Goal: Task Accomplishment & Management: Use online tool/utility

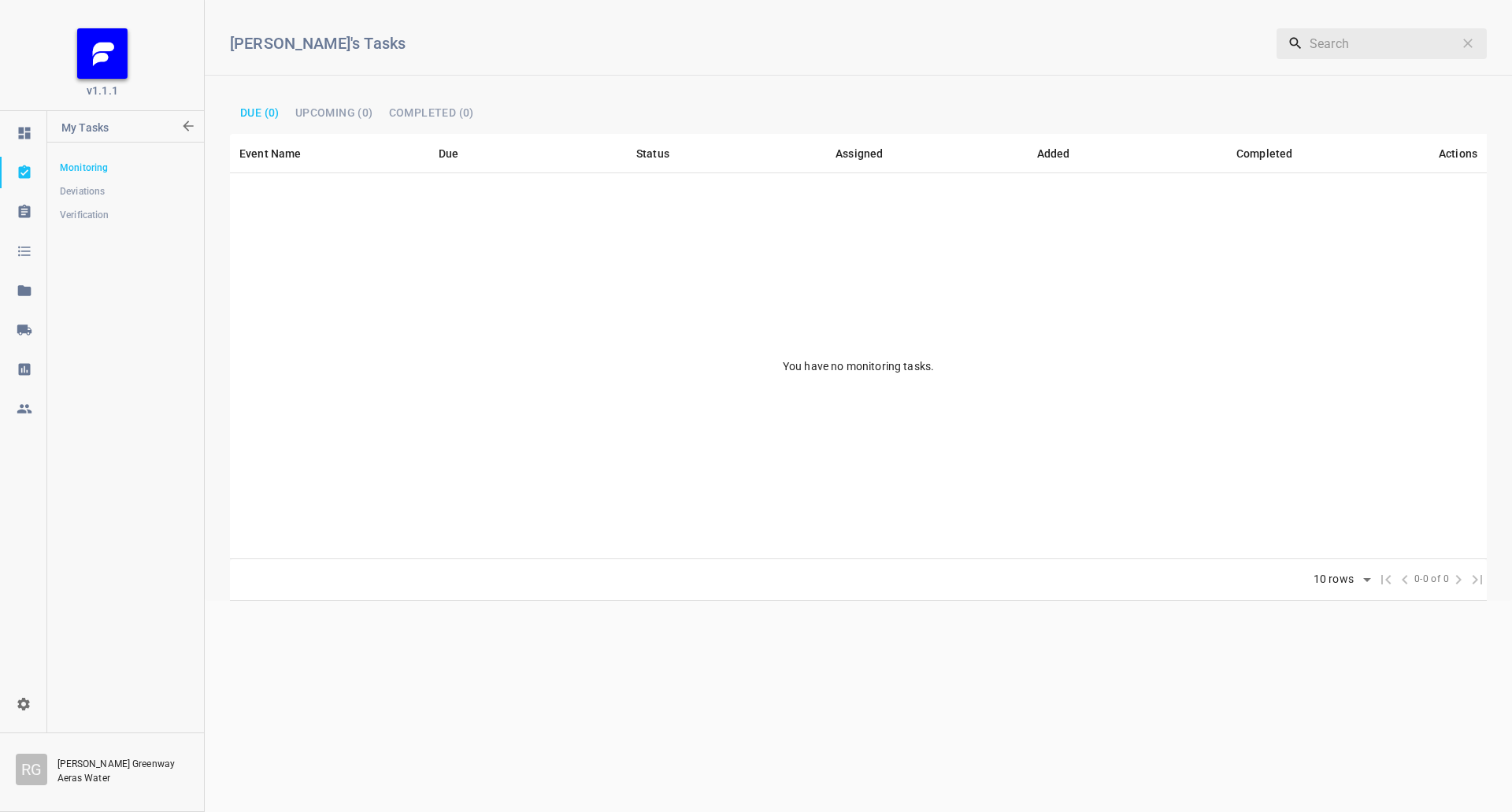
click at [33, 316] on link at bounding box center [23, 330] width 47 height 31
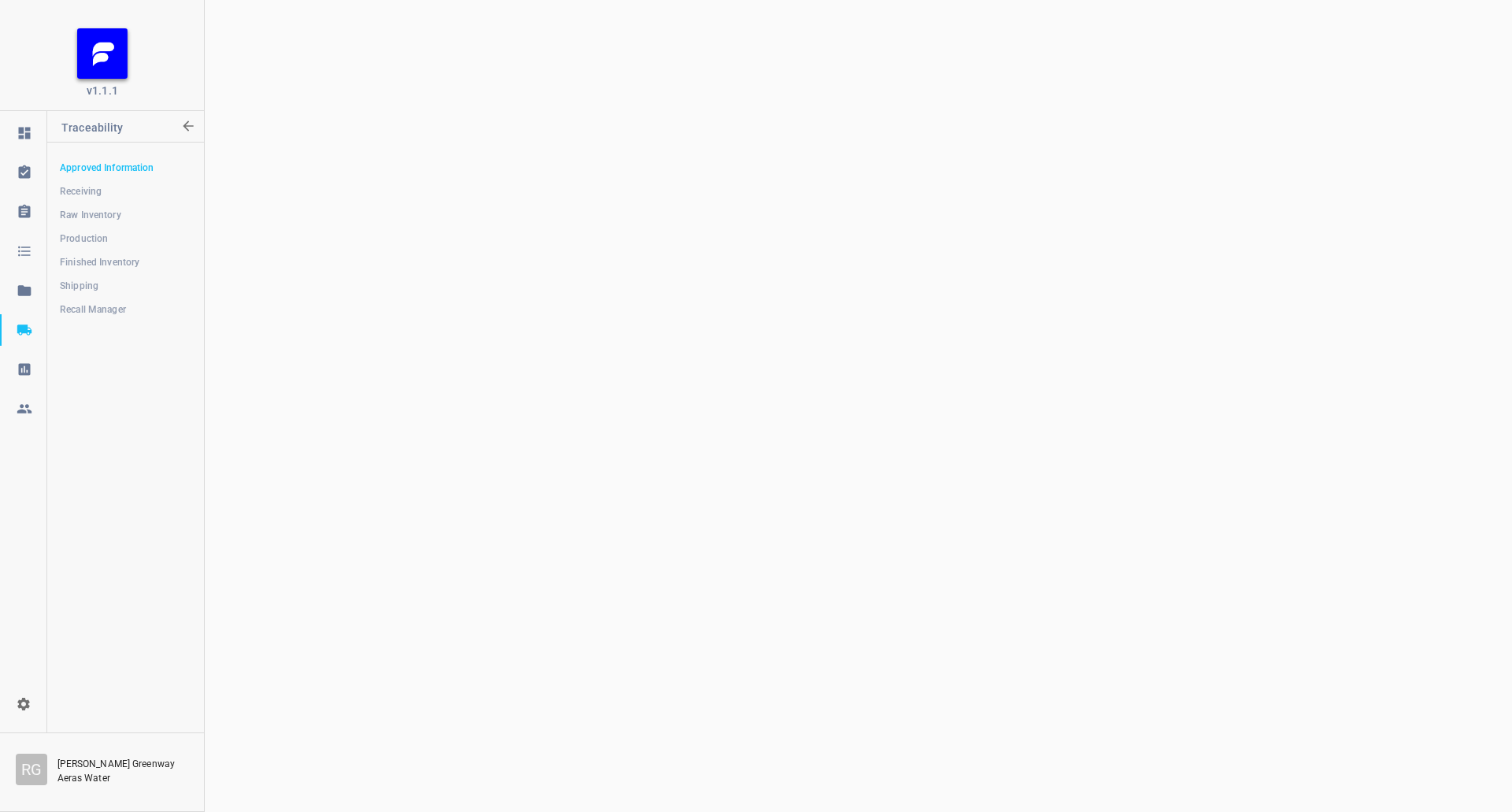
click at [99, 281] on span "Shipping" at bounding box center [125, 286] width 131 height 16
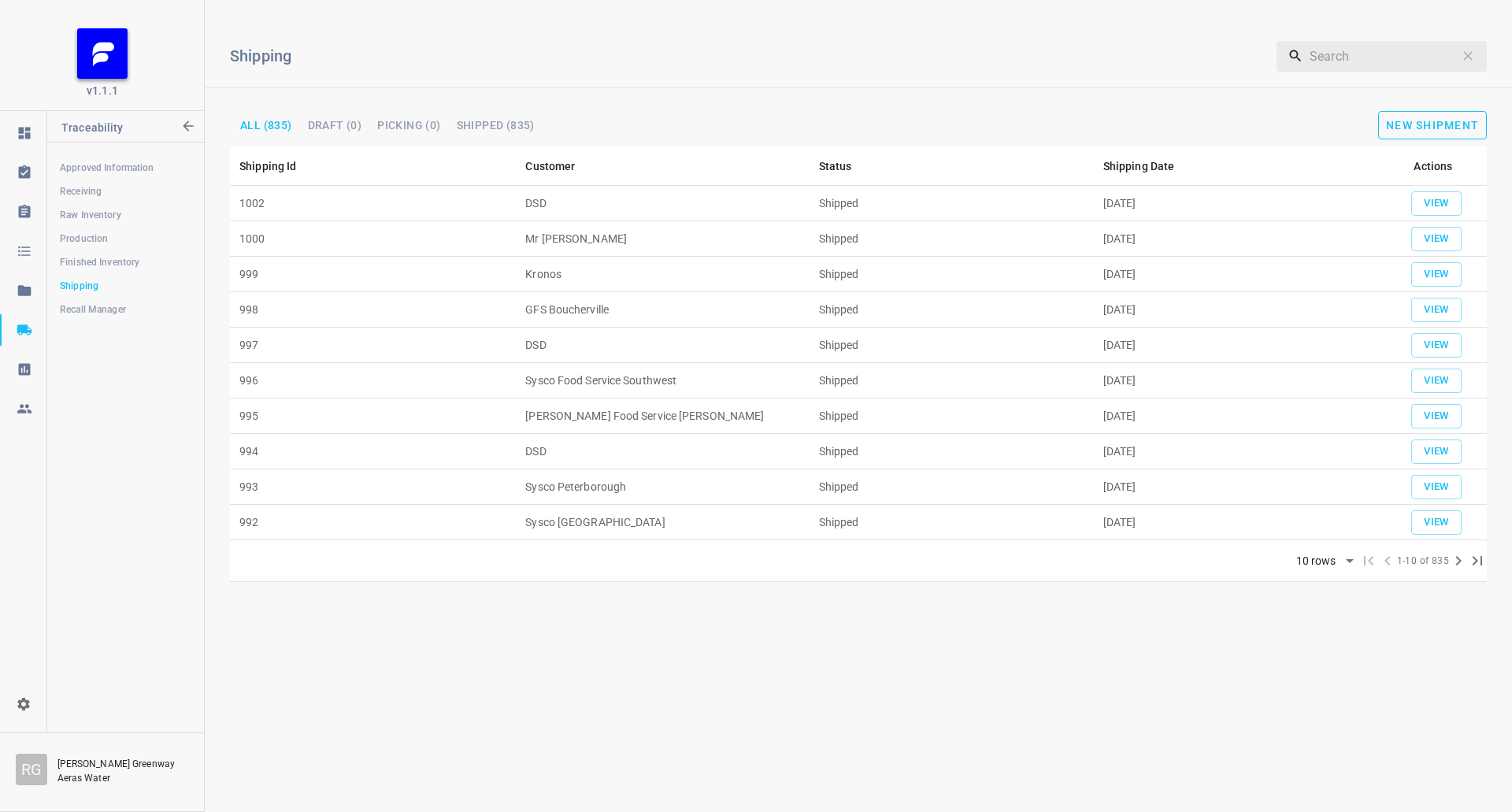
click at [1428, 115] on button "New Shipment" at bounding box center [1433, 125] width 109 height 28
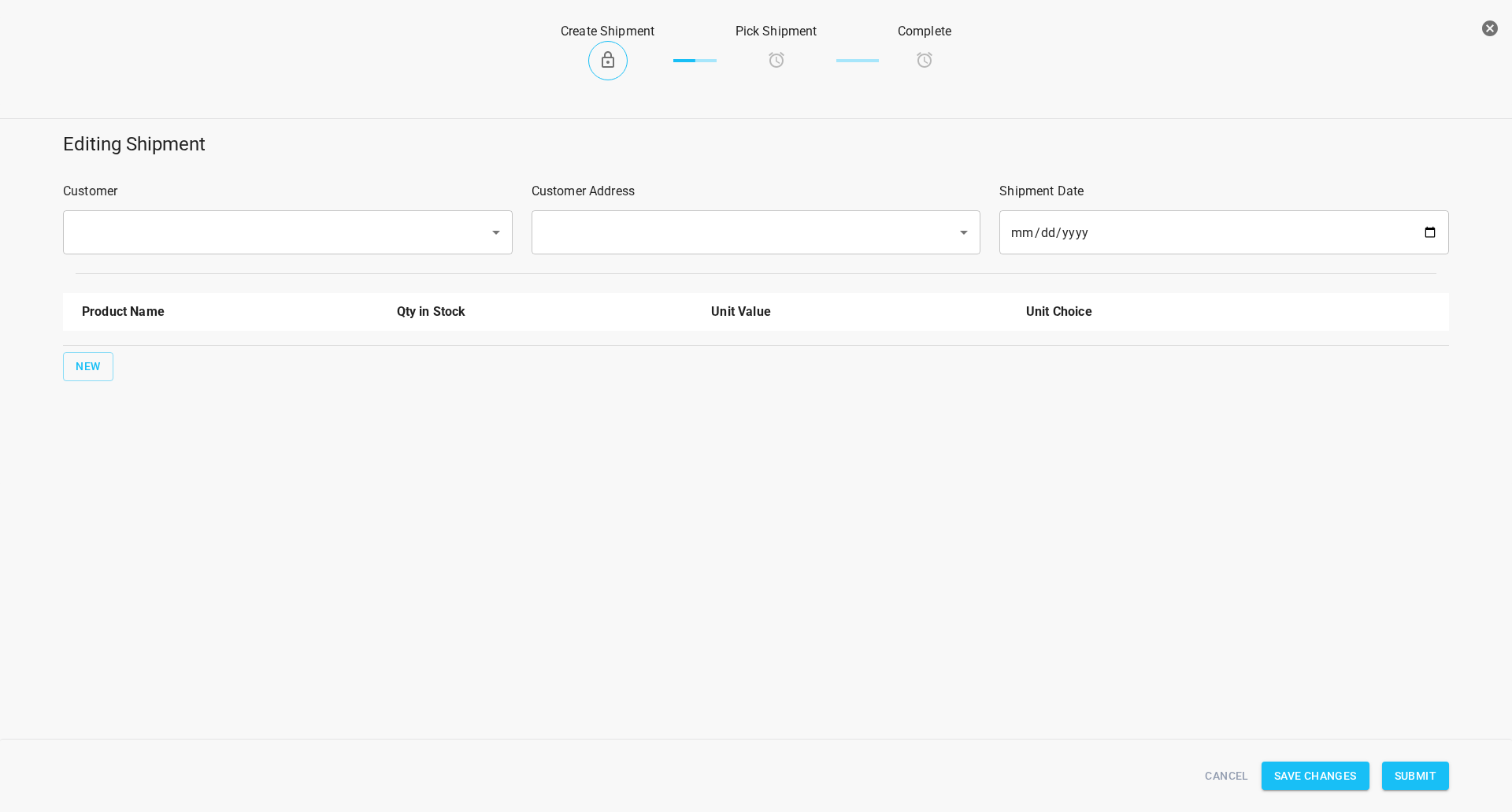
drag, startPoint x: 207, startPoint y: 255, endPoint x: 225, endPoint y: 241, distance: 22.8
click at [207, 256] on div "Customer ​" at bounding box center [287, 218] width 469 height 91
click at [236, 231] on input "text" at bounding box center [265, 231] width 391 height 30
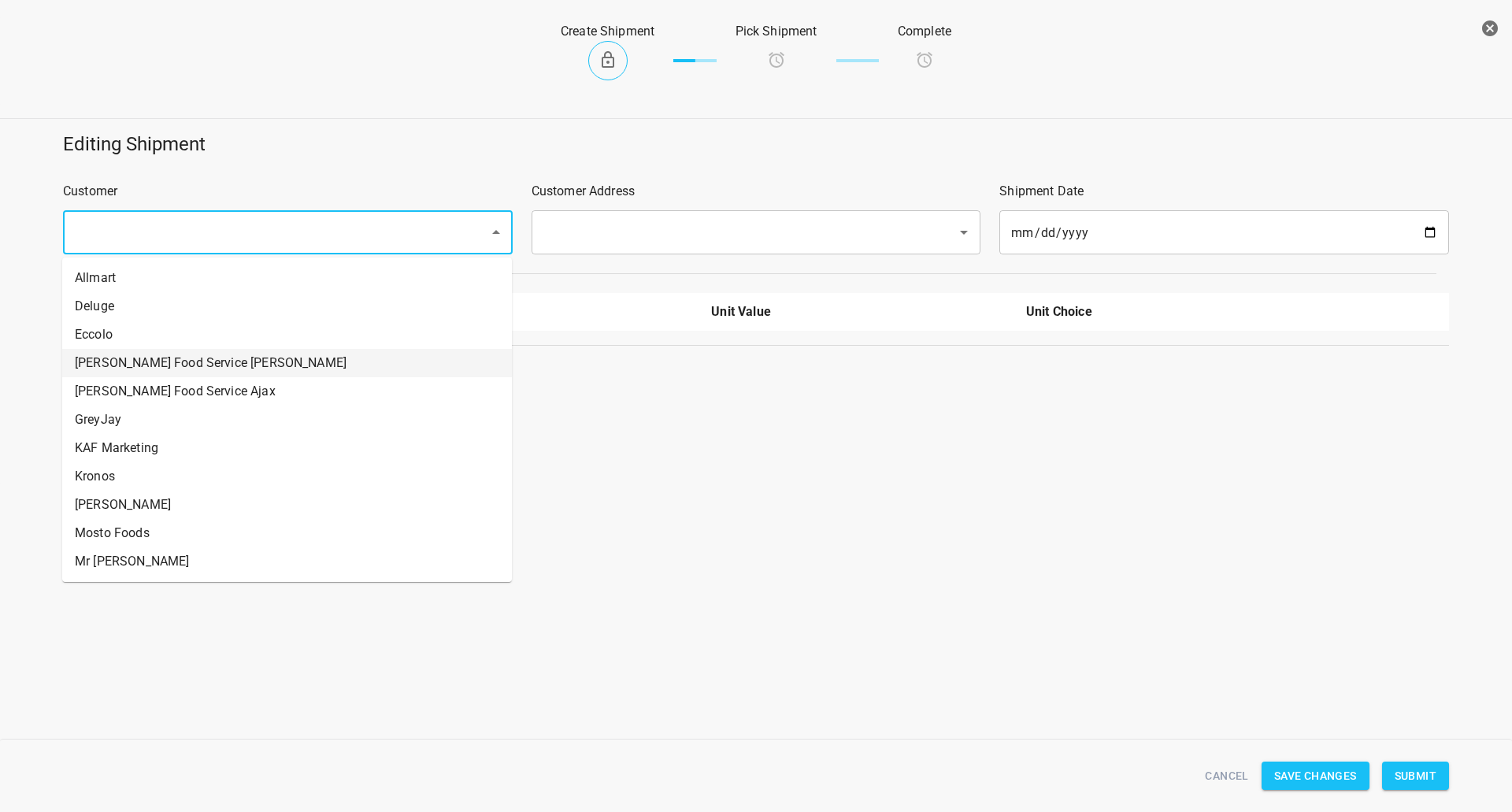
click at [209, 363] on li "[PERSON_NAME] Food Service [PERSON_NAME]" at bounding box center [286, 363] width 449 height 28
type input "[PERSON_NAME] Food Service [PERSON_NAME]"
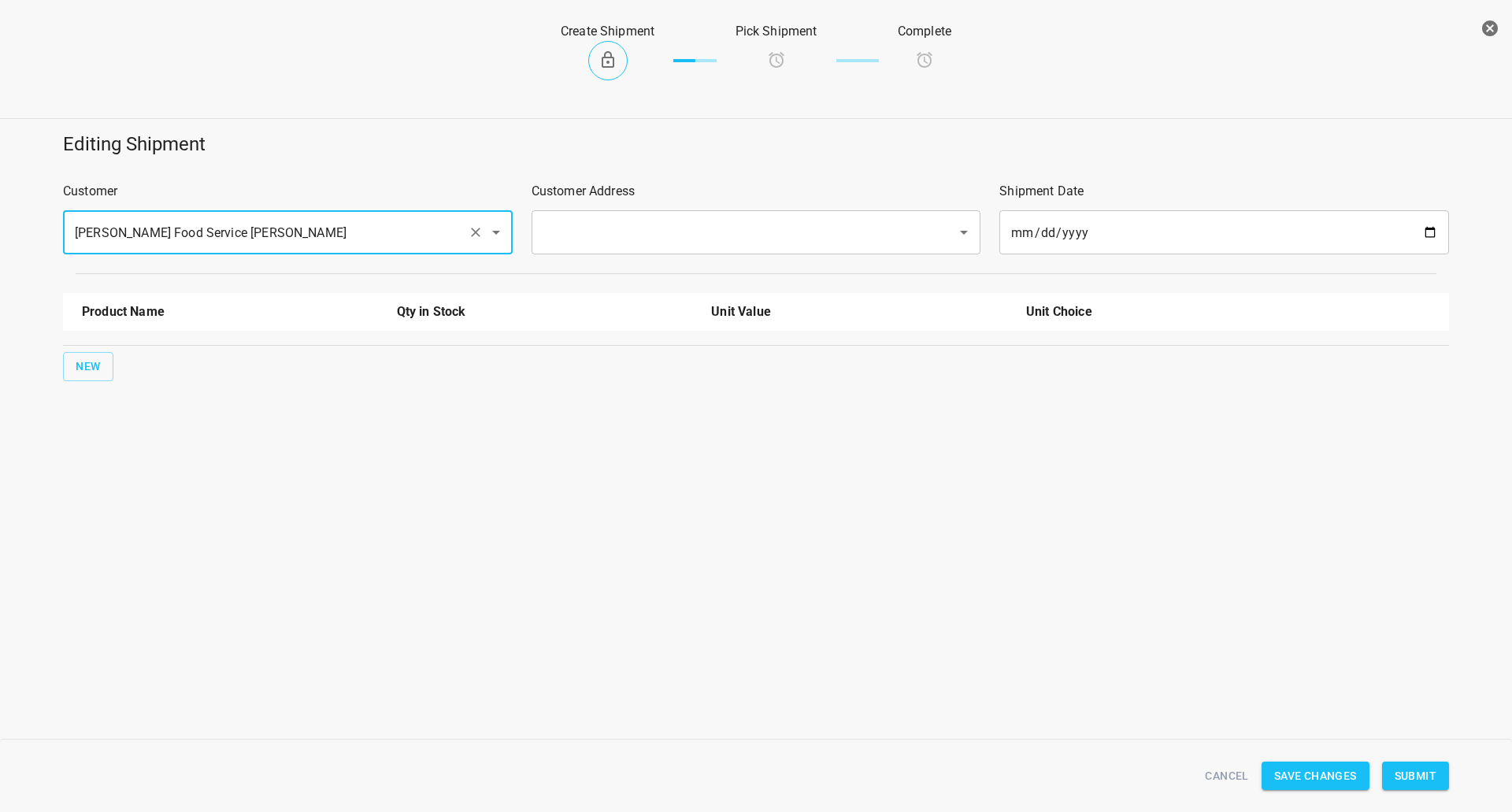
drag, startPoint x: 565, startPoint y: 227, endPoint x: 578, endPoint y: 250, distance: 26.4
click at [568, 227] on input "text" at bounding box center [734, 231] width 391 height 30
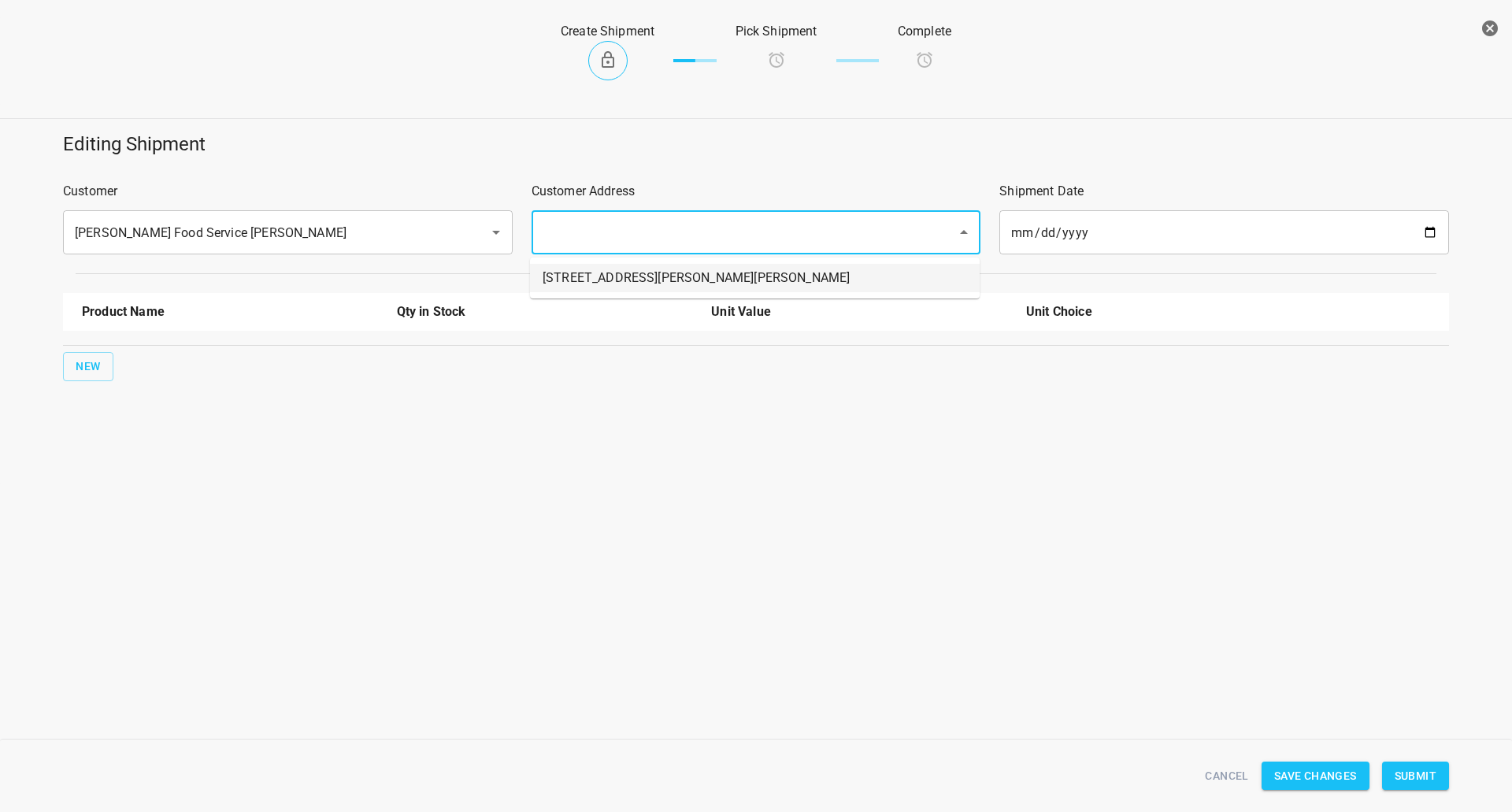
click at [591, 264] on li "[STREET_ADDRESS][PERSON_NAME][PERSON_NAME]" at bounding box center [754, 277] width 449 height 28
type input "[STREET_ADDRESS][PERSON_NAME][PERSON_NAME]"
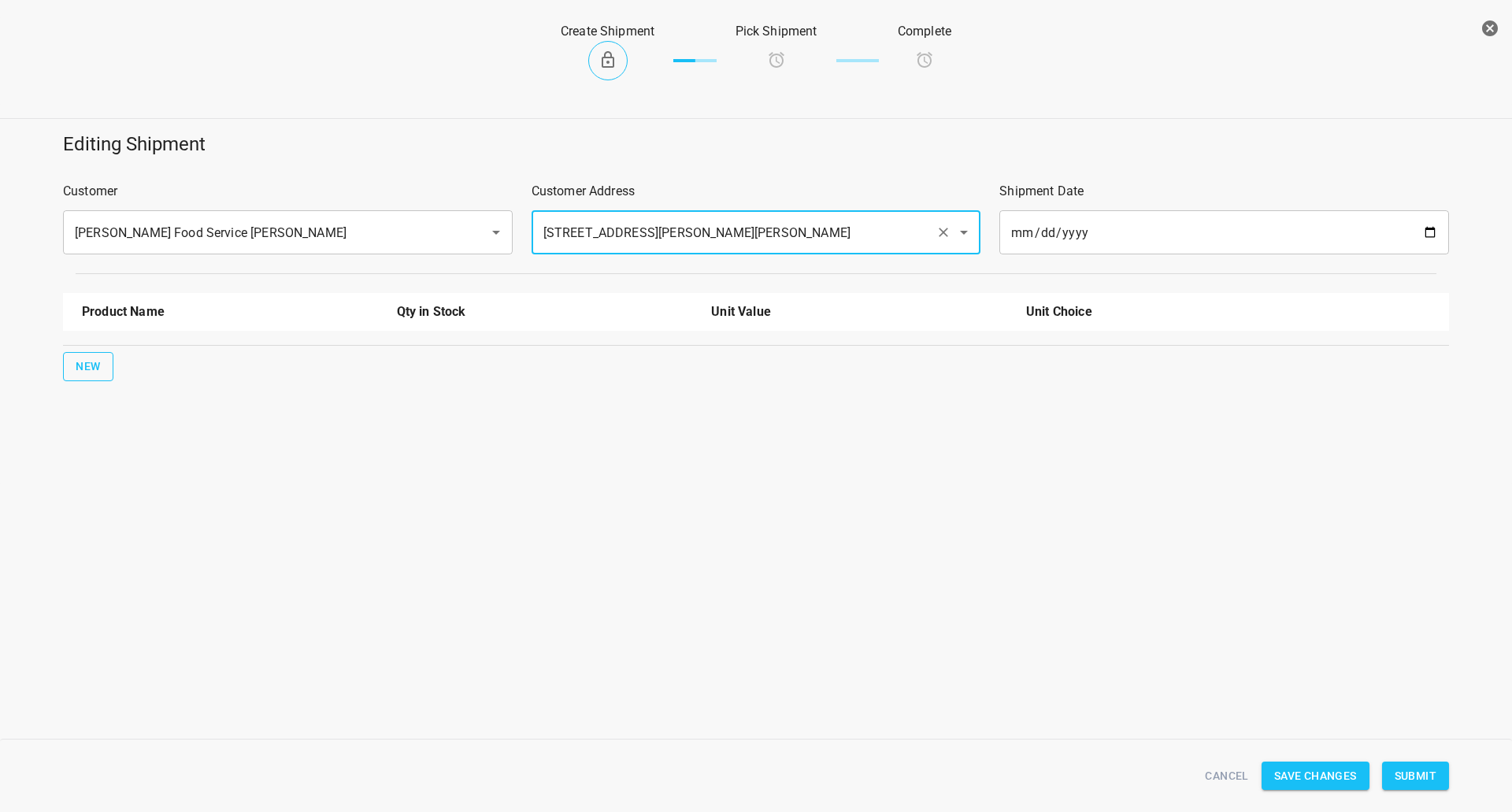
click at [108, 361] on button "New" at bounding box center [88, 366] width 50 height 29
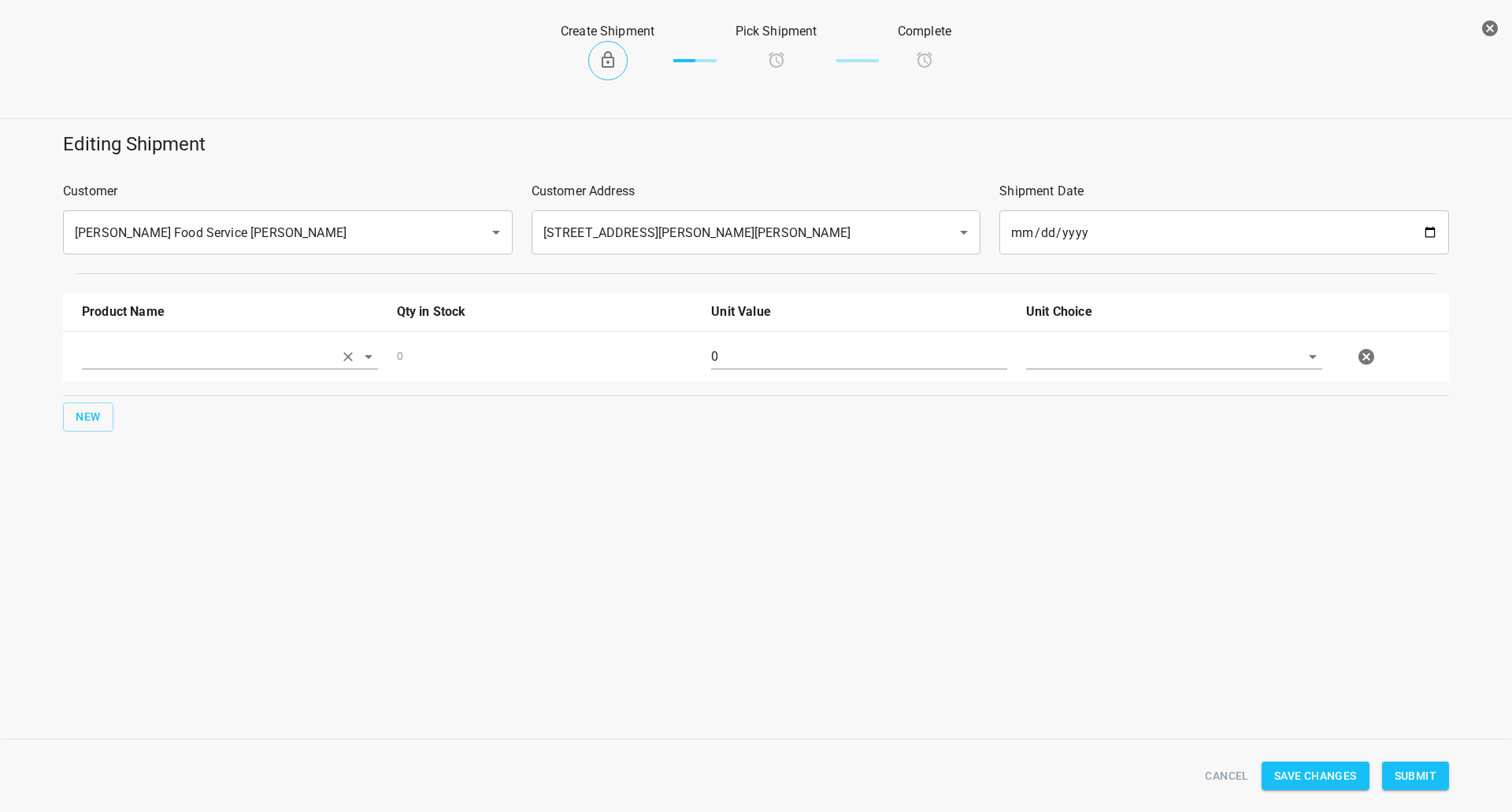
click at [149, 365] on input "text" at bounding box center [208, 356] width 252 height 24
click at [157, 403] on li "330ml Still" at bounding box center [230, 393] width 296 height 28
type input "330ml Still"
drag, startPoint x: 130, startPoint y: 406, endPoint x: 98, endPoint y: 413, distance: 32.8
click at [129, 406] on div "New" at bounding box center [756, 417] width 1393 height 35
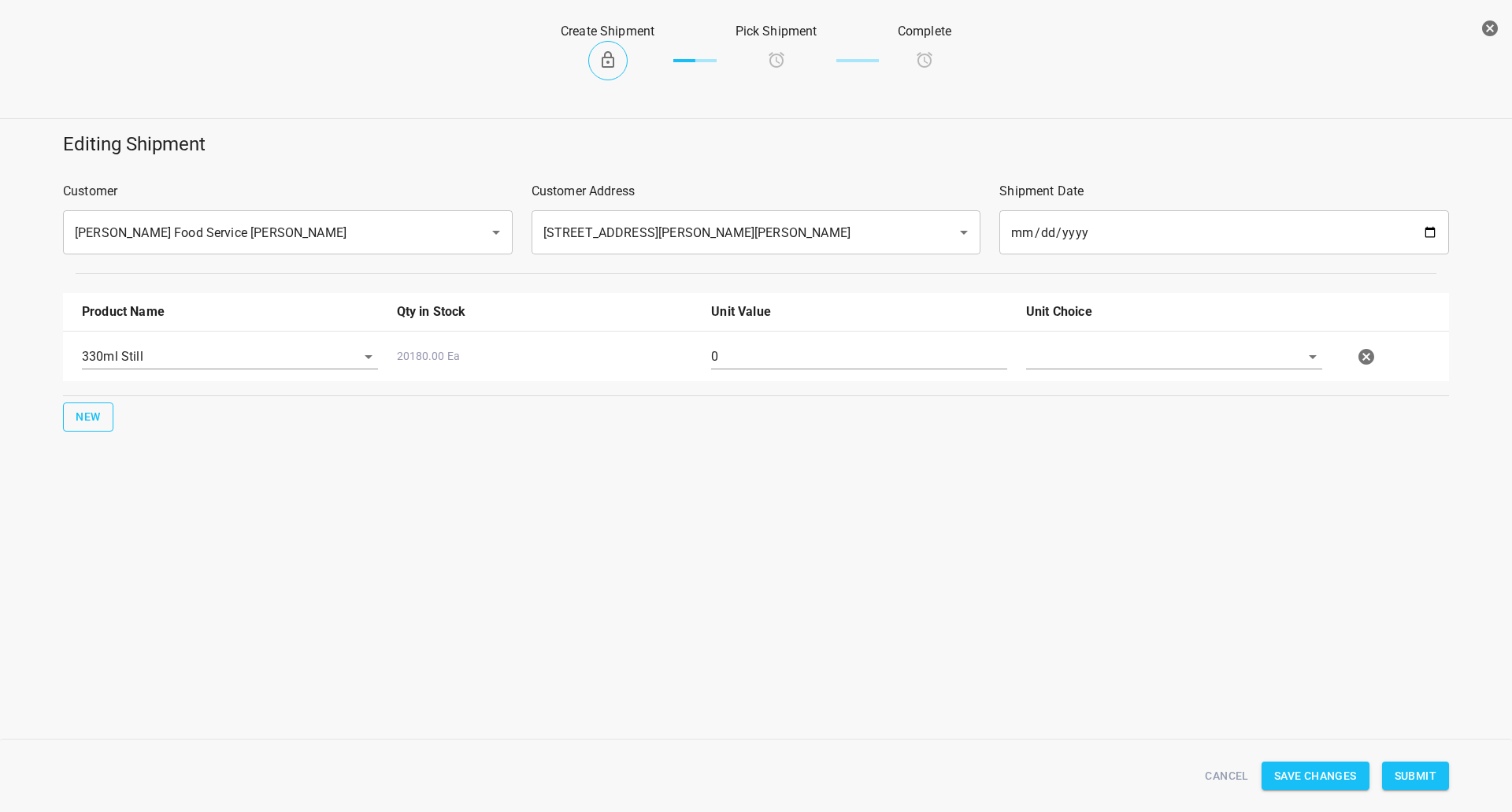
click at [98, 414] on span "New" at bounding box center [88, 417] width 25 height 19
click at [168, 415] on input "text" at bounding box center [208, 406] width 252 height 24
click at [170, 505] on li "330ml Sparkling" at bounding box center [230, 499] width 296 height 28
type input "330ml Sparkling"
click at [102, 466] on button "New" at bounding box center [88, 467] width 50 height 29
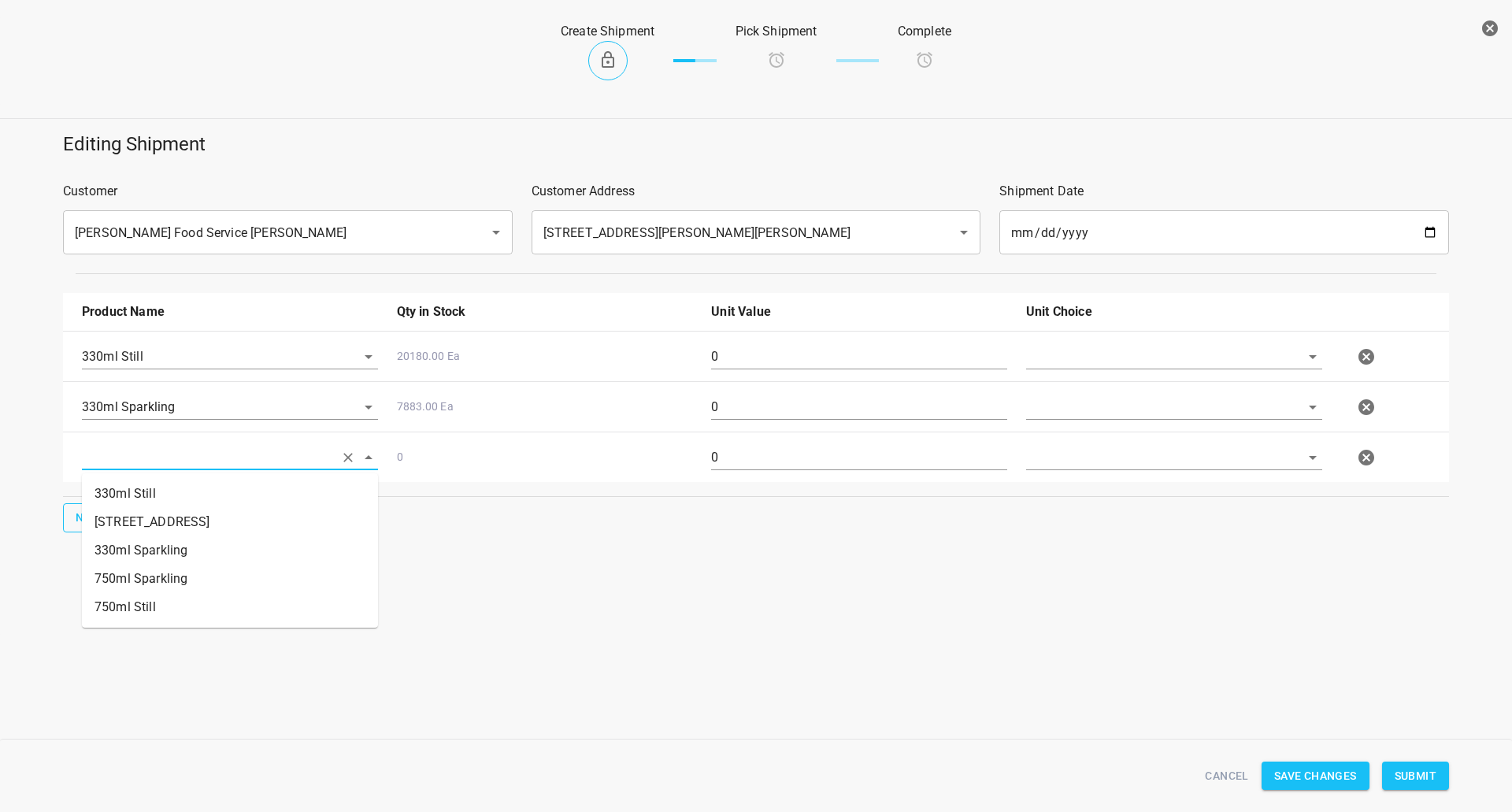
click at [143, 461] on input "text" at bounding box center [208, 457] width 252 height 24
click at [141, 601] on li "750ml Still" at bounding box center [230, 606] width 296 height 28
type input "750ml Still"
click at [94, 510] on span "New" at bounding box center [88, 518] width 25 height 19
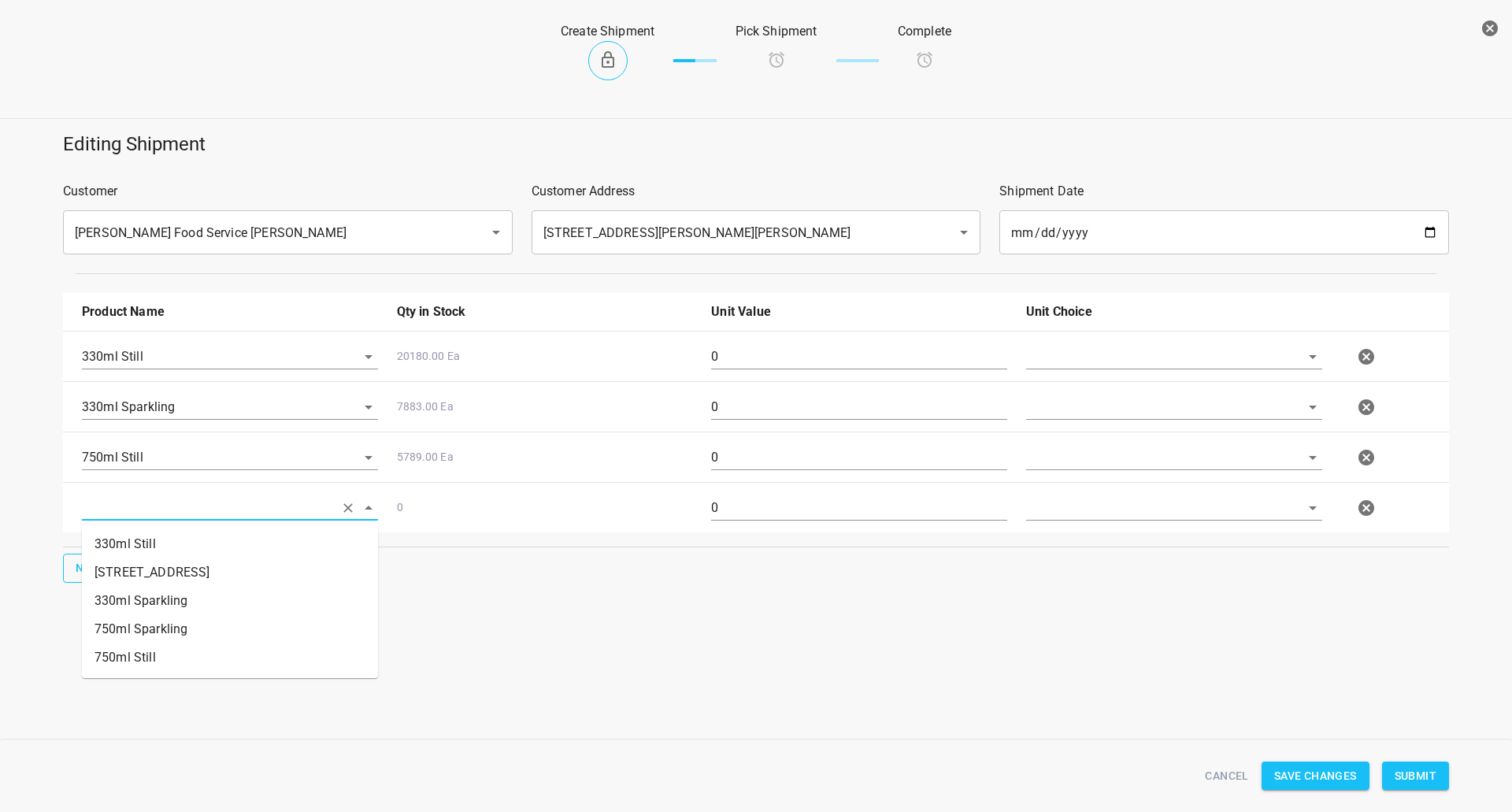
click at [156, 514] on input "text" at bounding box center [208, 507] width 252 height 24
click at [167, 628] on li "750ml Sparkling" at bounding box center [230, 628] width 296 height 28
type input "750ml Sparkling"
click at [1065, 361] on input "text" at bounding box center [1152, 356] width 252 height 24
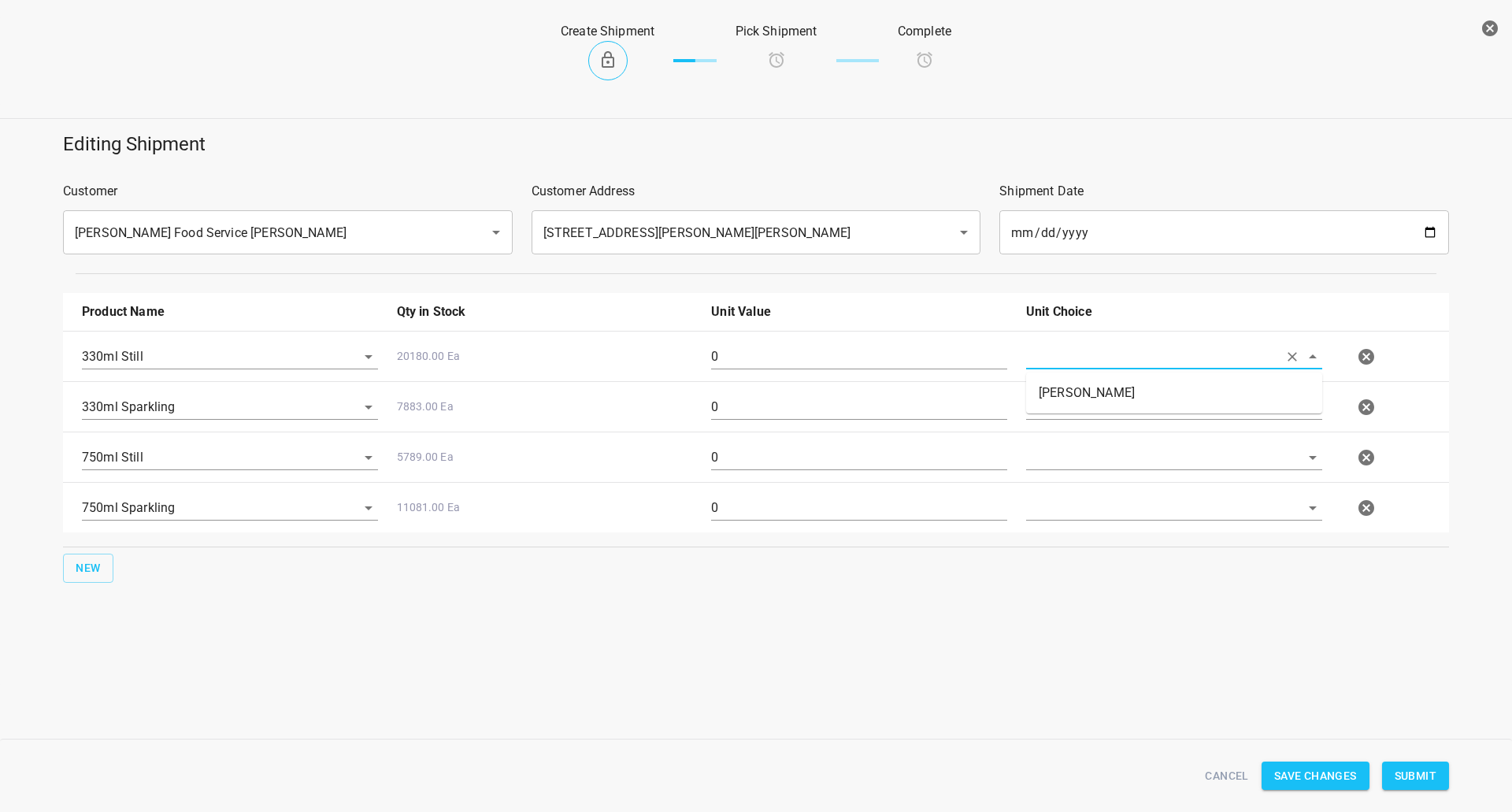
click at [1066, 396] on li "[PERSON_NAME]" at bounding box center [1174, 393] width 296 height 28
type input "[PERSON_NAME]"
click at [1067, 414] on input "text" at bounding box center [1152, 406] width 252 height 24
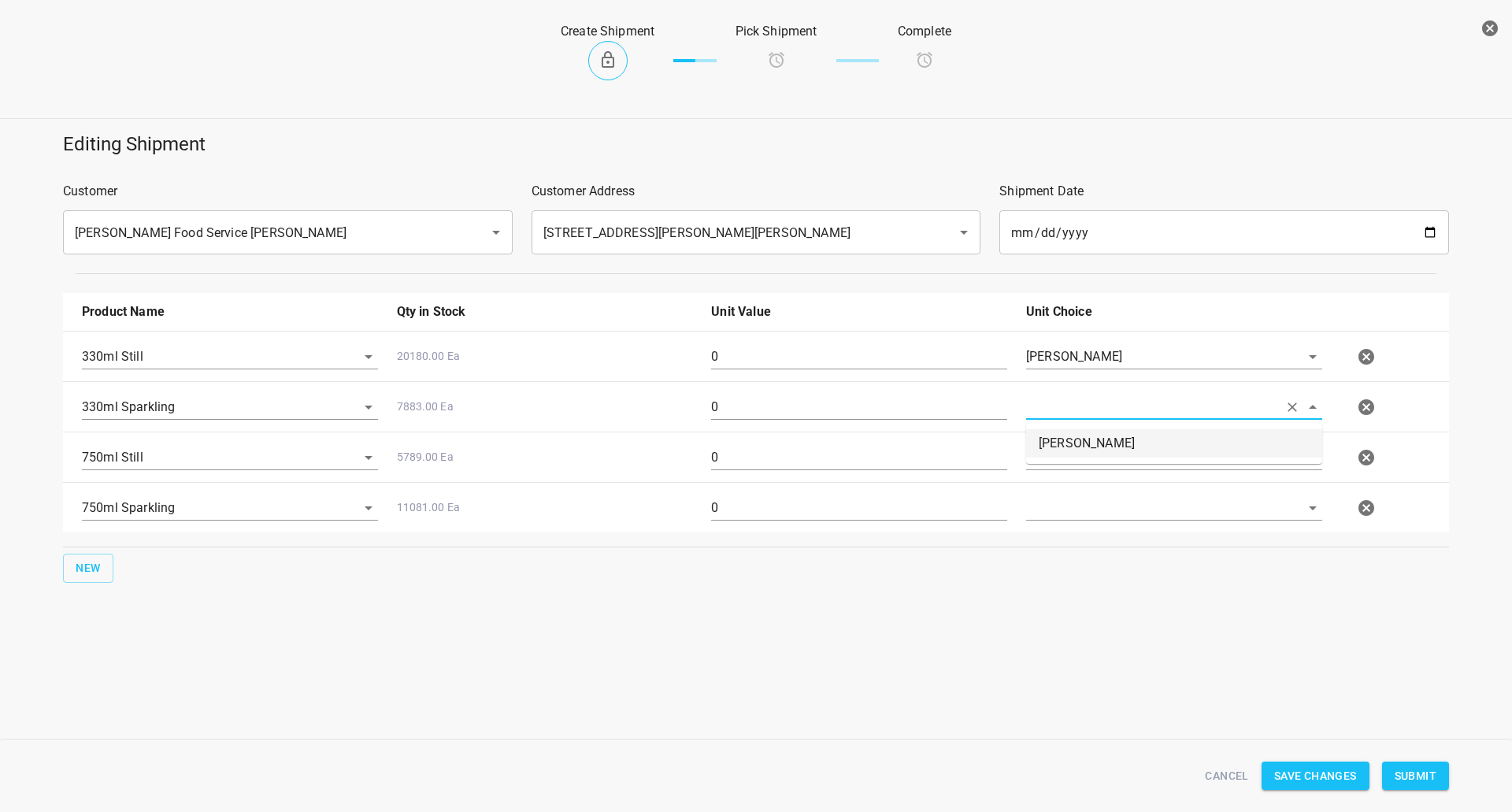
click at [1075, 448] on li "[PERSON_NAME]" at bounding box center [1174, 443] width 296 height 28
type input "[PERSON_NAME]"
click at [1072, 462] on input "text" at bounding box center [1152, 457] width 252 height 24
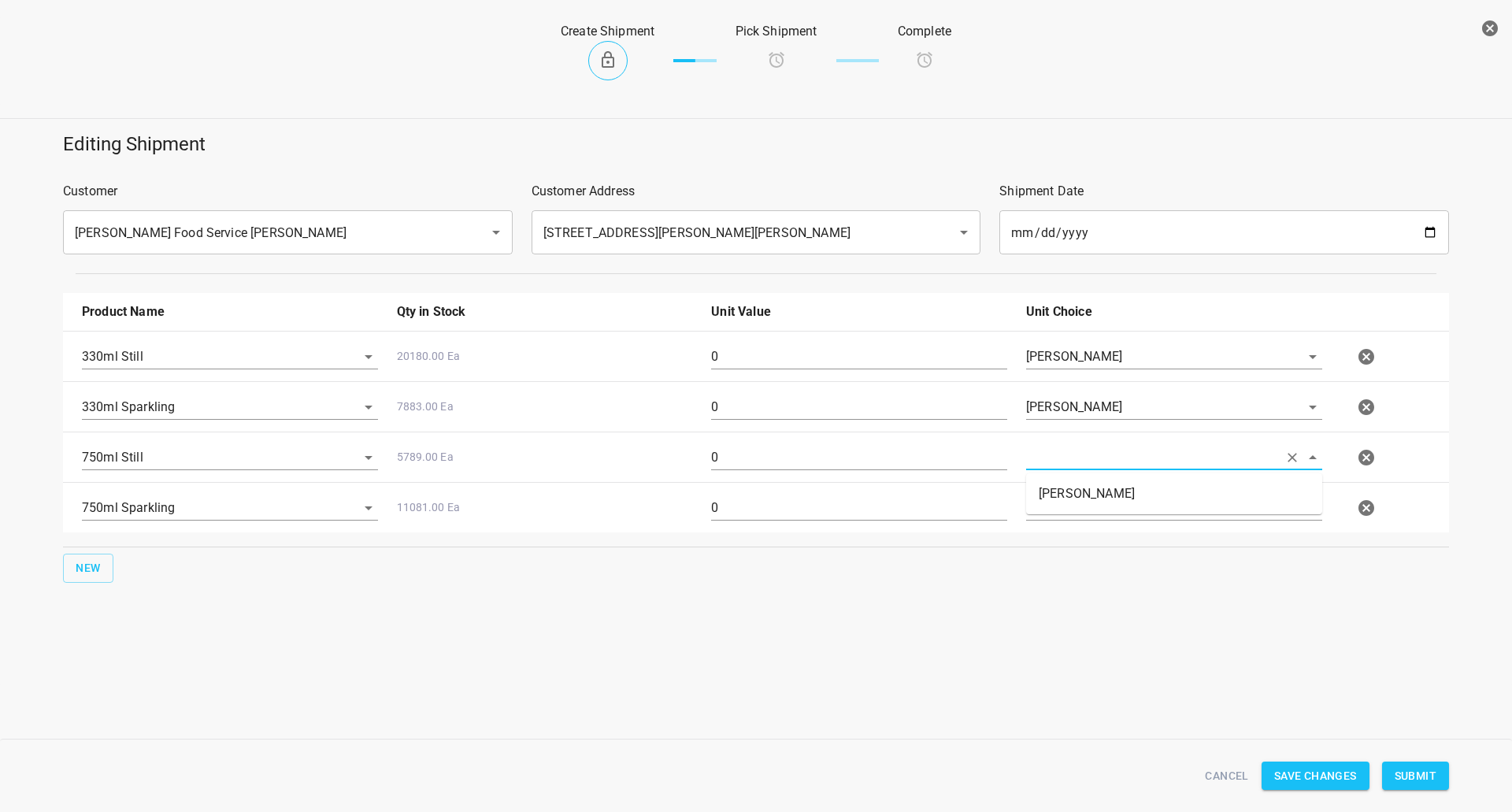
click at [1070, 487] on li "[PERSON_NAME]" at bounding box center [1174, 493] width 296 height 28
type input "[PERSON_NAME]"
click at [1066, 518] on input "text" at bounding box center [1152, 507] width 252 height 24
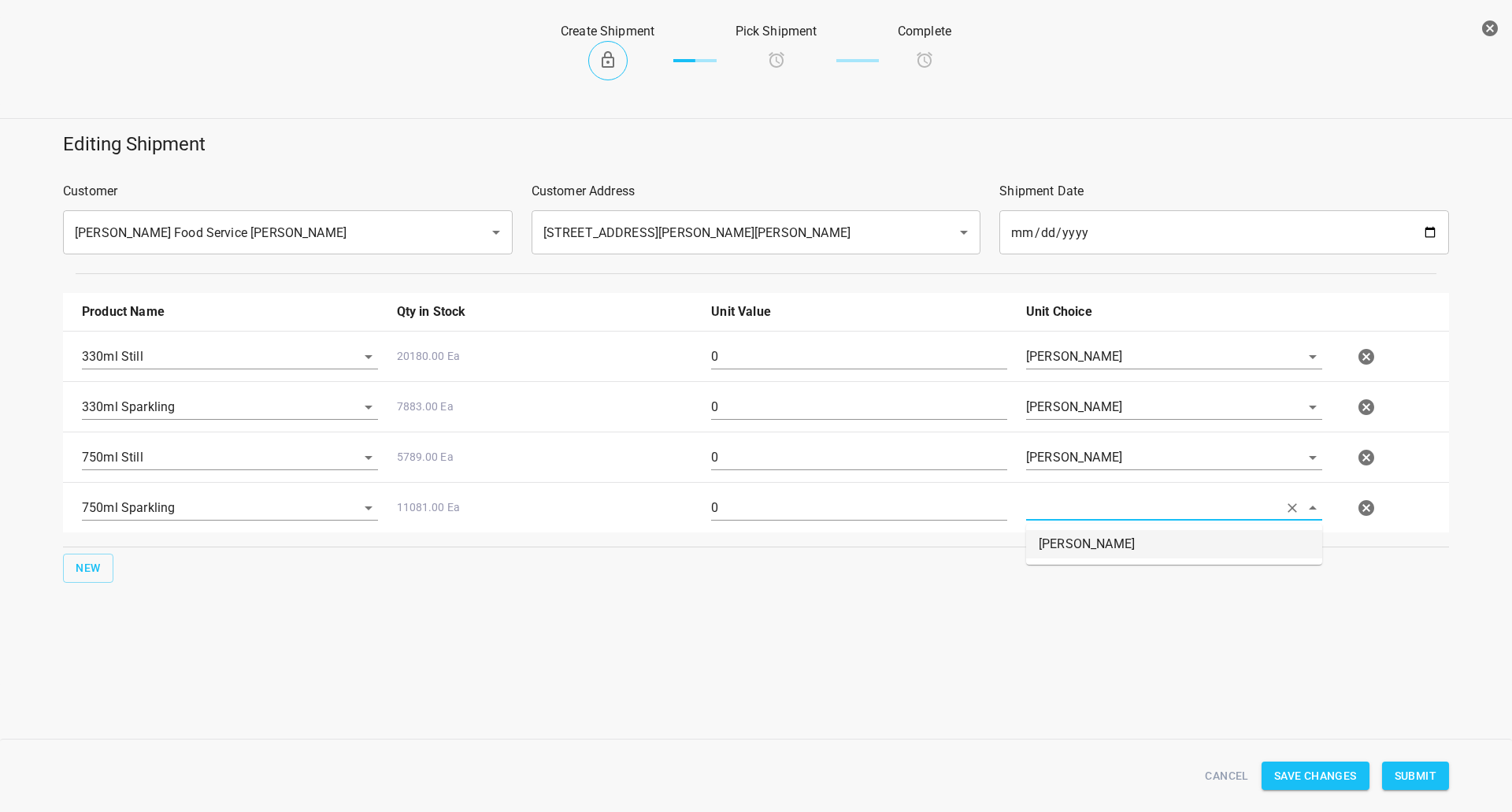
click at [1053, 541] on li "[PERSON_NAME]" at bounding box center [1174, 543] width 296 height 28
type input "[PERSON_NAME]"
click at [867, 354] on input "0" at bounding box center [859, 356] width 296 height 25
drag, startPoint x: 865, startPoint y: 353, endPoint x: 857, endPoint y: 352, distance: 8.1
click at [864, 353] on input "0" at bounding box center [859, 356] width 296 height 25
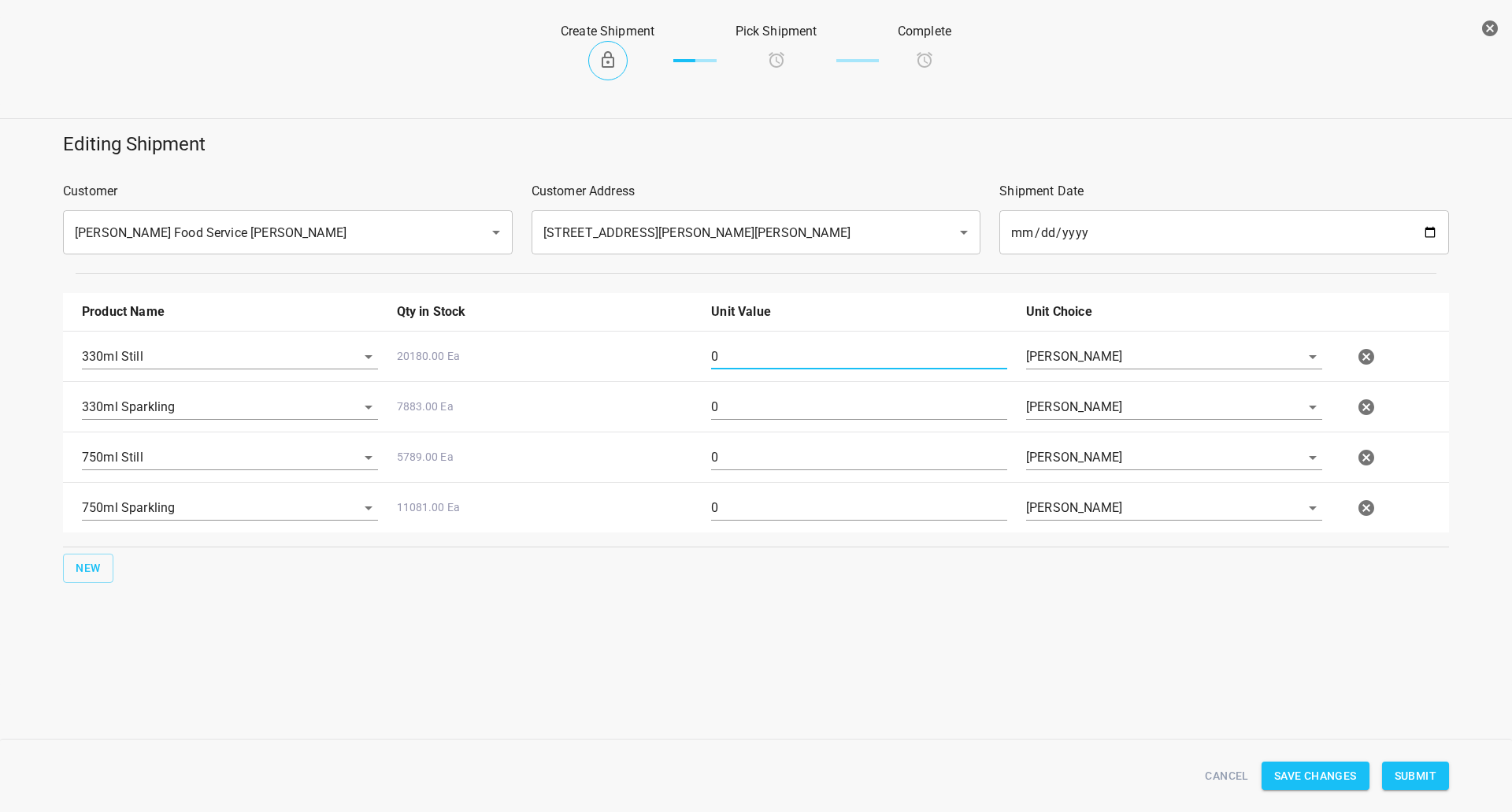
click at [853, 349] on input "0" at bounding box center [859, 356] width 296 height 25
type input "1008"
click at [725, 407] on input "0" at bounding box center [859, 406] width 296 height 25
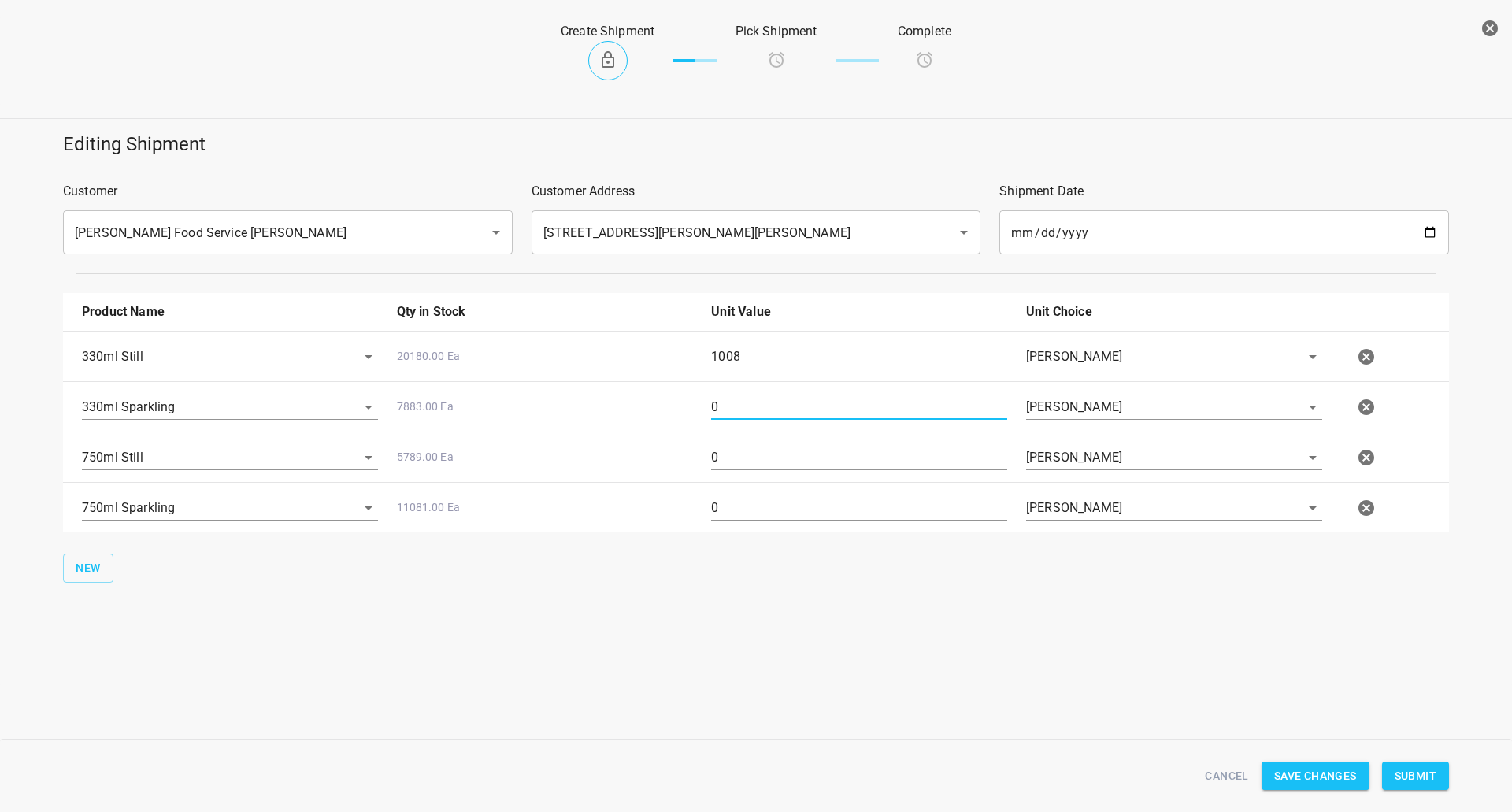
click at [725, 407] on input "0" at bounding box center [859, 406] width 296 height 25
type input "126"
click at [768, 531] on div "0" at bounding box center [859, 514] width 315 height 56
click at [754, 508] on input "0" at bounding box center [859, 507] width 296 height 25
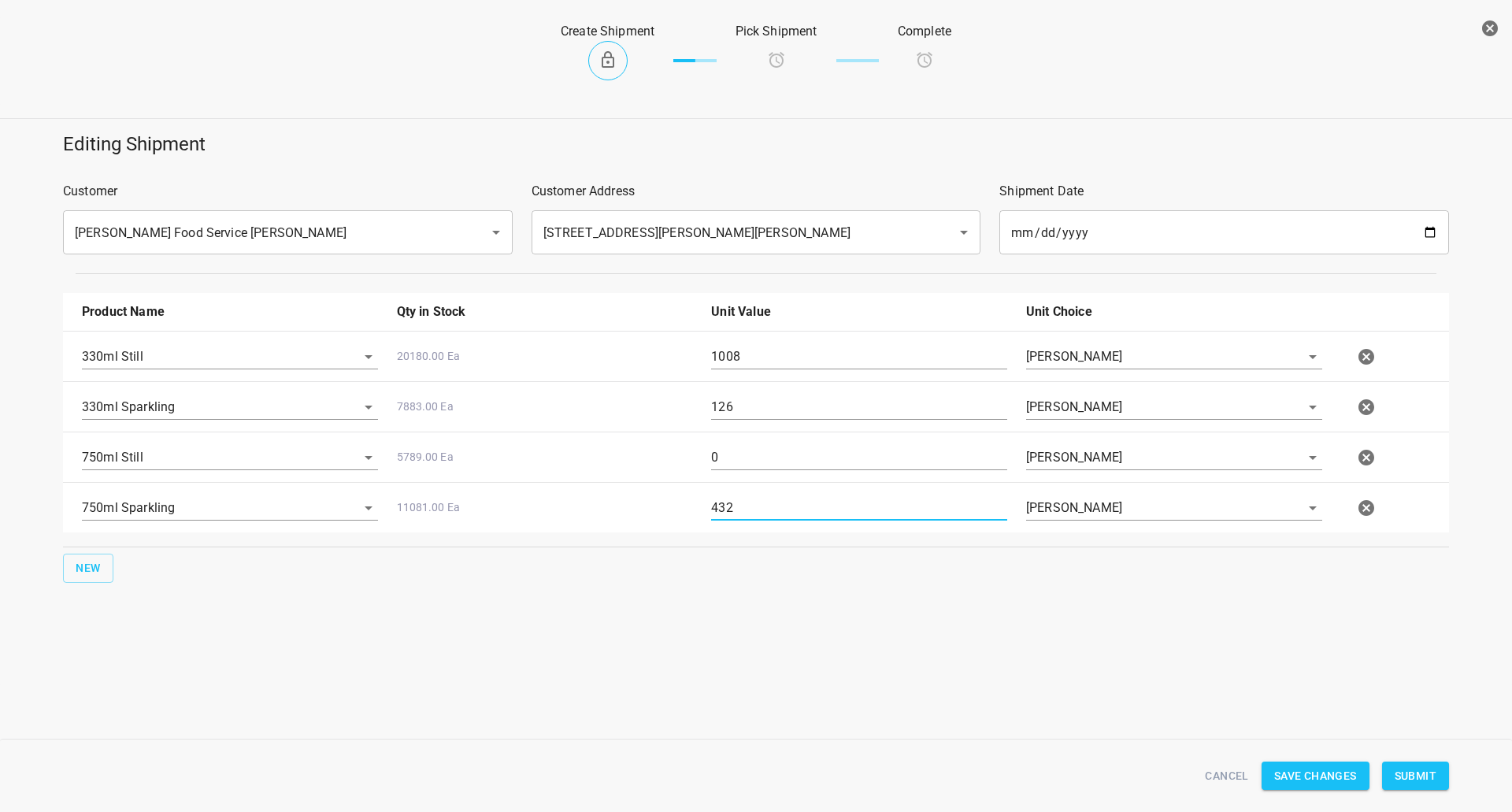
type input "432"
click at [753, 460] on input "0" at bounding box center [859, 457] width 296 height 25
type input "432"
click at [763, 497] on input "432" at bounding box center [859, 507] width 296 height 25
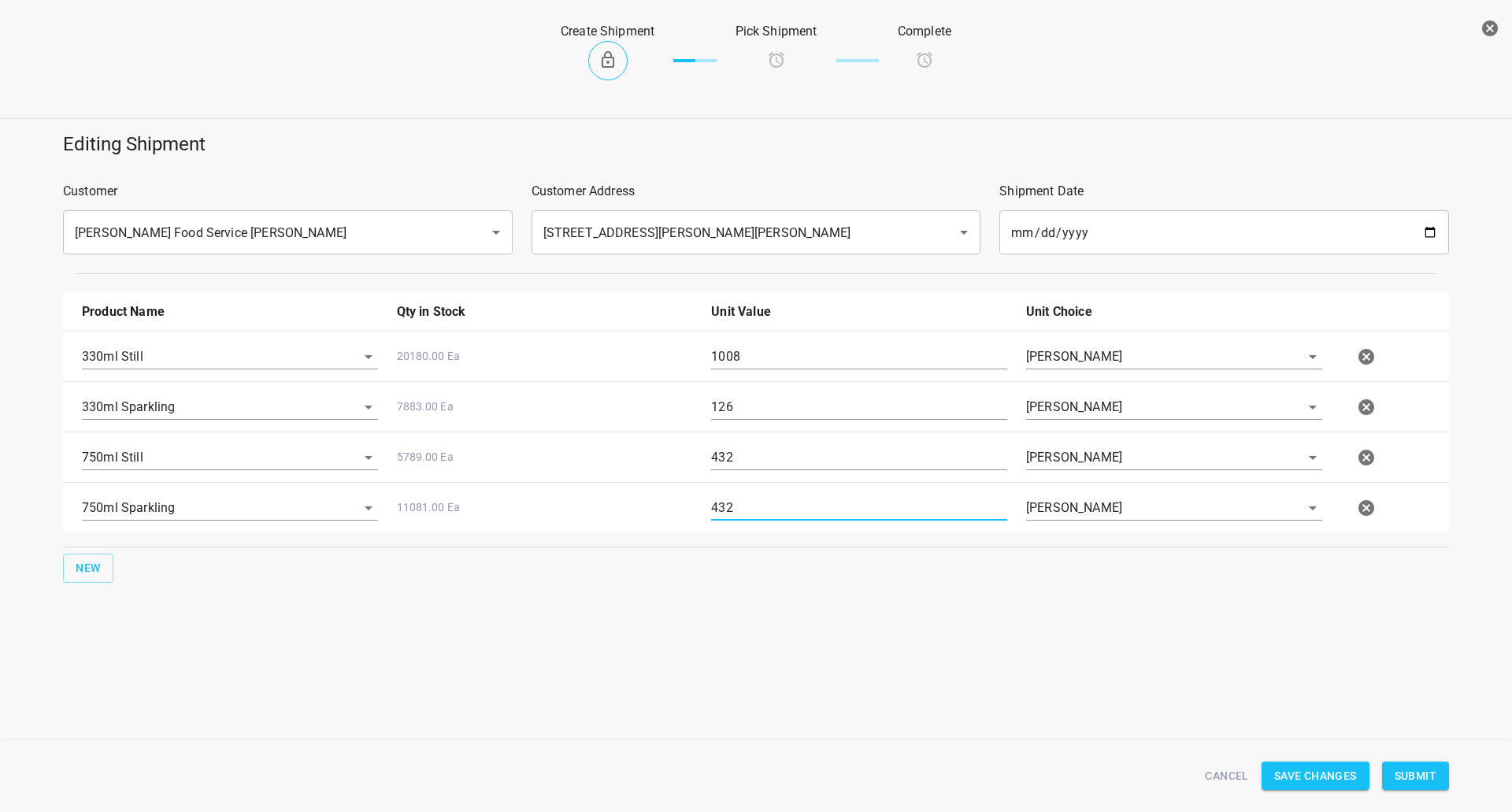
click at [763, 497] on input "432" at bounding box center [859, 507] width 296 height 25
type input "144"
click at [1411, 775] on span "Submit" at bounding box center [1416, 776] width 42 height 19
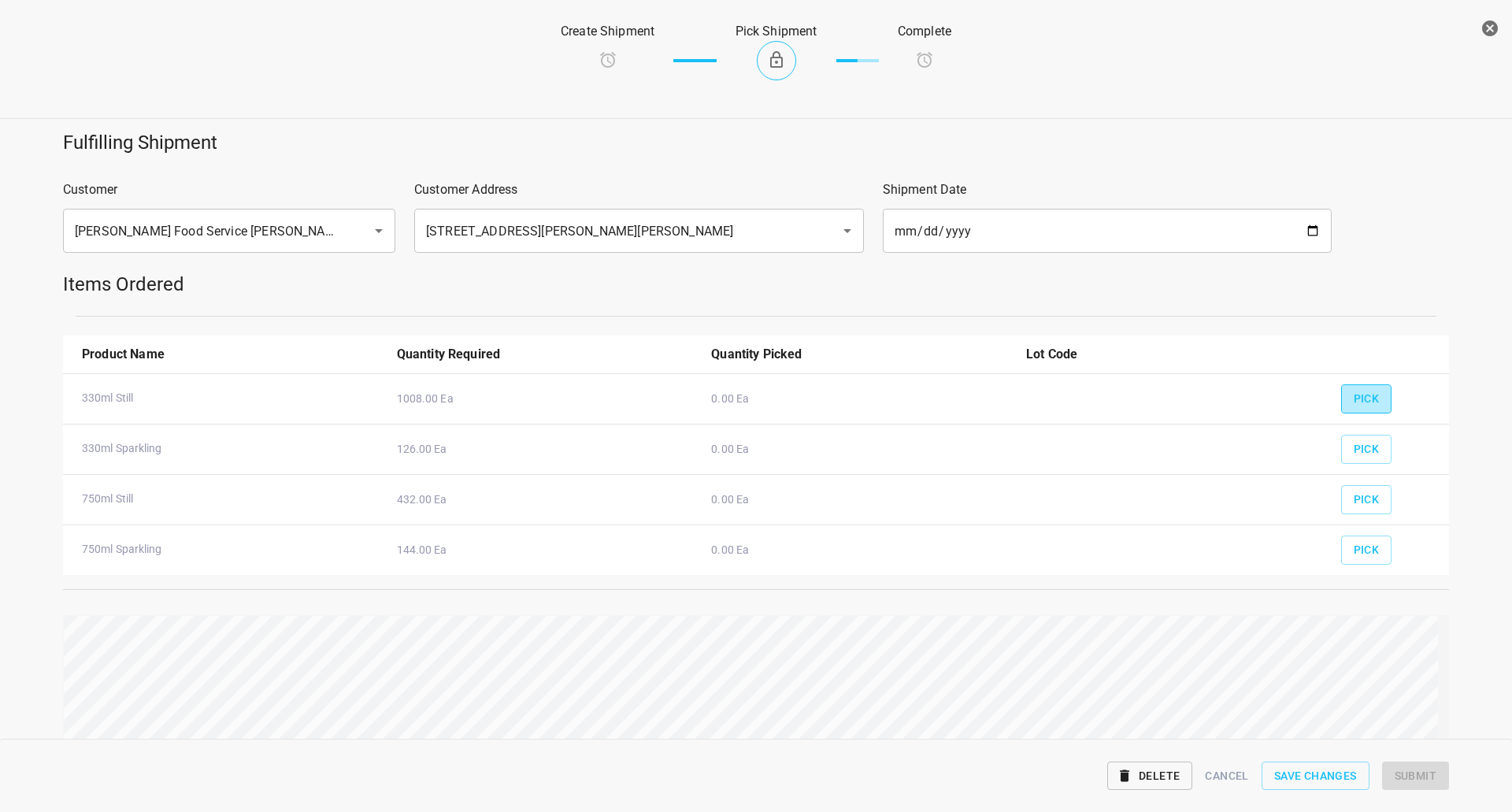
click at [1380, 410] on button "Pick" at bounding box center [1367, 398] width 51 height 29
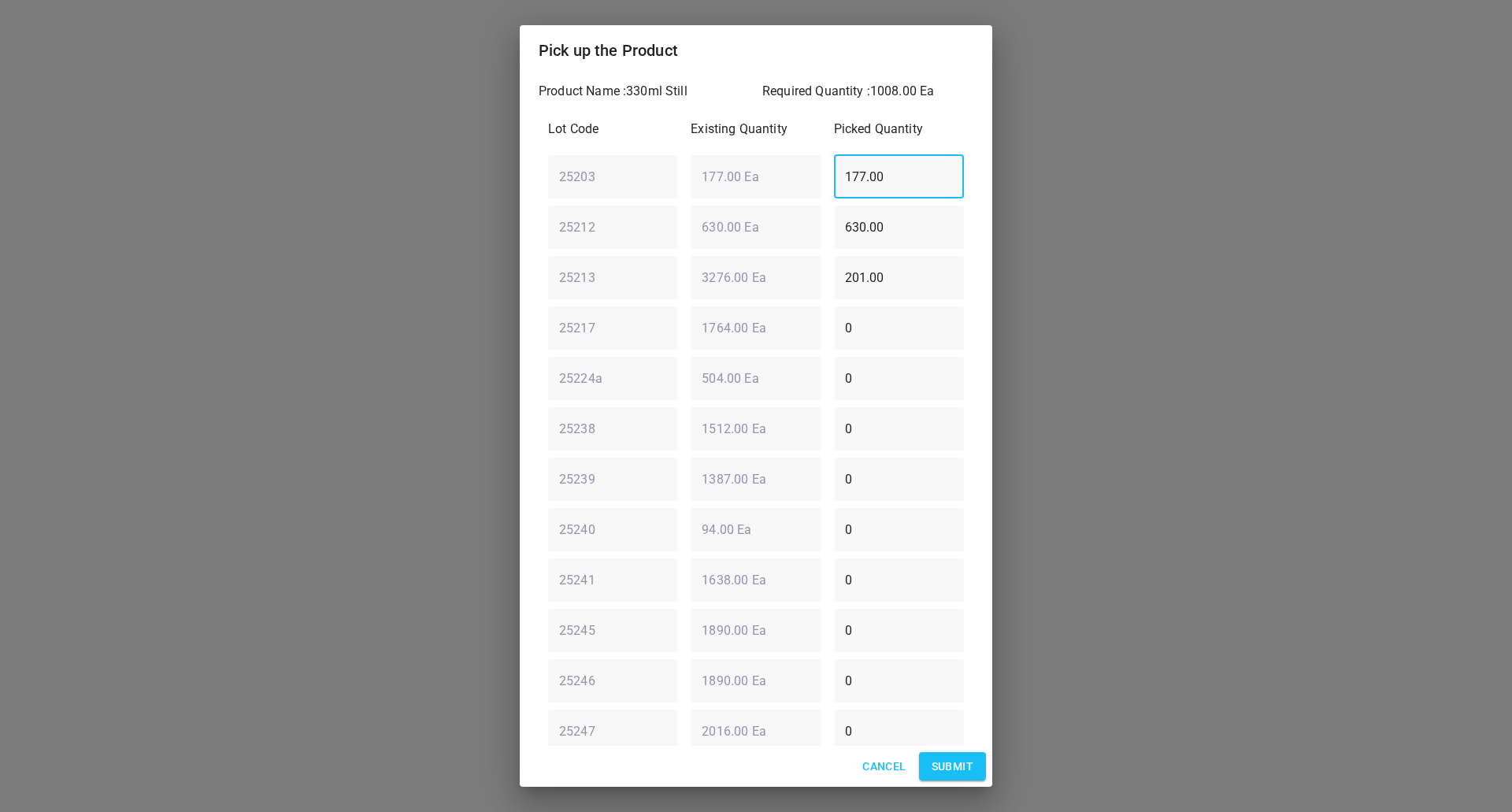
drag, startPoint x: 901, startPoint y: 180, endPoint x: 798, endPoint y: 193, distance: 103.8
click at [840, 187] on input "177.00" at bounding box center [899, 176] width 130 height 44
type input "0"
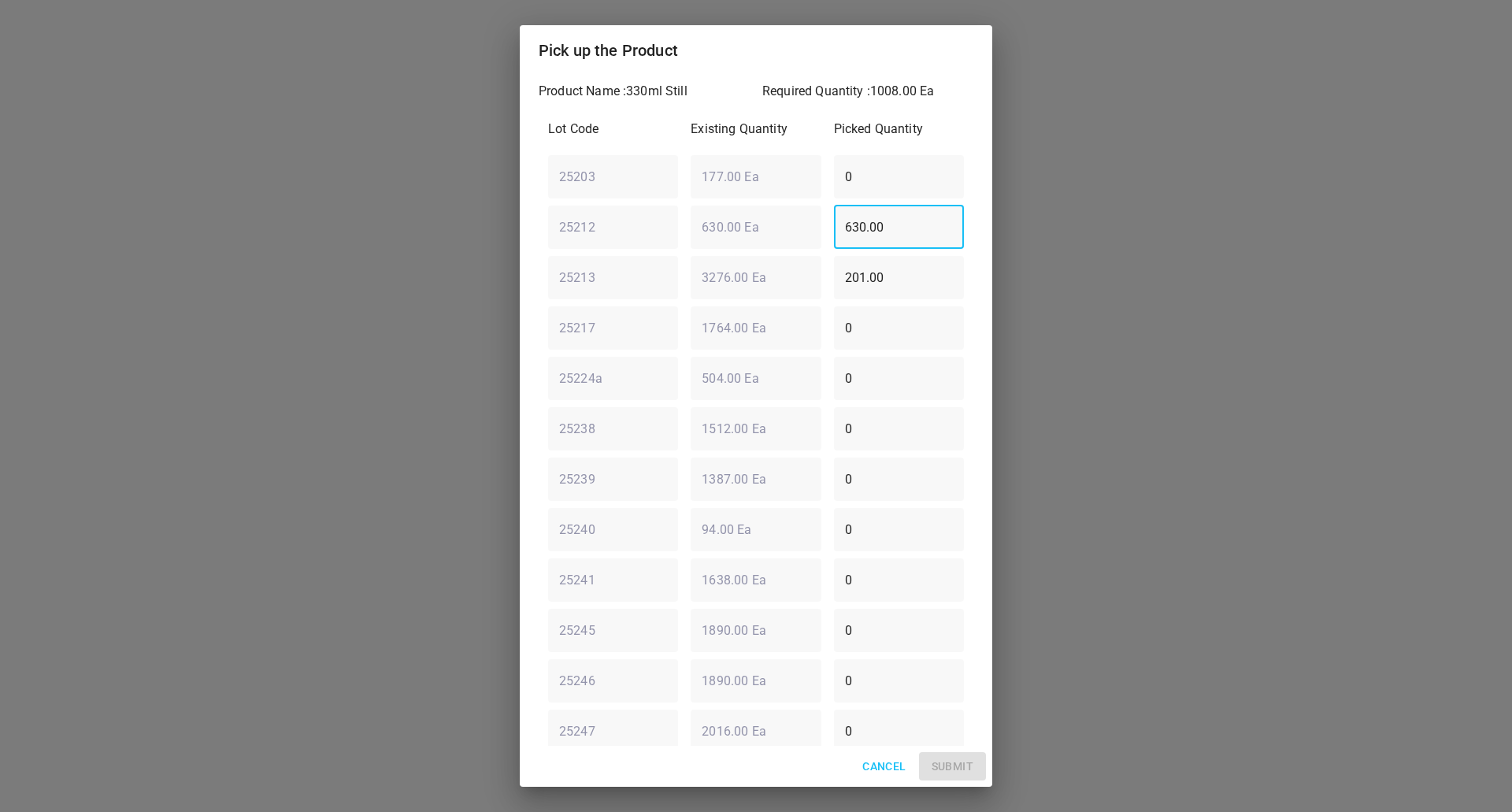
click at [787, 258] on div "Lot Code Existing Quantity Picked Quantity 25203 ​ 177.00 Ea ​ 0 ​ 25212 ​ 630.…" at bounding box center [756, 504] width 435 height 787
click at [733, 246] on div "25212 ​ 630.00 Ea ​ 630.00 ​" at bounding box center [756, 227] width 428 height 56
type input "0"
click at [687, 281] on div "25213 ​ 3276.00 Ea ​ 201.00 ​" at bounding box center [756, 277] width 428 height 56
type input "0"
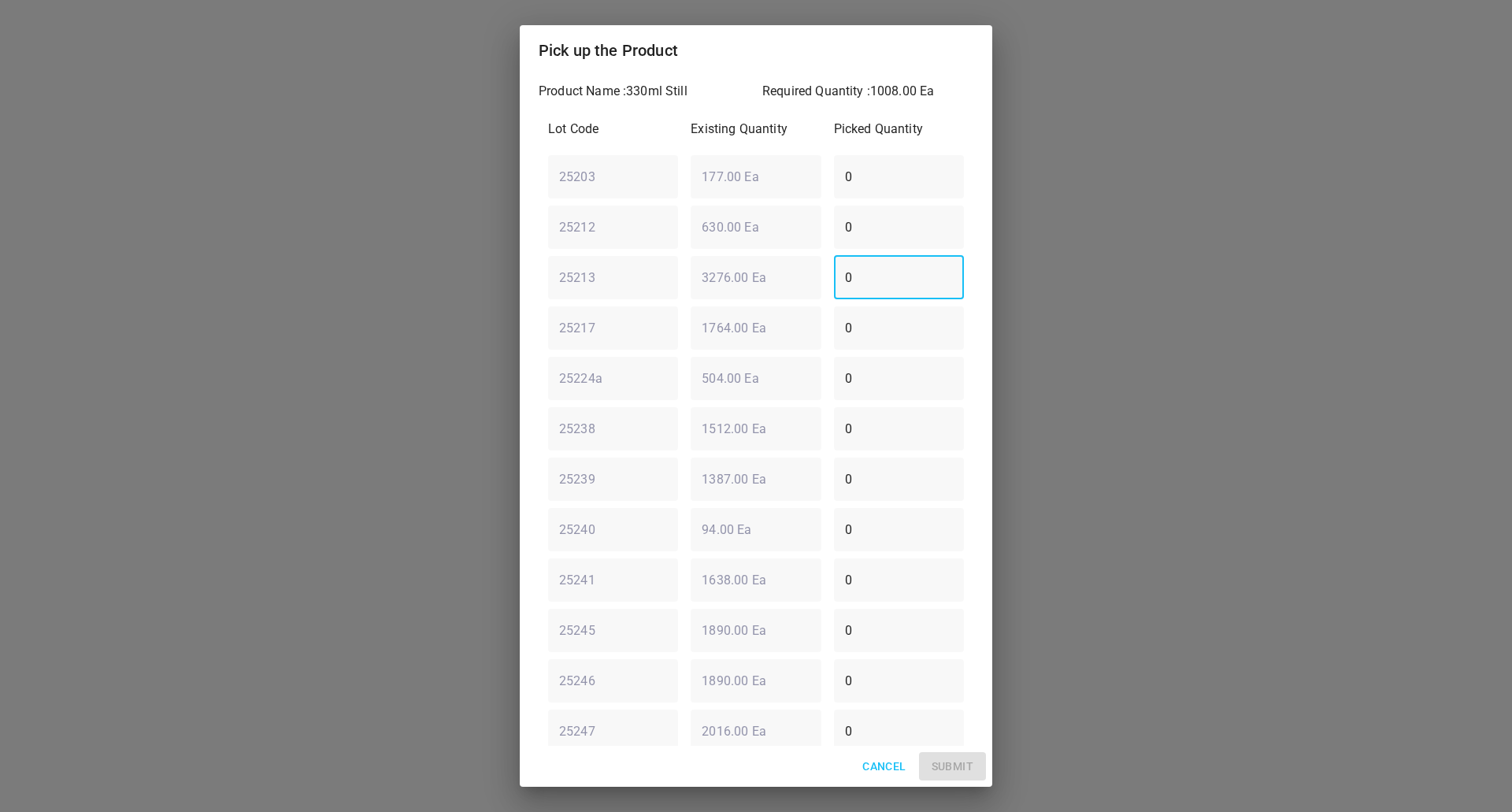
click at [712, 232] on div "25212 ​ 630.00 Ea ​ 0 ​" at bounding box center [756, 227] width 428 height 56
type input "630"
click at [619, 283] on div "25213 ​ 3276.00 Ea ​ 0 ​" at bounding box center [756, 277] width 428 height 56
type input "378"
click at [967, 768] on span "Submit" at bounding box center [953, 766] width 42 height 19
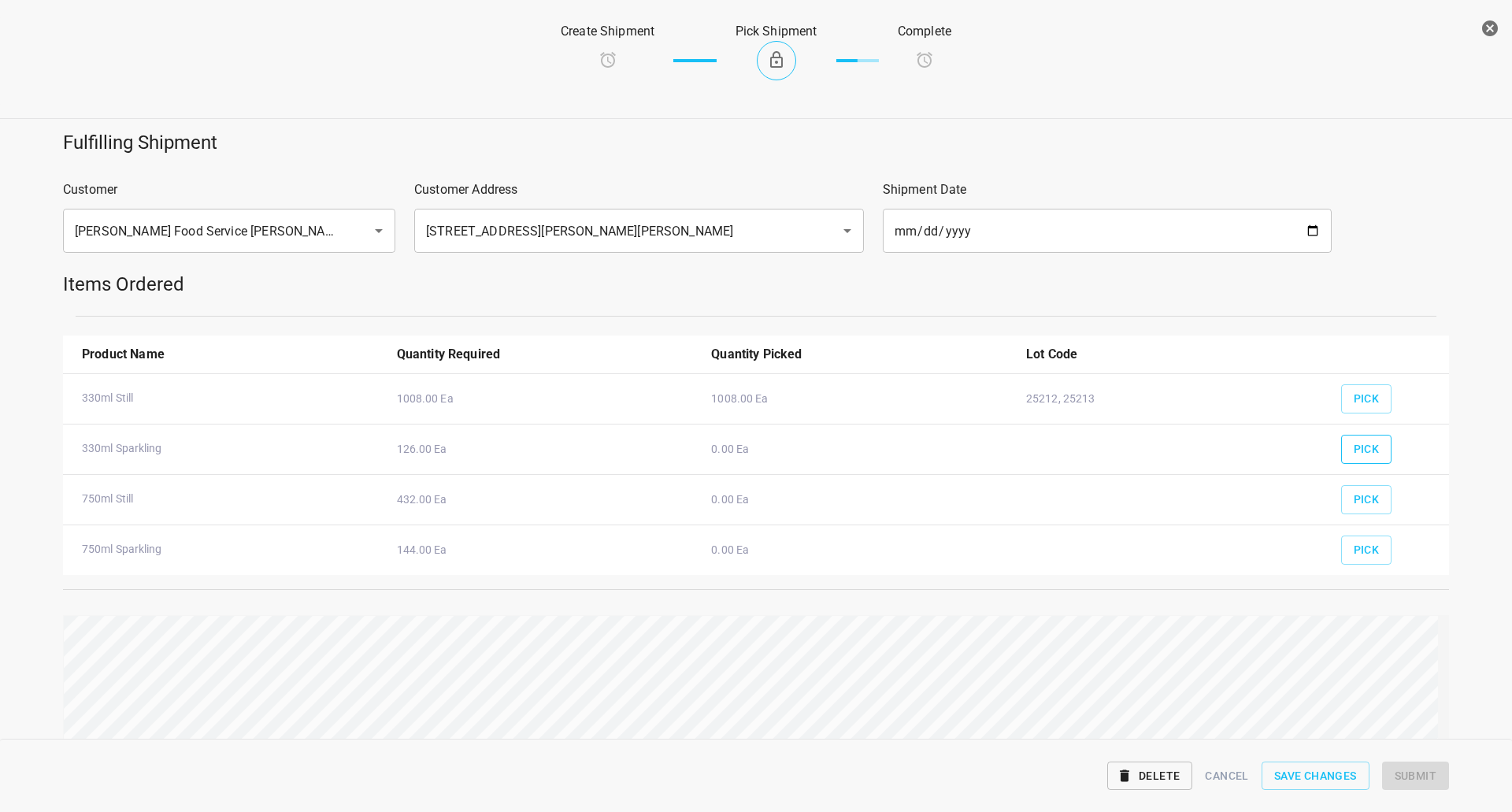
click at [1372, 451] on button "Pick" at bounding box center [1367, 449] width 51 height 29
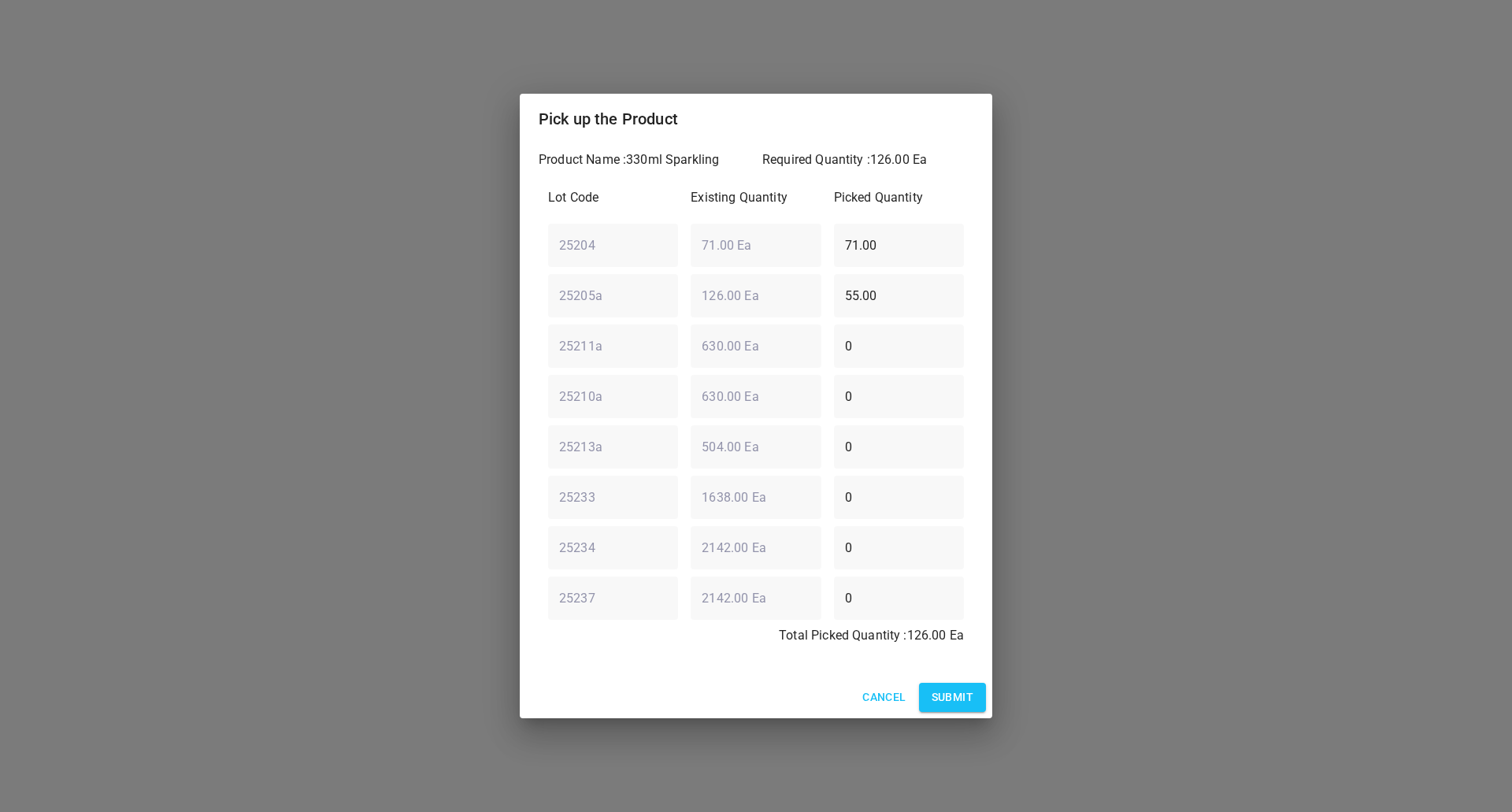
drag, startPoint x: 898, startPoint y: 389, endPoint x: 579, endPoint y: 423, distance: 320.8
click at [589, 423] on div "Lot Code Existing Quantity Picked Quantity 25204 ​ 71.00 Ea ​ 71.00 ​ 25205a ​ …" at bounding box center [756, 421] width 435 height 485
type input "126"
click at [679, 253] on div "25204 ​ 71.00 Ea ​ 71.00 ​" at bounding box center [756, 244] width 428 height 56
type input "0"
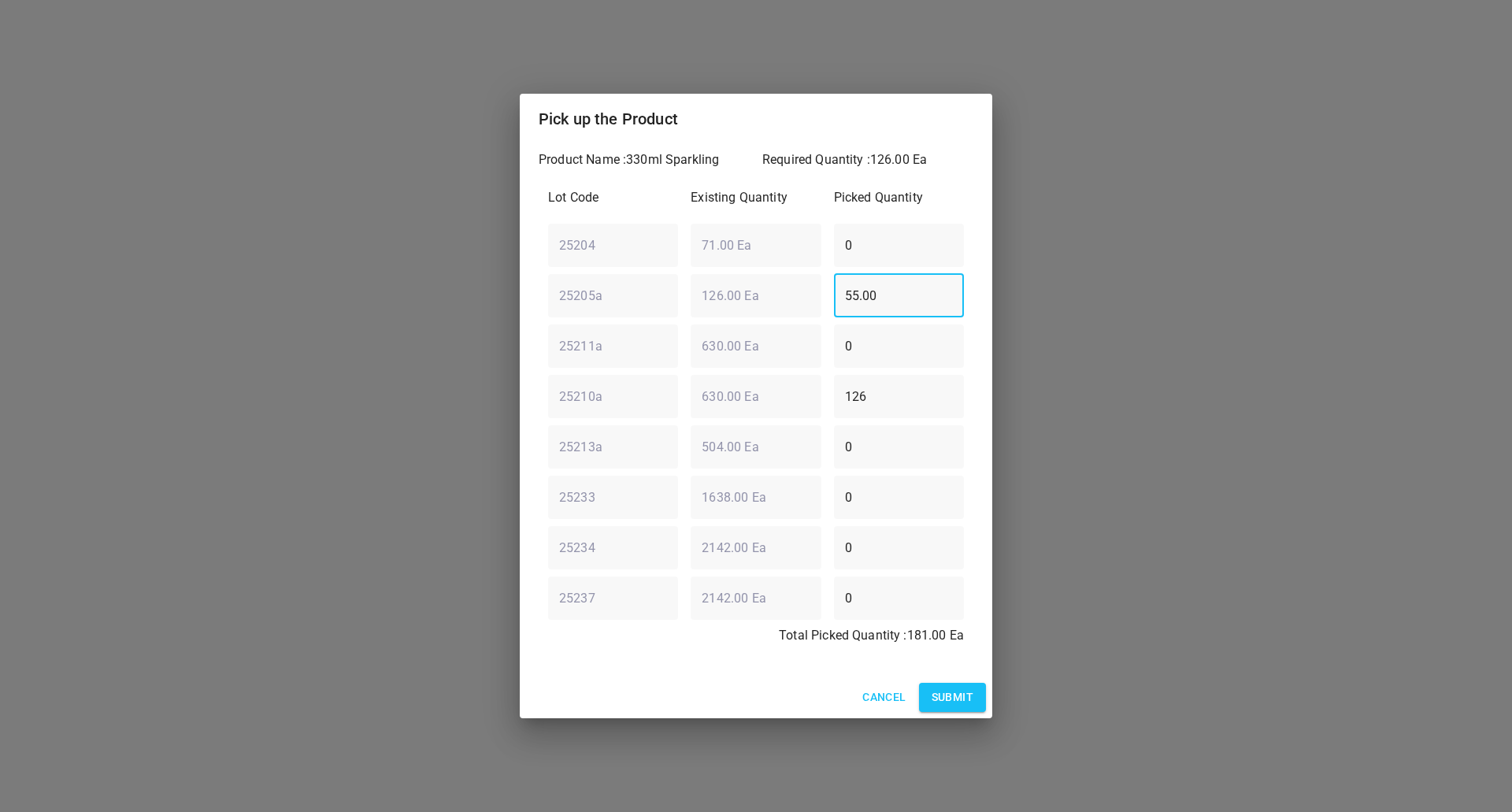
drag, startPoint x: 859, startPoint y: 292, endPoint x: 919, endPoint y: 345, distance: 80.1
click at [850, 294] on input "55.00" at bounding box center [899, 295] width 130 height 44
click at [796, 279] on div "25205a ​ 126.00 Ea ​ 50 ​" at bounding box center [756, 295] width 428 height 56
click at [812, 297] on div "25205a ​ 126.00 Ea ​ 50 ​" at bounding box center [756, 295] width 428 height 56
type input "0"
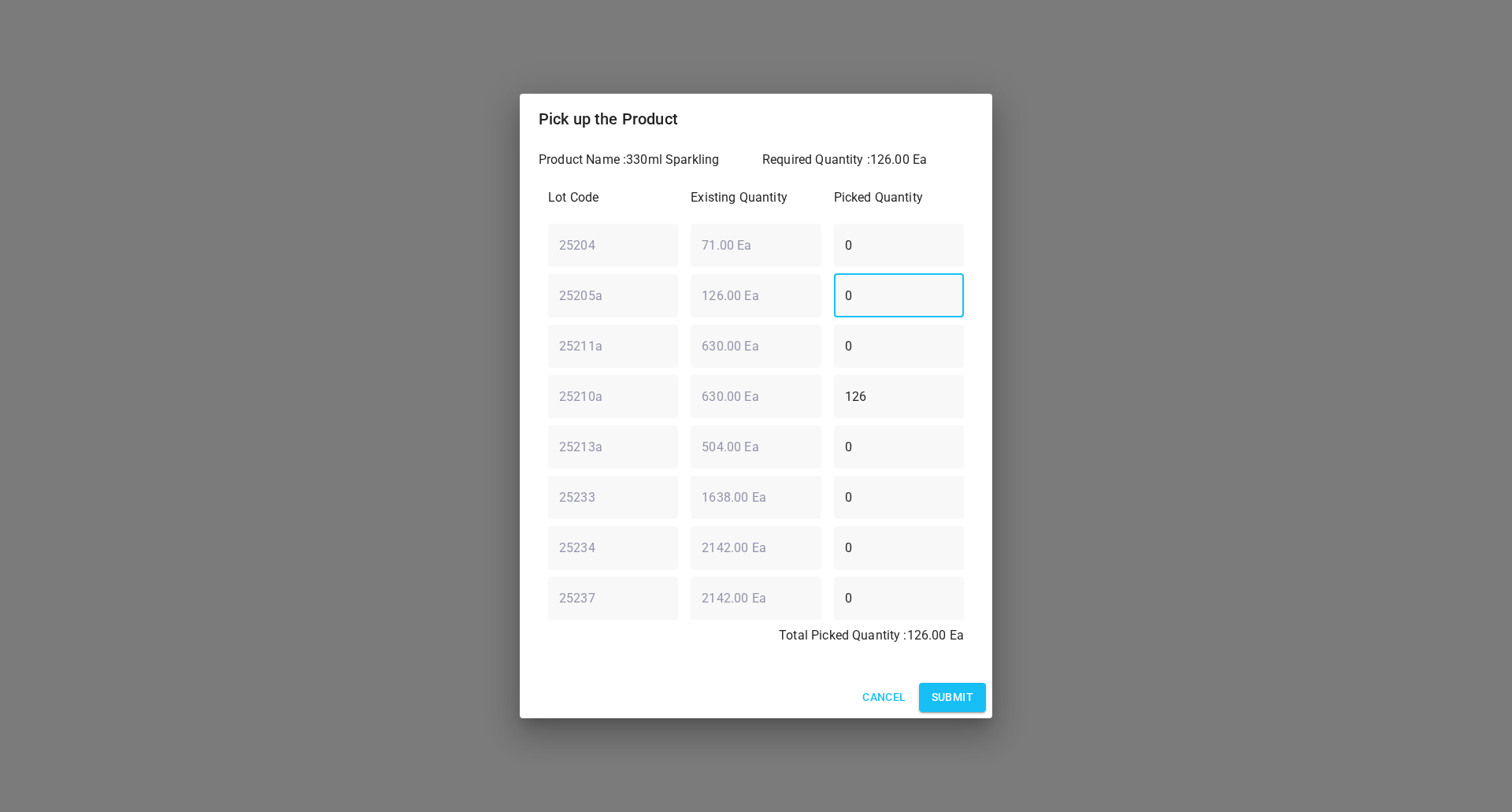
click at [941, 697] on span "Submit" at bounding box center [953, 697] width 42 height 19
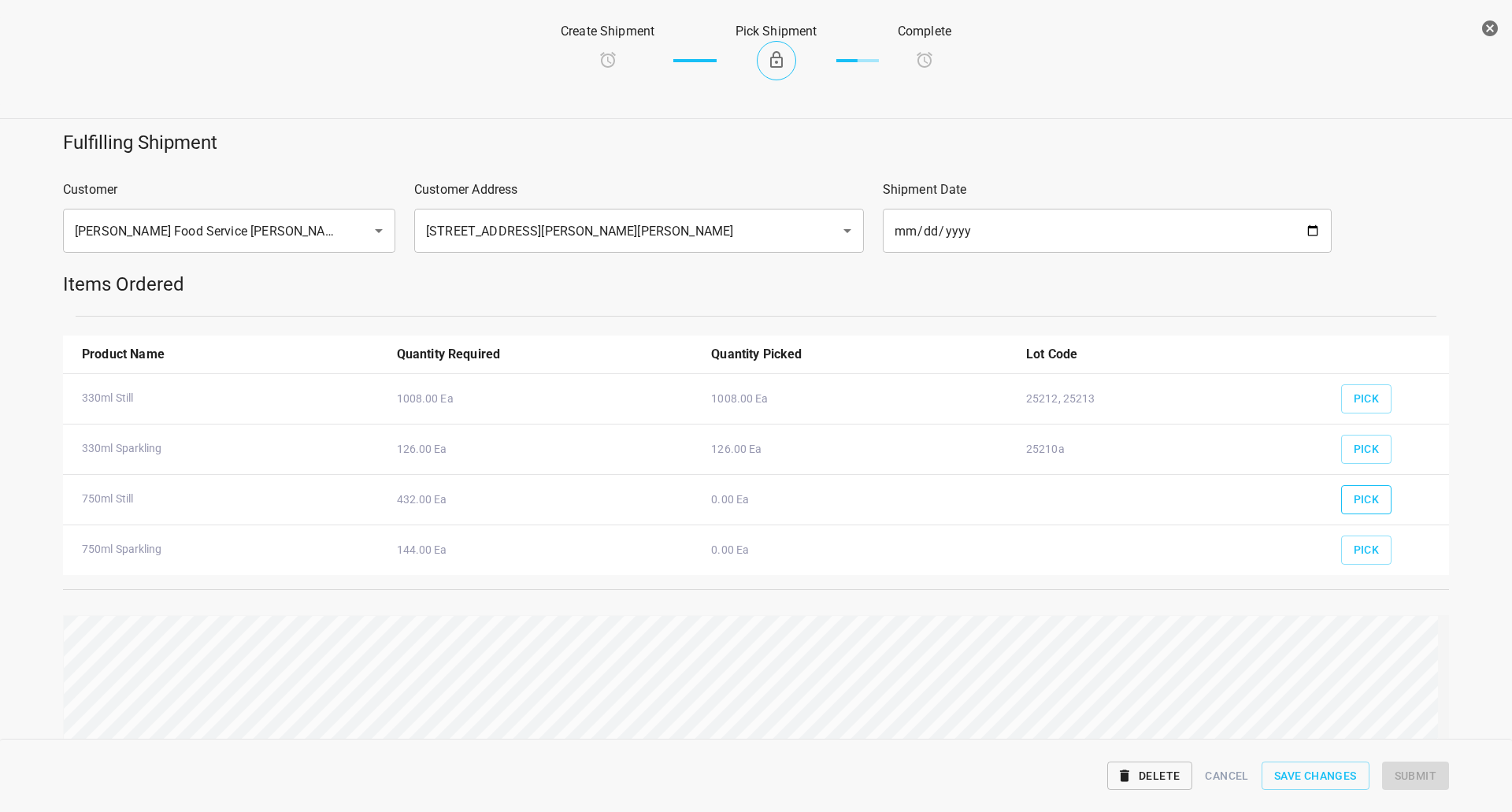
click at [1354, 506] on span "Pick" at bounding box center [1367, 499] width 26 height 19
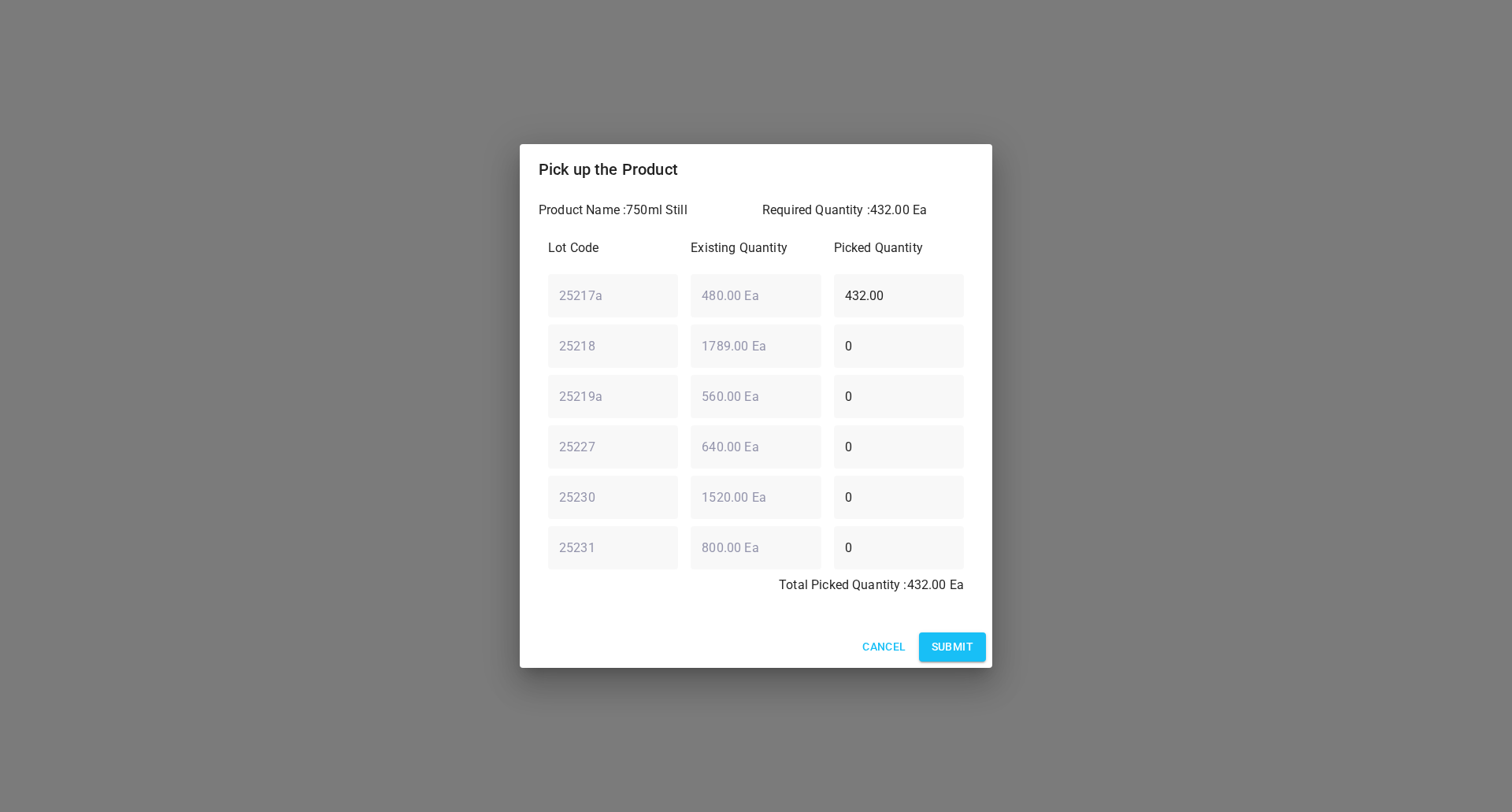
drag, startPoint x: 703, startPoint y: 283, endPoint x: 758, endPoint y: 308, distance: 60.4
click at [687, 283] on div "25217a ​ 480.00 Ea ​ 432.00 ​" at bounding box center [756, 295] width 428 height 56
type input "0"
click at [702, 494] on div "25230 ​ 1520.00 Ea ​ 0 ​" at bounding box center [756, 497] width 428 height 56
type input "400"
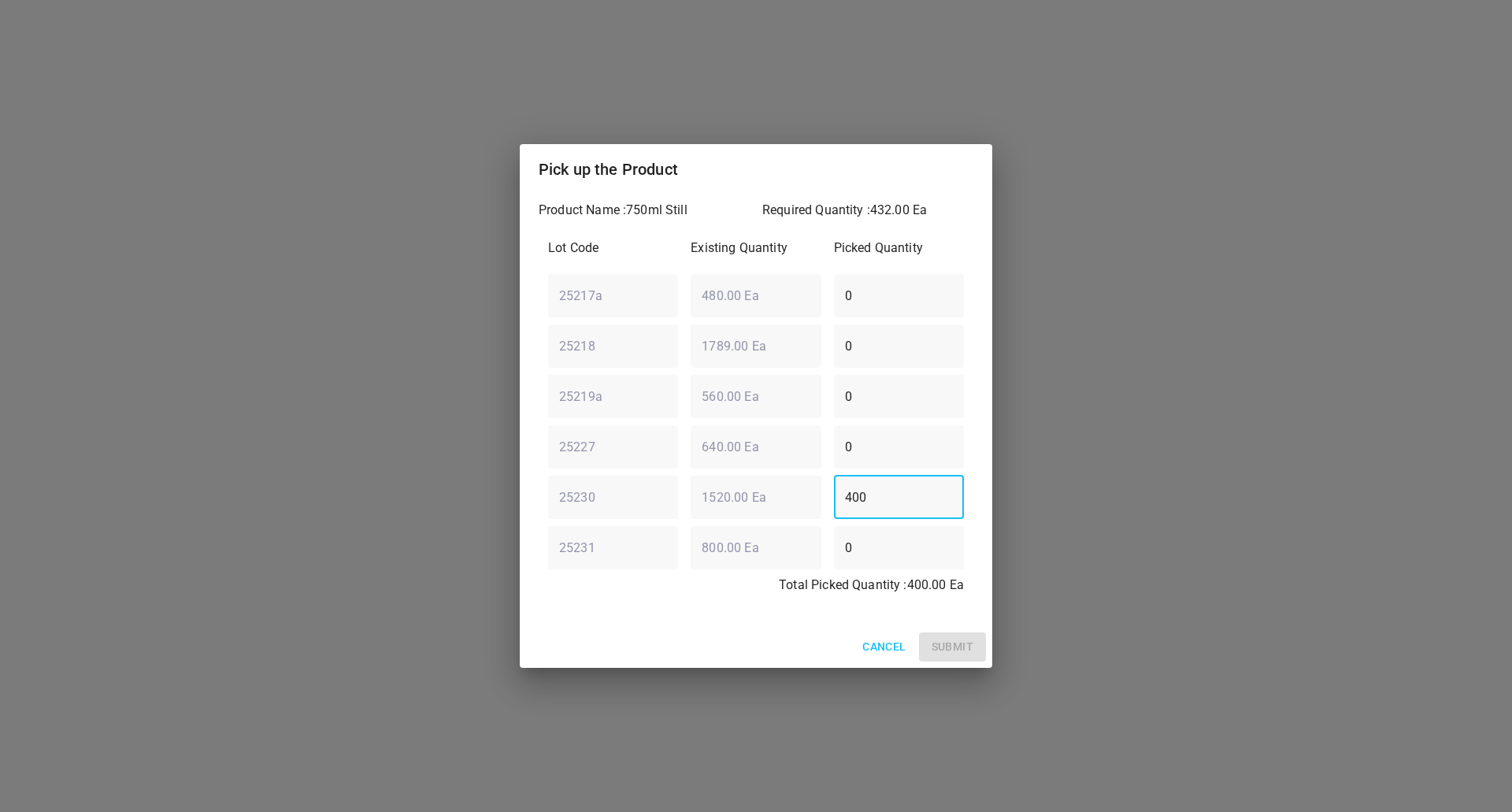
click at [714, 339] on div "25218 ​ 1789.00 Ea ​ 0 ​" at bounding box center [756, 345] width 428 height 56
type input "29"
click at [718, 407] on div "25219a ​ 560.00 Ea ​ 0 ​" at bounding box center [756, 396] width 428 height 56
type input "3"
click at [740, 594] on p "Total Picked Quantity : 432.00 Ea" at bounding box center [756, 585] width 416 height 19
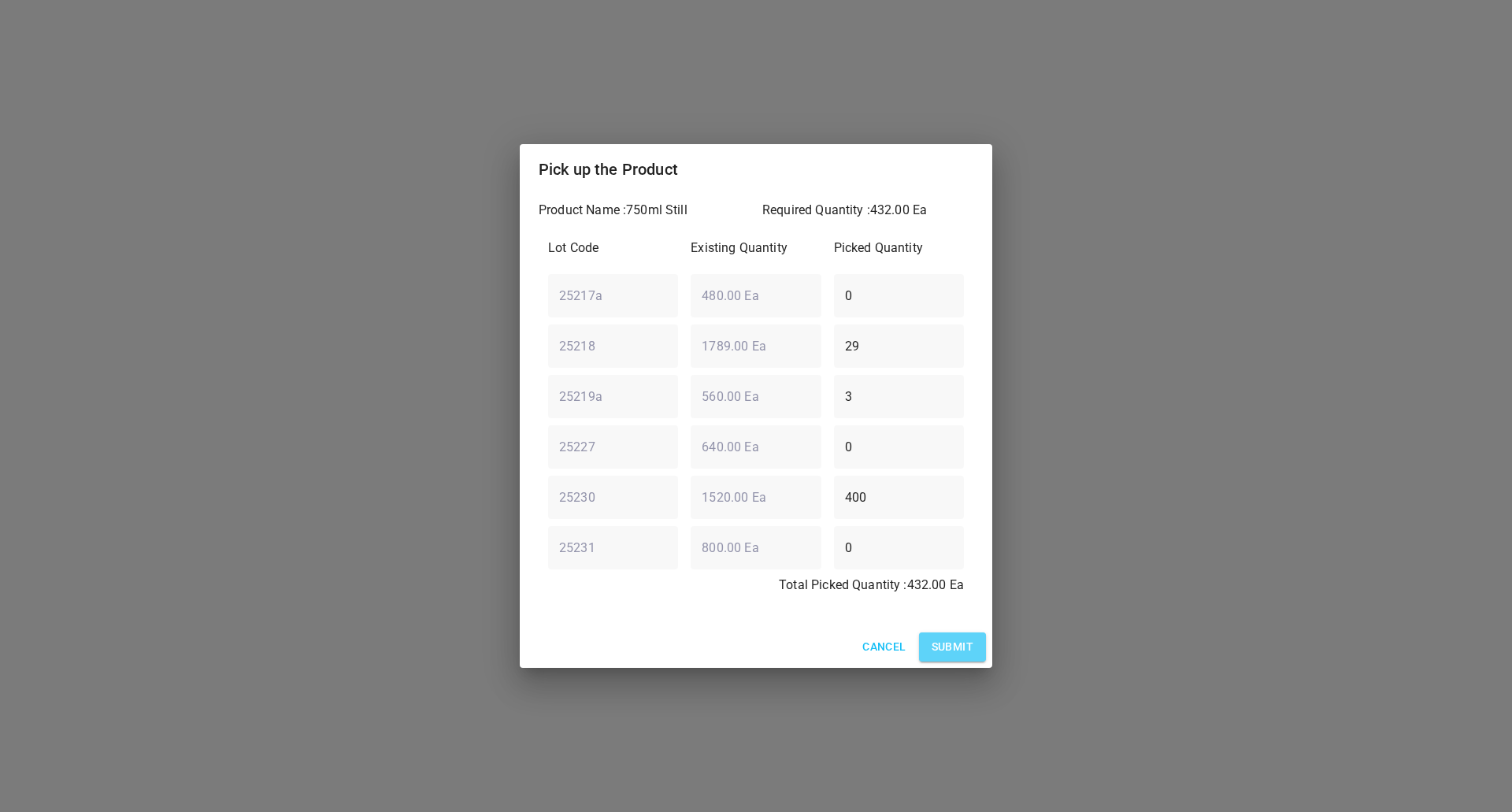
click at [954, 647] on span "Submit" at bounding box center [953, 647] width 42 height 19
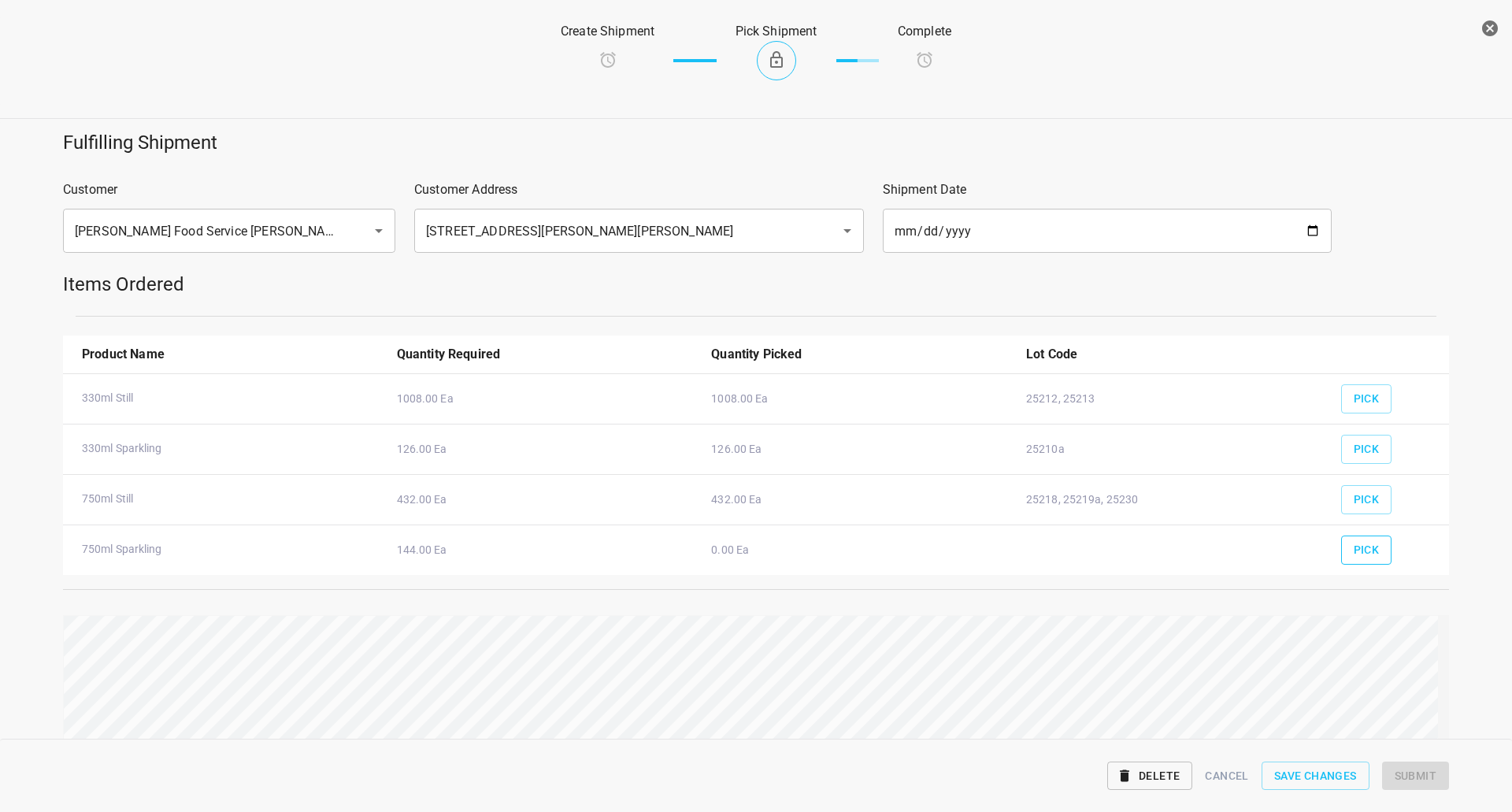
click at [1360, 544] on span "Pick" at bounding box center [1367, 550] width 26 height 19
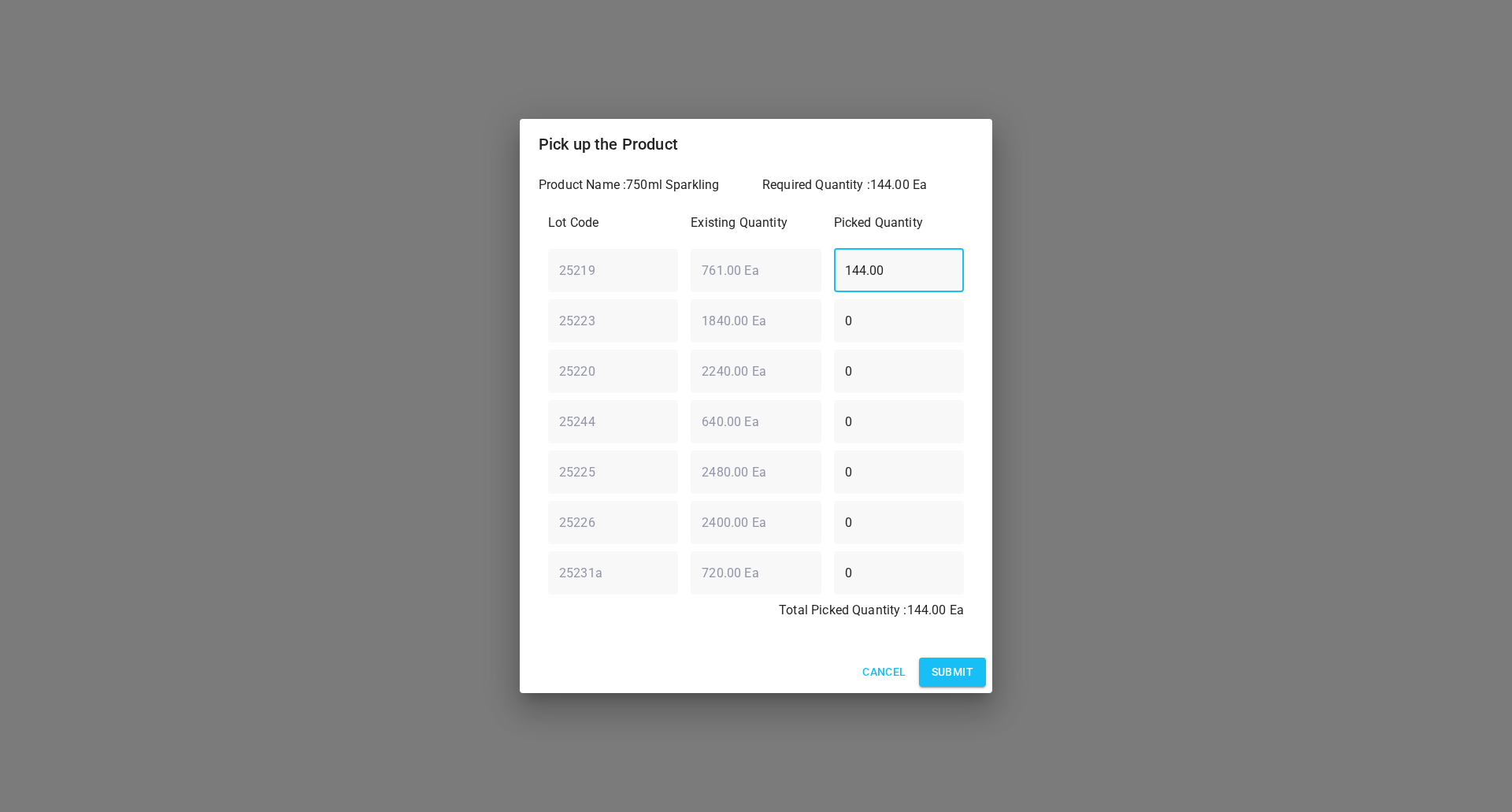
click at [647, 291] on div "25219 ​ 761.00 Ea ​ 144.00 ​" at bounding box center [756, 270] width 428 height 56
type input "80"
click at [724, 382] on div "25220 ​ 2240.00 Ea ​ 0 ​" at bounding box center [756, 371] width 428 height 56
type input "64"
click at [711, 595] on div "Total Picked Quantity : 144.00 Ea" at bounding box center [756, 614] width 428 height 41
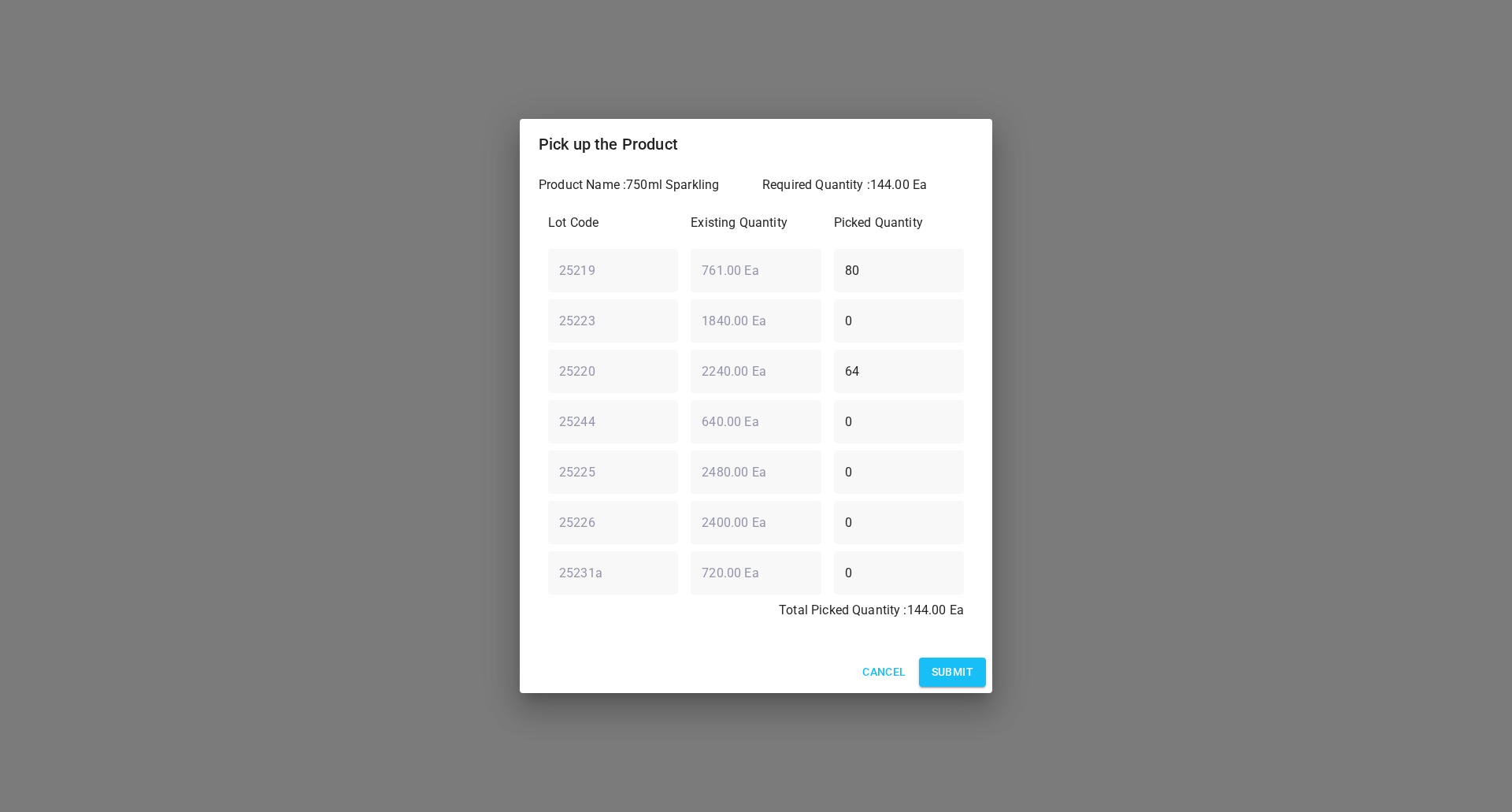
click at [968, 668] on span "Submit" at bounding box center [953, 672] width 42 height 19
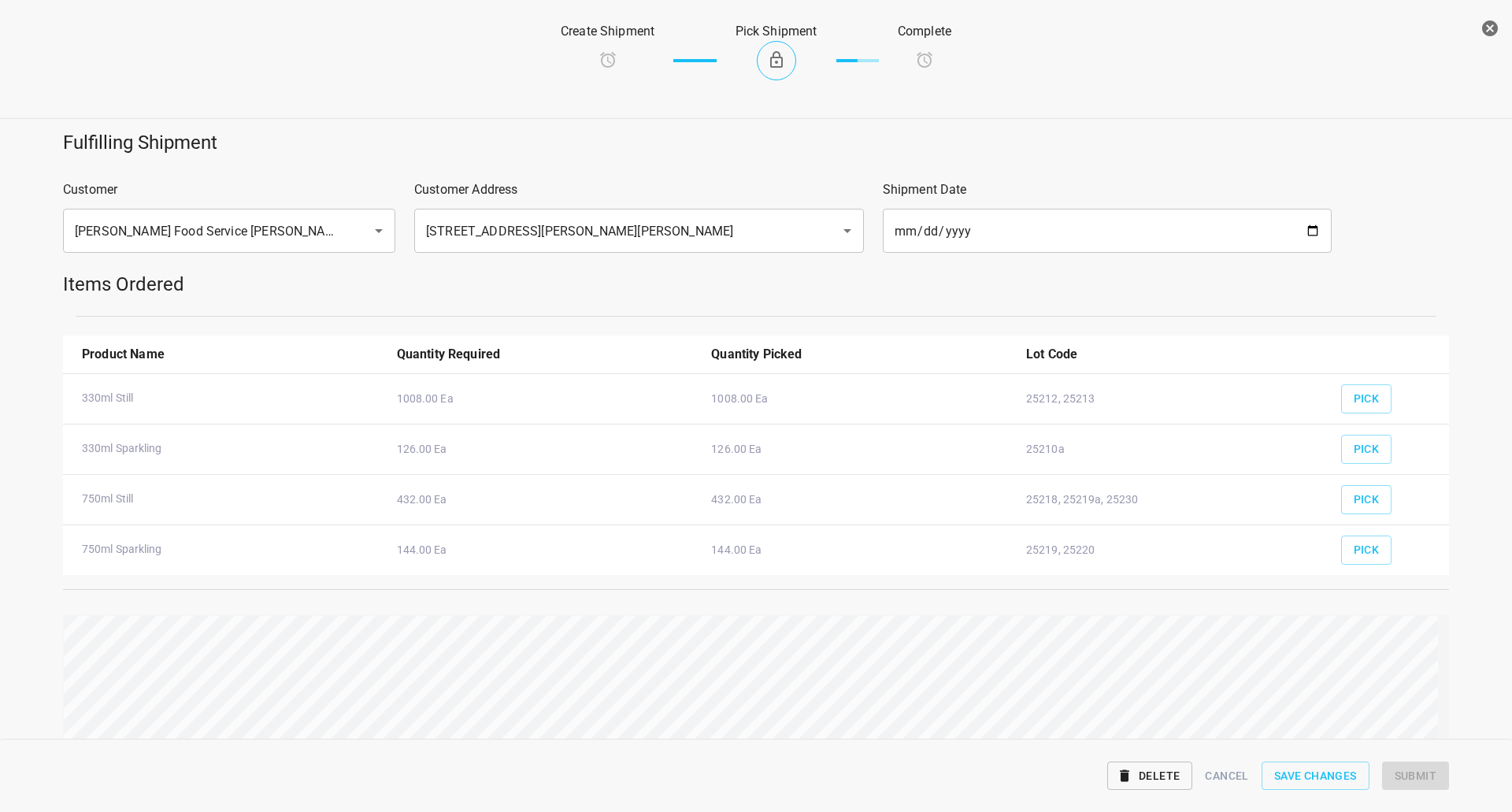
click at [856, 614] on div "Reset" at bounding box center [756, 712] width 1405 height 214
click at [1422, 778] on span "Submit" at bounding box center [1416, 776] width 42 height 19
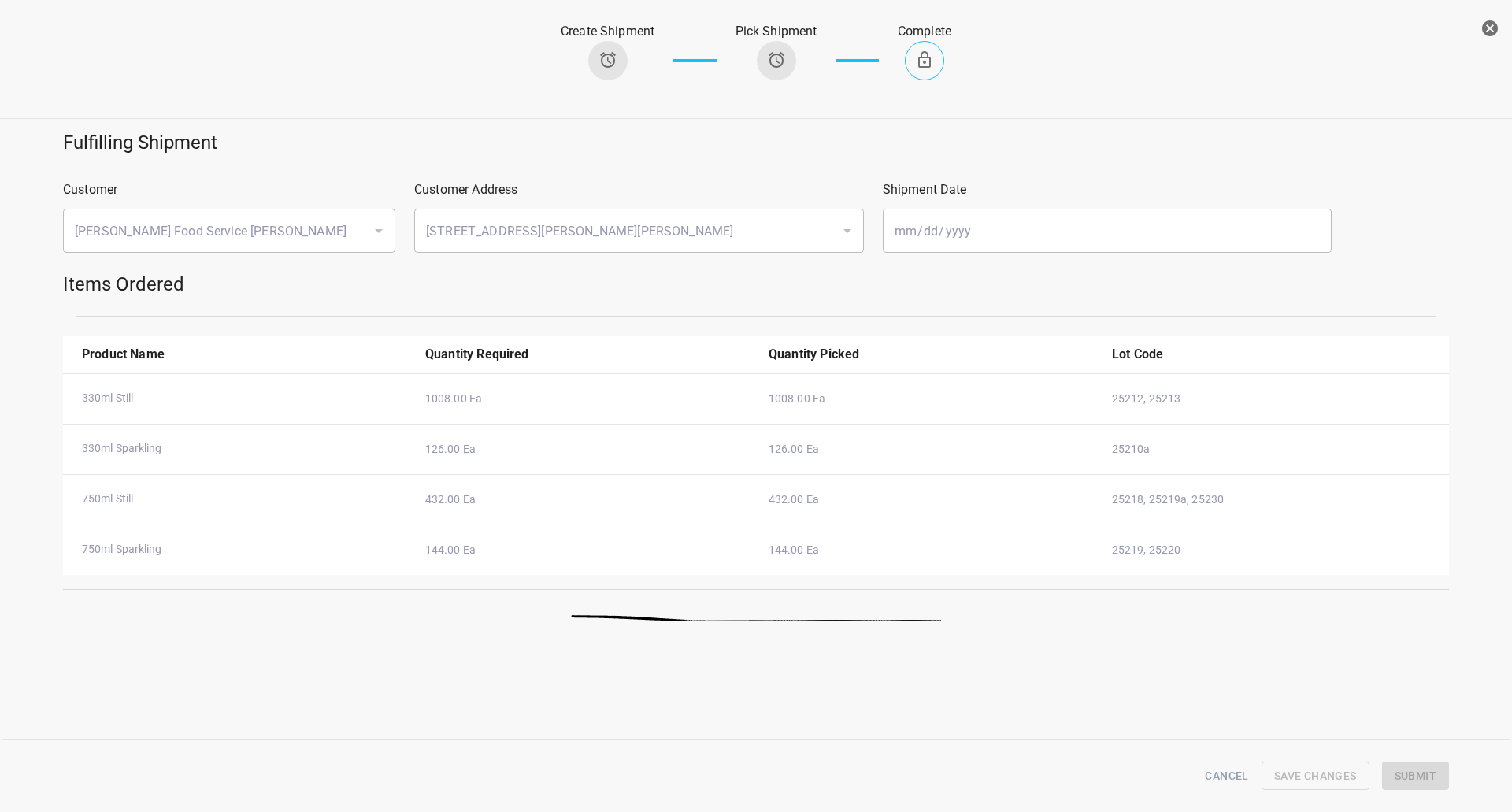
click at [1497, 32] on icon "button" at bounding box center [1489, 27] width 19 height 19
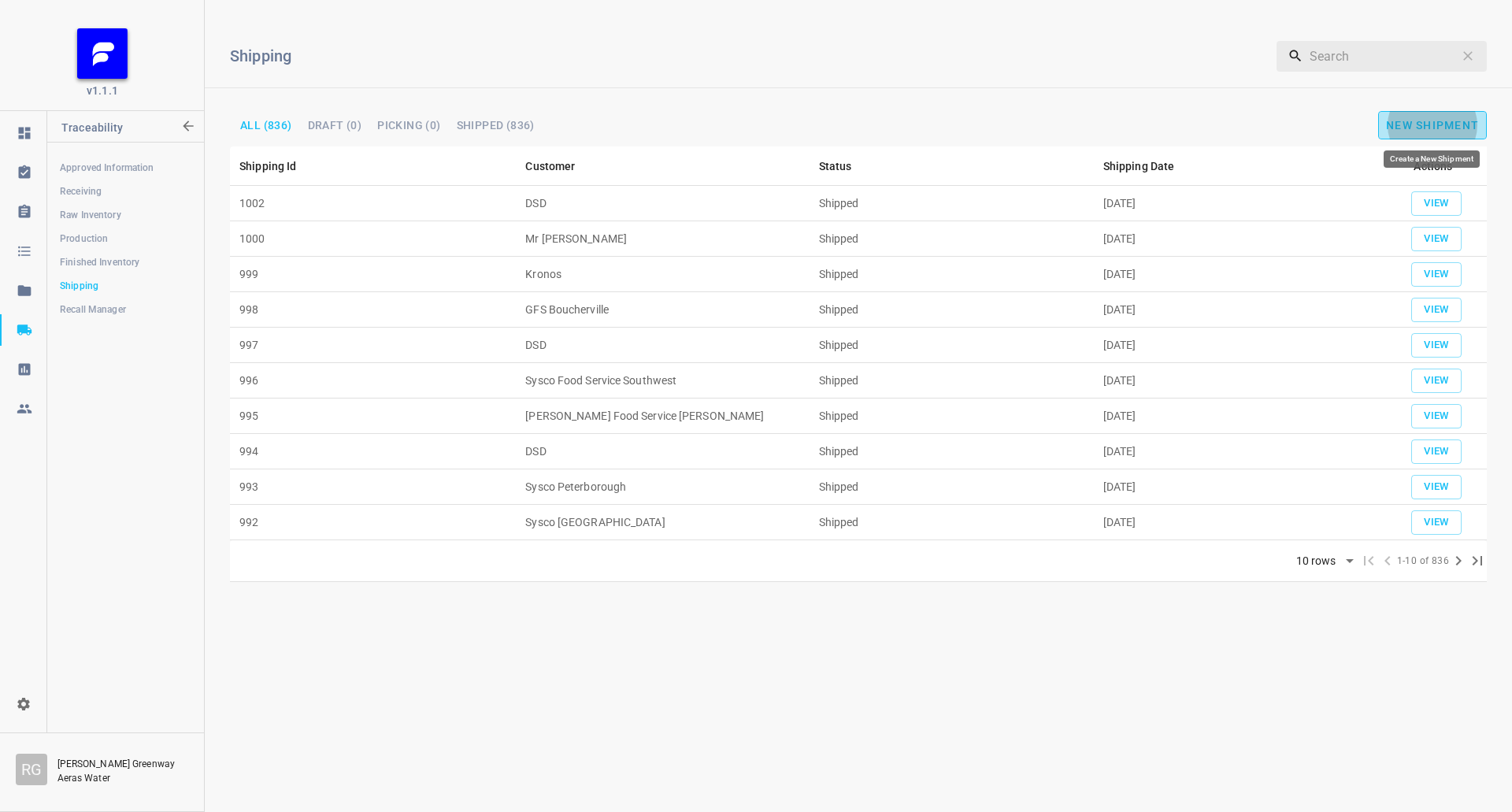
click at [1443, 120] on span "New Shipment" at bounding box center [1432, 125] width 93 height 13
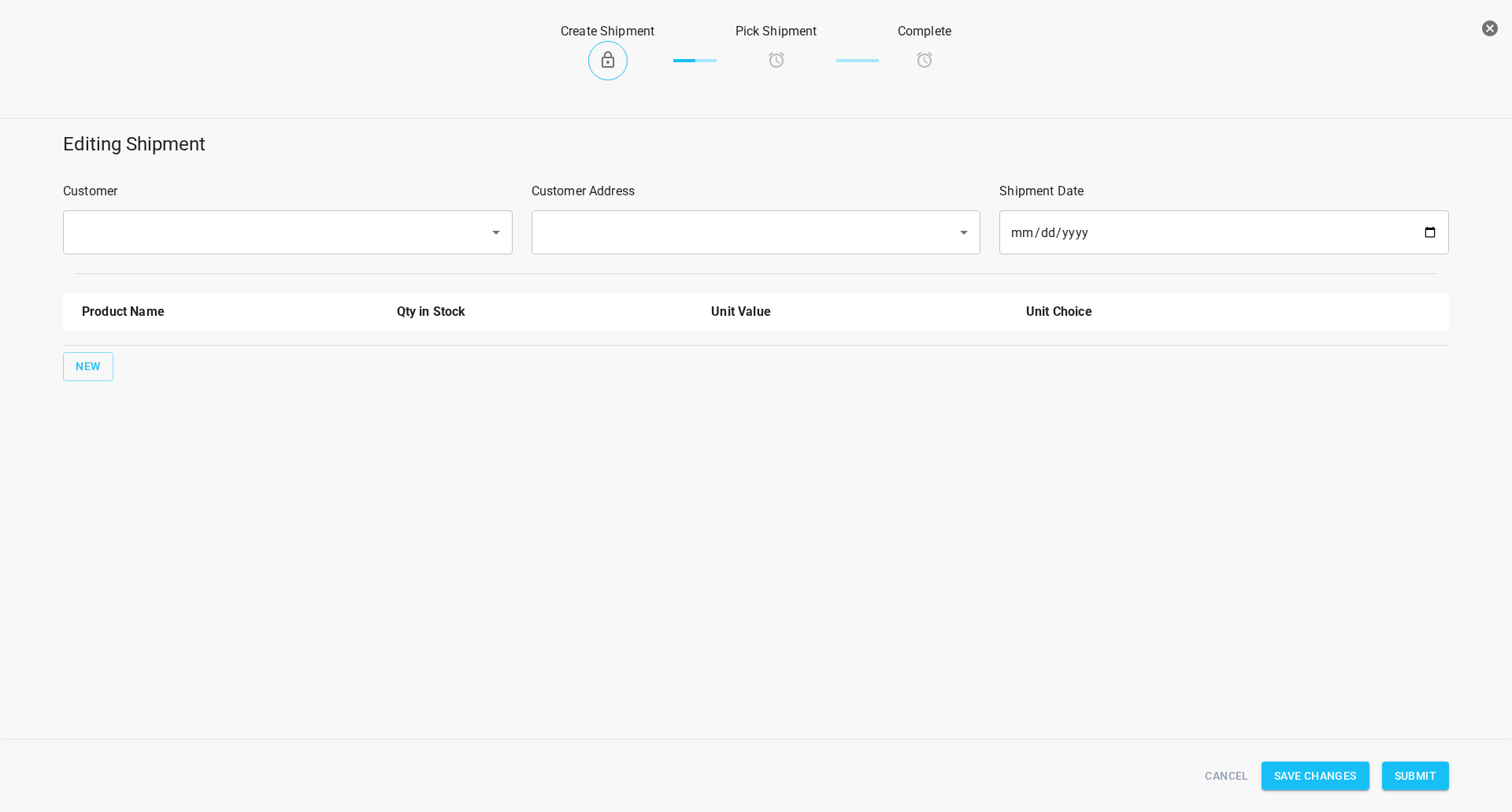
click at [206, 220] on input "text" at bounding box center [265, 231] width 391 height 30
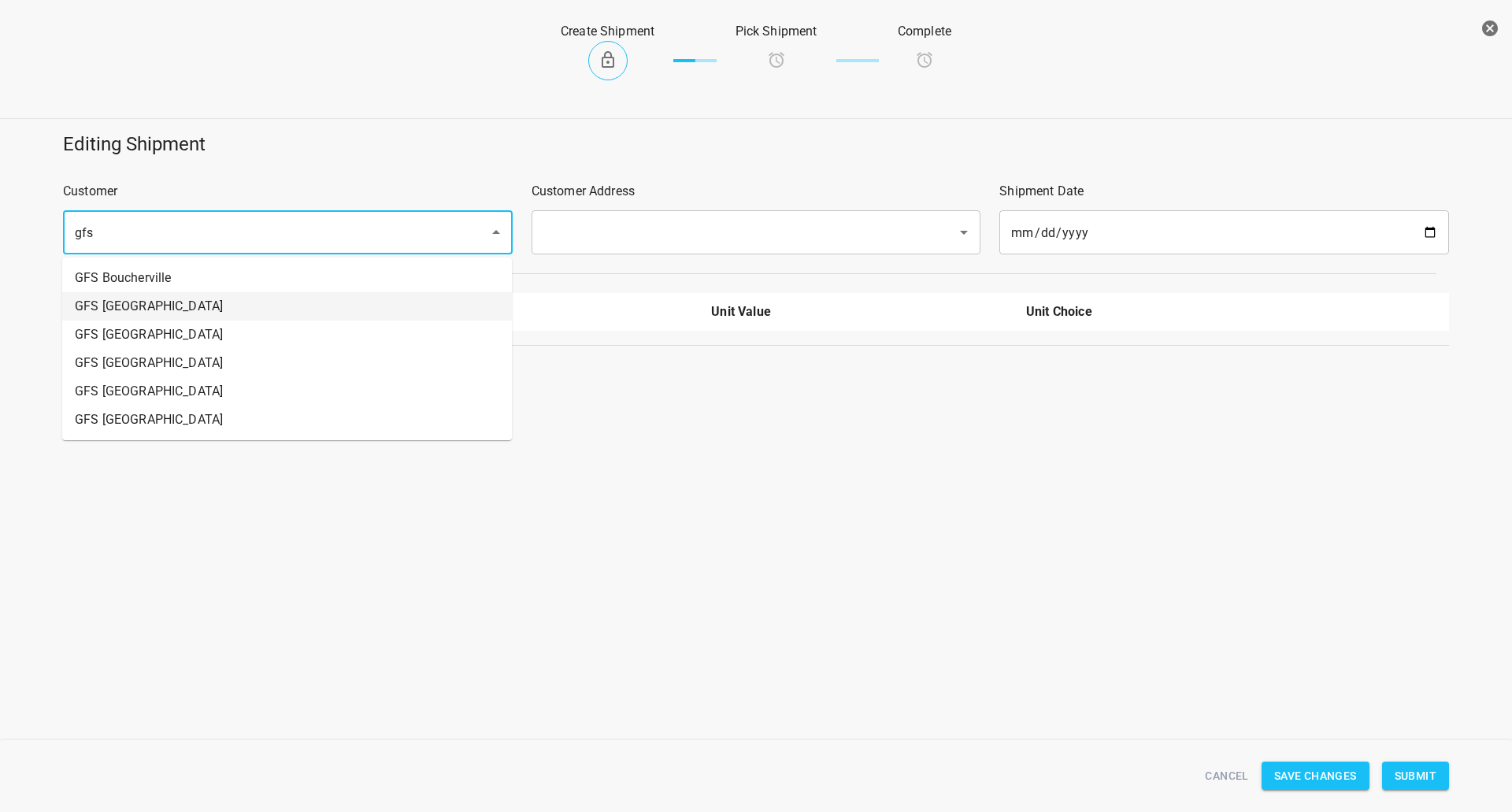
drag, startPoint x: 179, startPoint y: 298, endPoint x: 273, endPoint y: 285, distance: 94.9
click at [180, 298] on li "GFS [GEOGRAPHIC_DATA]" at bounding box center [286, 306] width 449 height 28
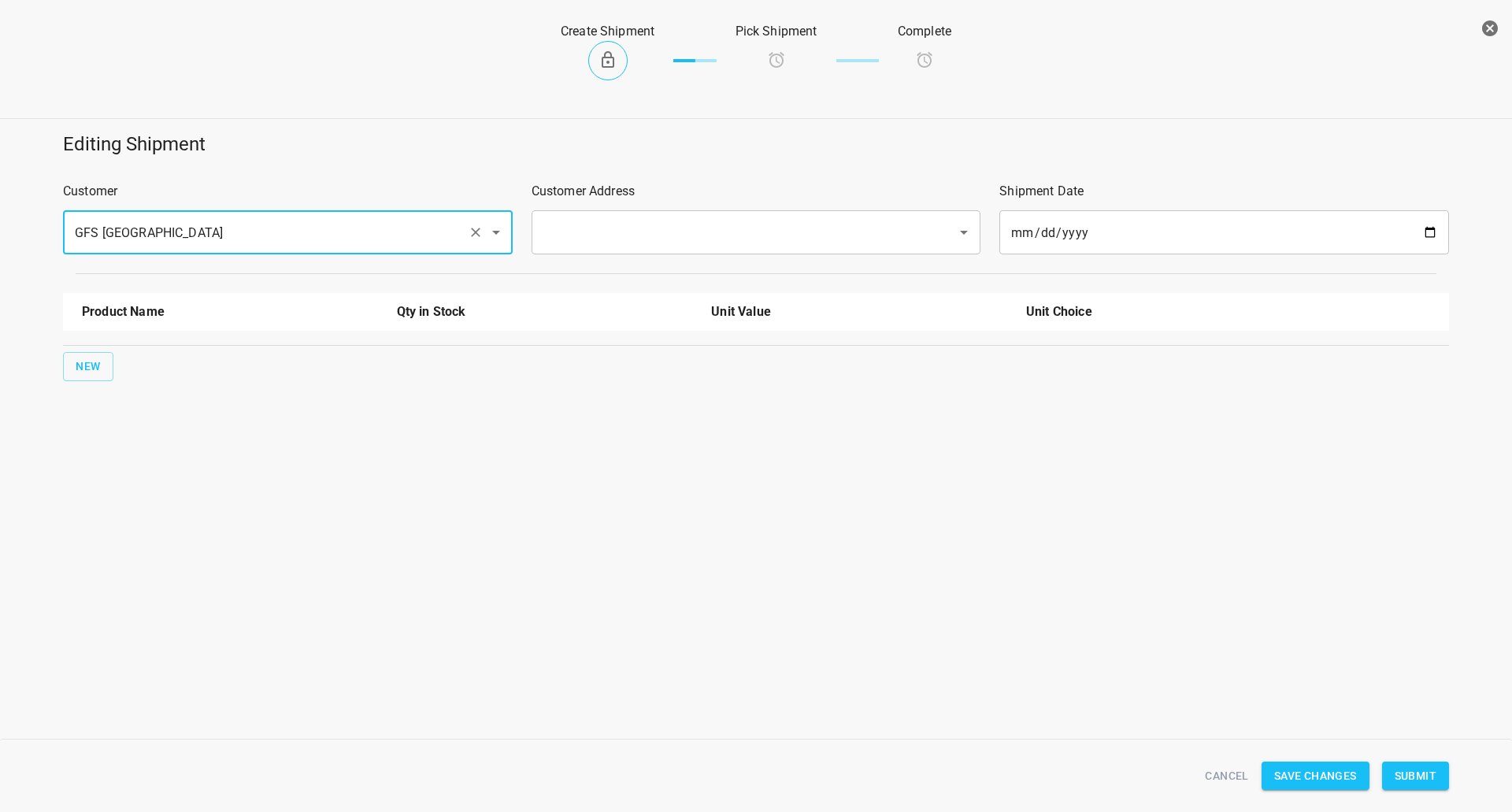
type input "GFS [GEOGRAPHIC_DATA]"
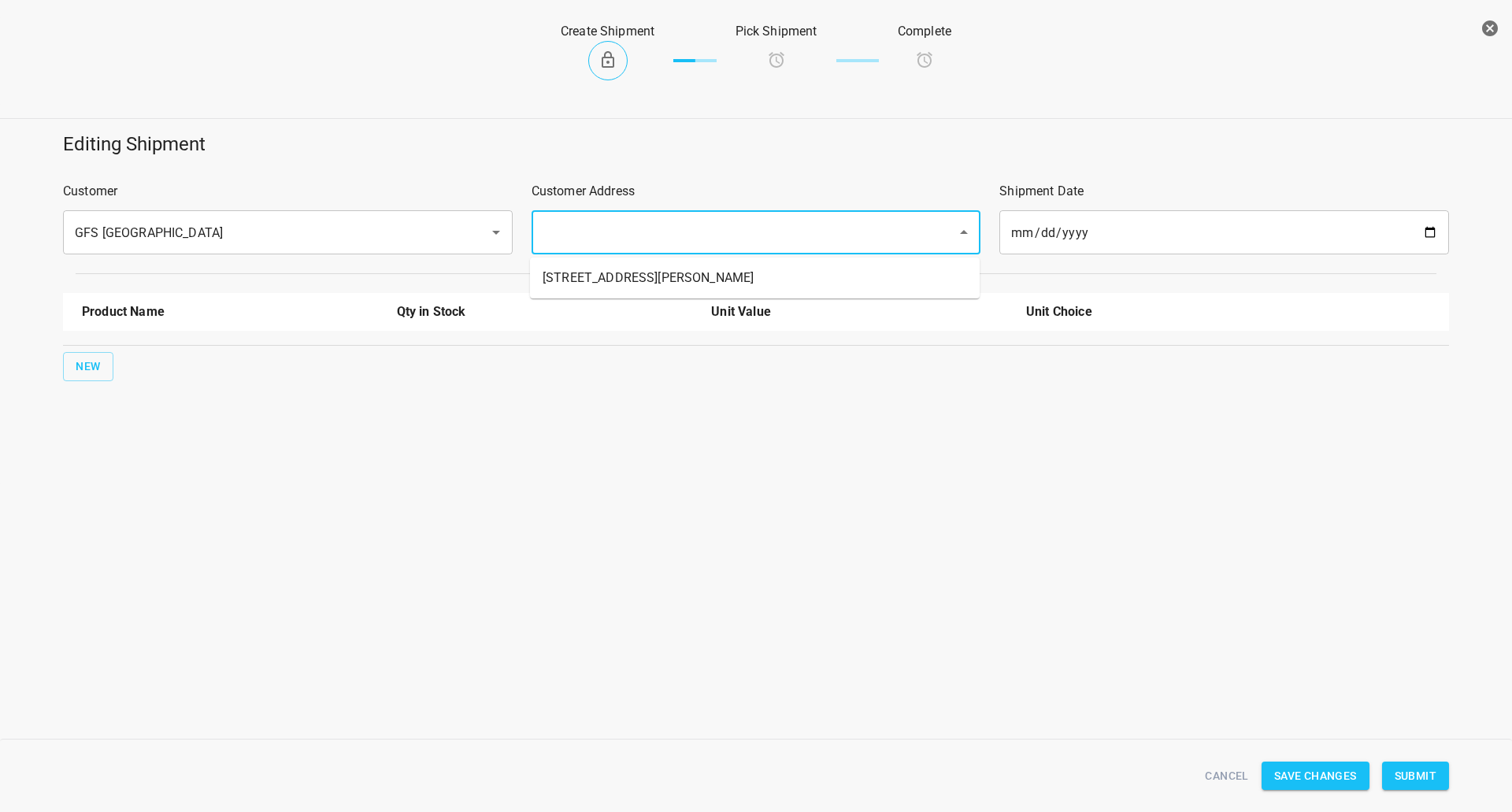
click at [684, 231] on input "text" at bounding box center [734, 231] width 391 height 30
click at [625, 281] on li "[STREET_ADDRESS][PERSON_NAME]" at bounding box center [754, 277] width 449 height 28
type input "[STREET_ADDRESS][PERSON_NAME]"
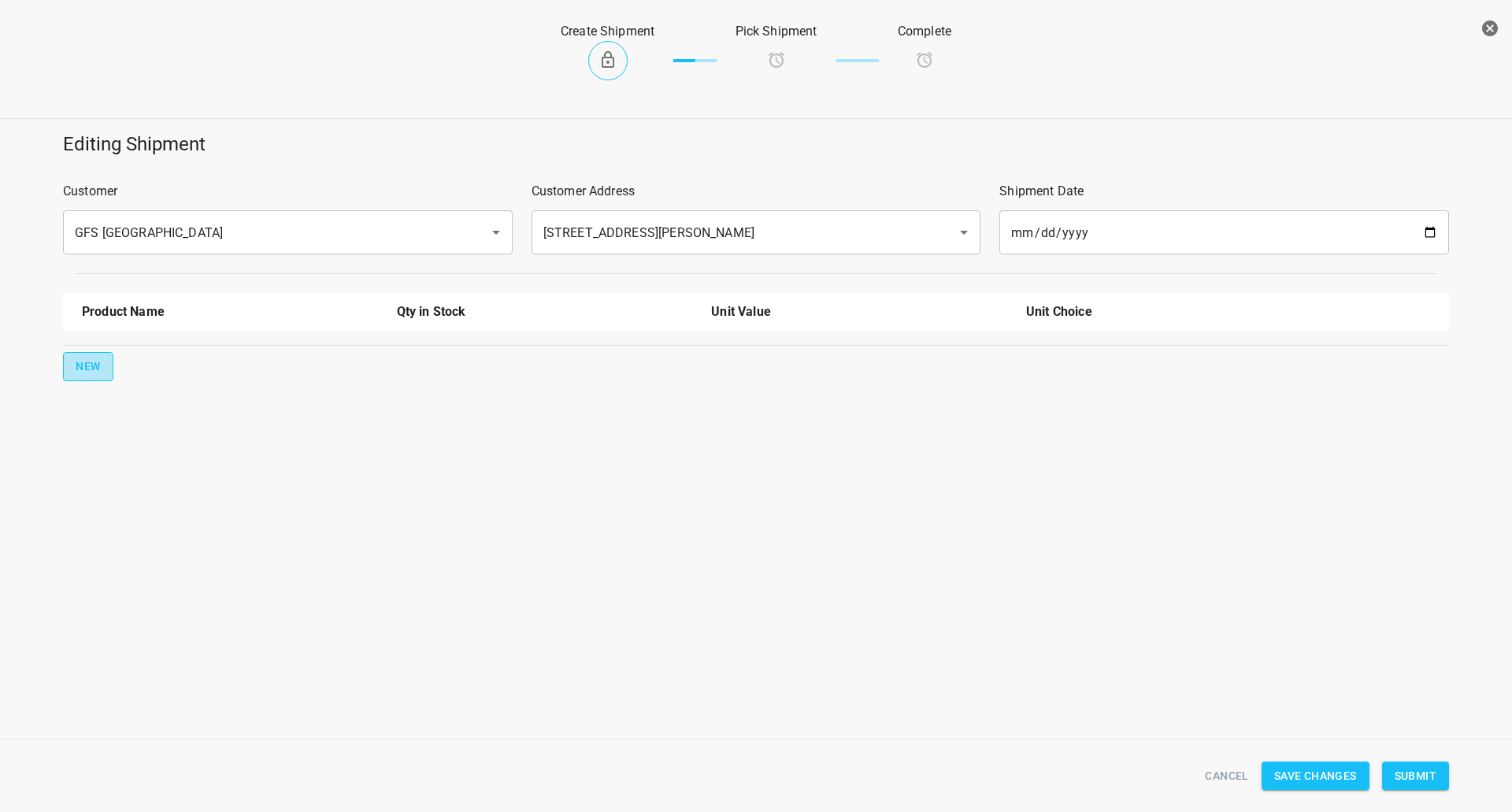
click at [96, 358] on span "New" at bounding box center [88, 366] width 25 height 19
click at [166, 397] on li "330ml Still" at bounding box center [230, 393] width 296 height 28
type input "330ml Still"
click at [71, 427] on button "New" at bounding box center [88, 417] width 50 height 29
drag, startPoint x: 123, startPoint y: 406, endPoint x: 140, endPoint y: 409, distance: 17.3
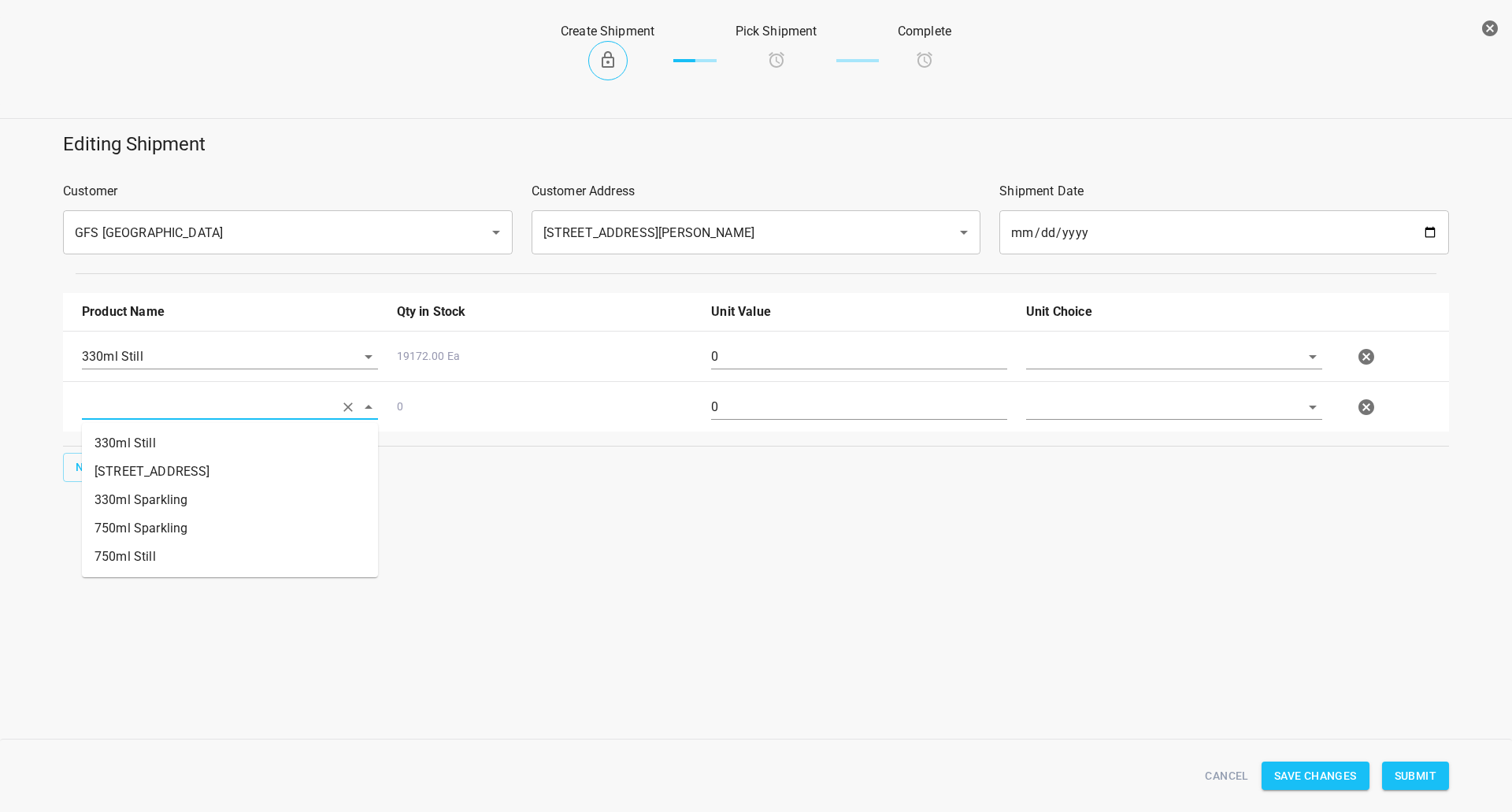
click at [125, 406] on input "text" at bounding box center [208, 406] width 252 height 24
drag, startPoint x: 166, startPoint y: 503, endPoint x: 186, endPoint y: 502, distance: 20.0
click at [167, 503] on li "330ml Sparkling" at bounding box center [230, 499] width 296 height 28
type input "330ml Sparkling"
click at [1081, 343] on div at bounding box center [1174, 363] width 315 height 56
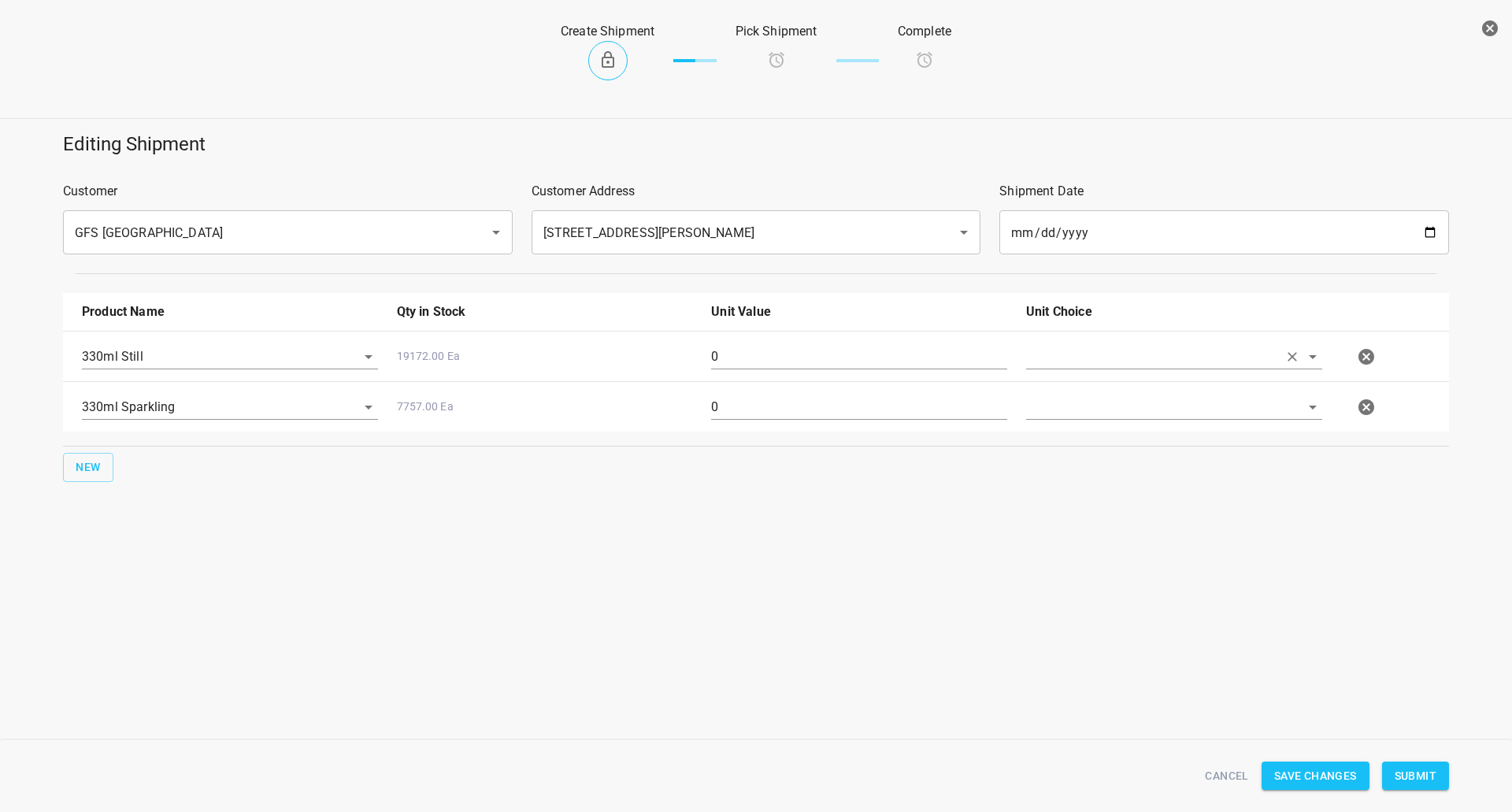
click at [1088, 358] on input "text" at bounding box center [1152, 356] width 252 height 24
click at [1081, 384] on li "[PERSON_NAME]" at bounding box center [1174, 393] width 296 height 28
type input "[PERSON_NAME]"
click at [1072, 400] on input "text" at bounding box center [1152, 406] width 252 height 24
click at [1061, 427] on ul "[PERSON_NAME]" at bounding box center [1174, 443] width 296 height 41
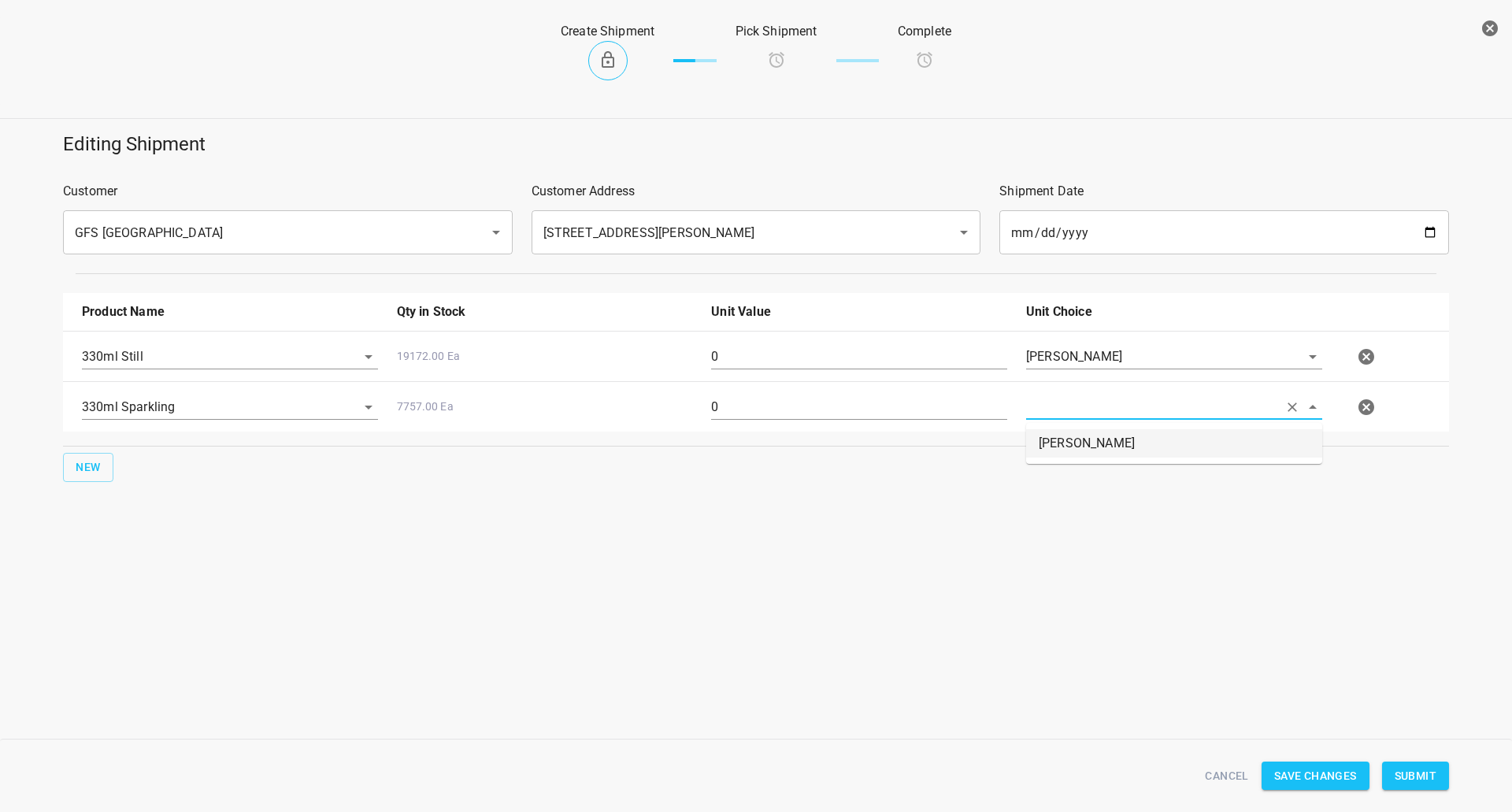
click at [1049, 462] on ul "[PERSON_NAME]" at bounding box center [1174, 443] width 296 height 41
click at [1053, 445] on li "[PERSON_NAME]" at bounding box center [1174, 443] width 296 height 28
type input "[PERSON_NAME]"
click at [873, 357] on input "0" at bounding box center [859, 356] width 296 height 25
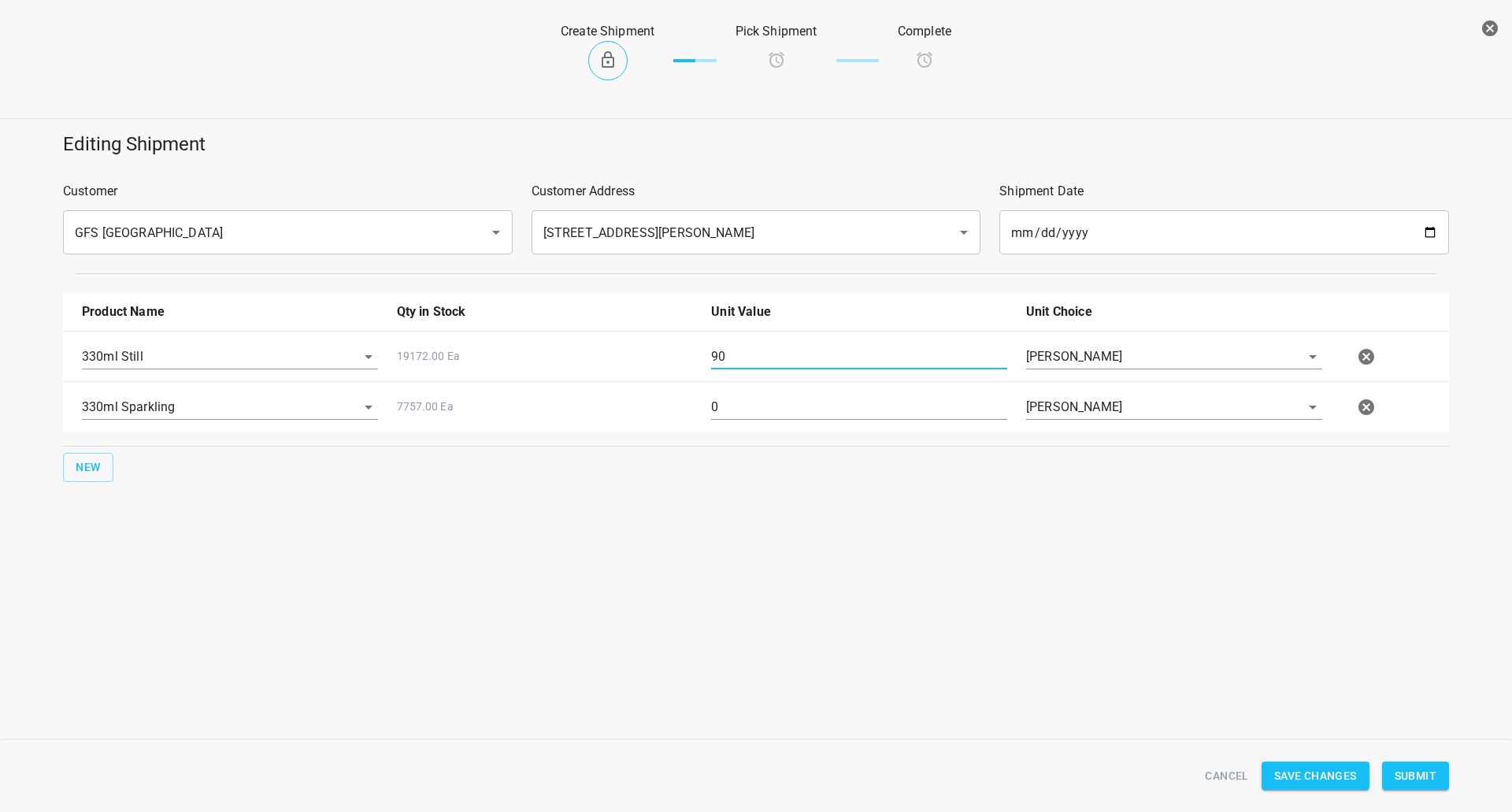
type input "90"
click at [832, 401] on input "0" at bounding box center [859, 406] width 296 height 25
drag, startPoint x: 832, startPoint y: 401, endPoint x: 833, endPoint y: 431, distance: 30.0
click at [826, 409] on input "0" at bounding box center [859, 406] width 296 height 25
type input "180"
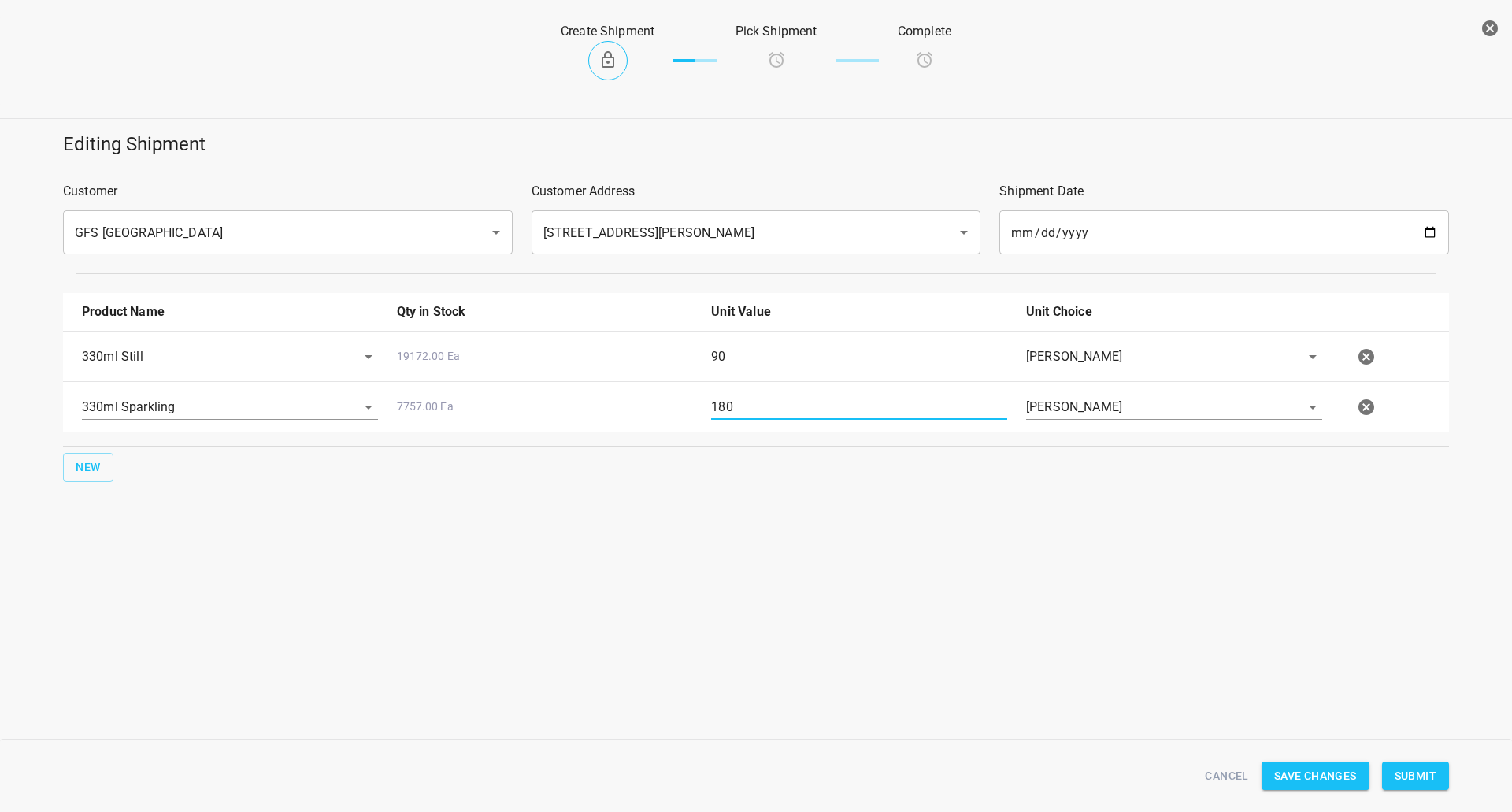
click at [1400, 768] on span "Submit" at bounding box center [1416, 776] width 42 height 19
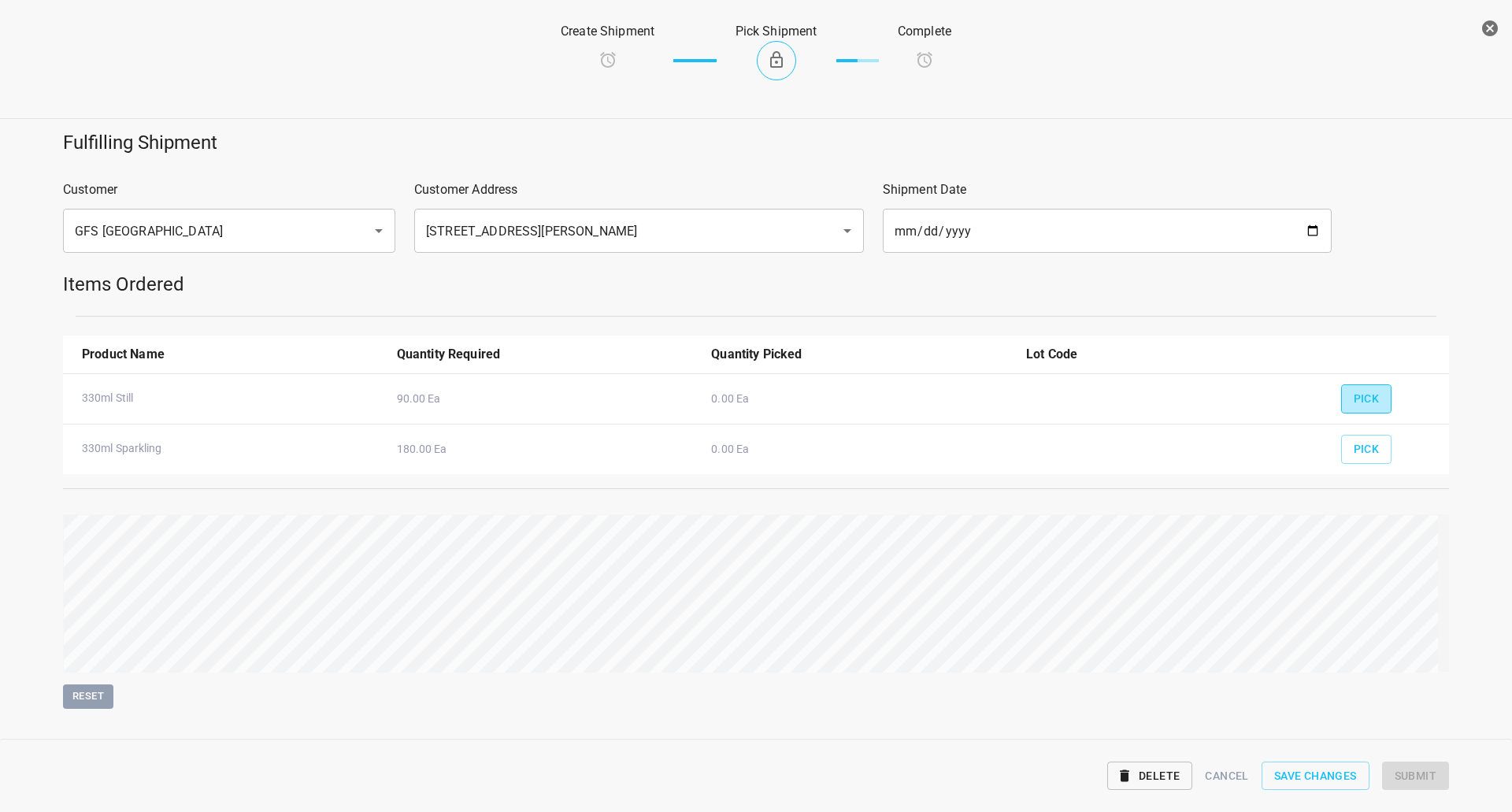
click at [1375, 393] on button "Pick" at bounding box center [1367, 398] width 51 height 29
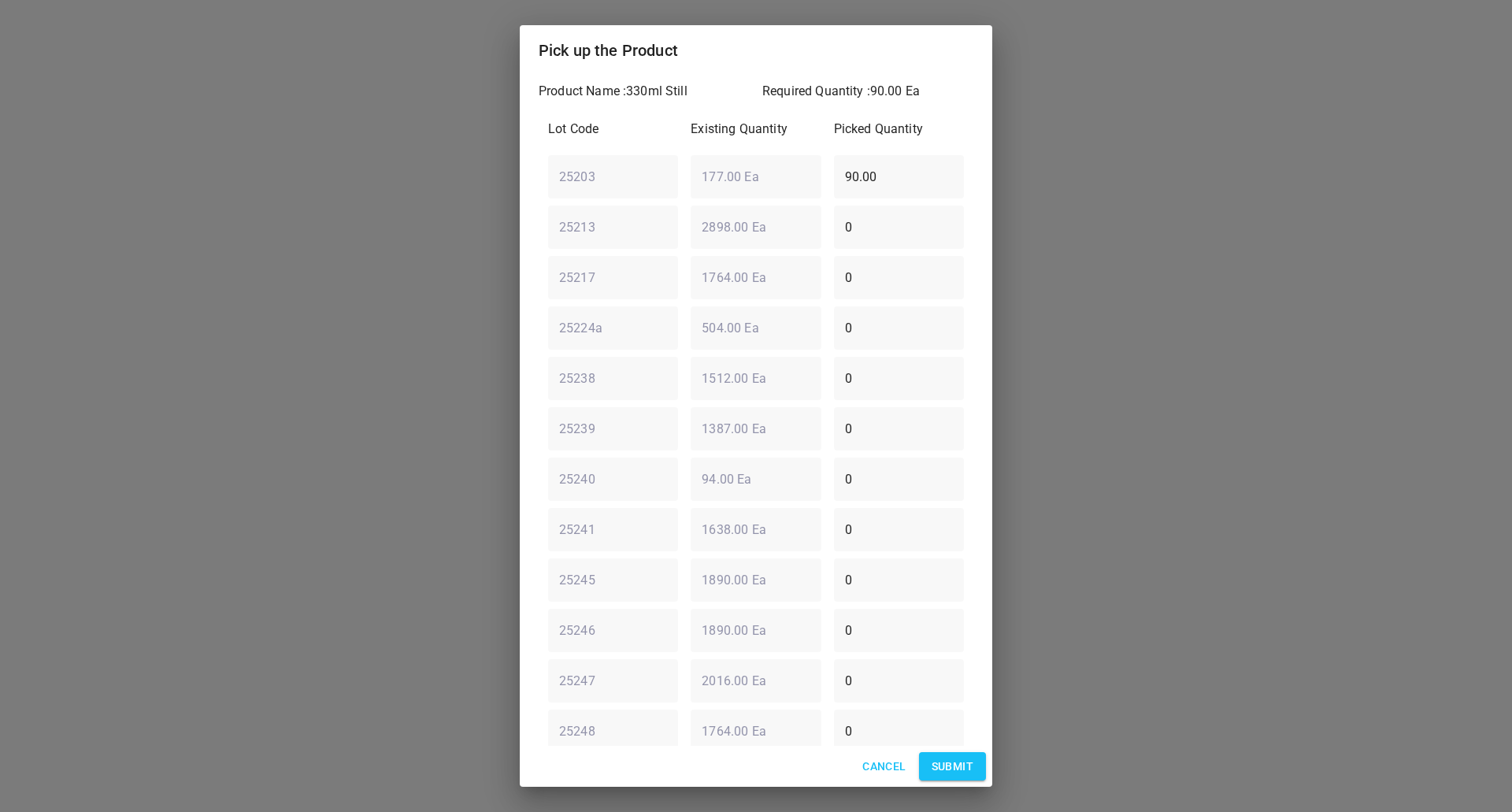
click at [662, 208] on div "Lot Code Existing Quantity Picked Quantity 25203 ​ 177.00 Ea ​ 90.00 ​ 25213 ​ …" at bounding box center [756, 479] width 435 height 737
type input "0"
click at [653, 472] on div "25240 ​ 94.00 Ea ​ 0 ​" at bounding box center [756, 478] width 428 height 56
type input "90"
click at [938, 768] on span "Submit" at bounding box center [953, 766] width 42 height 19
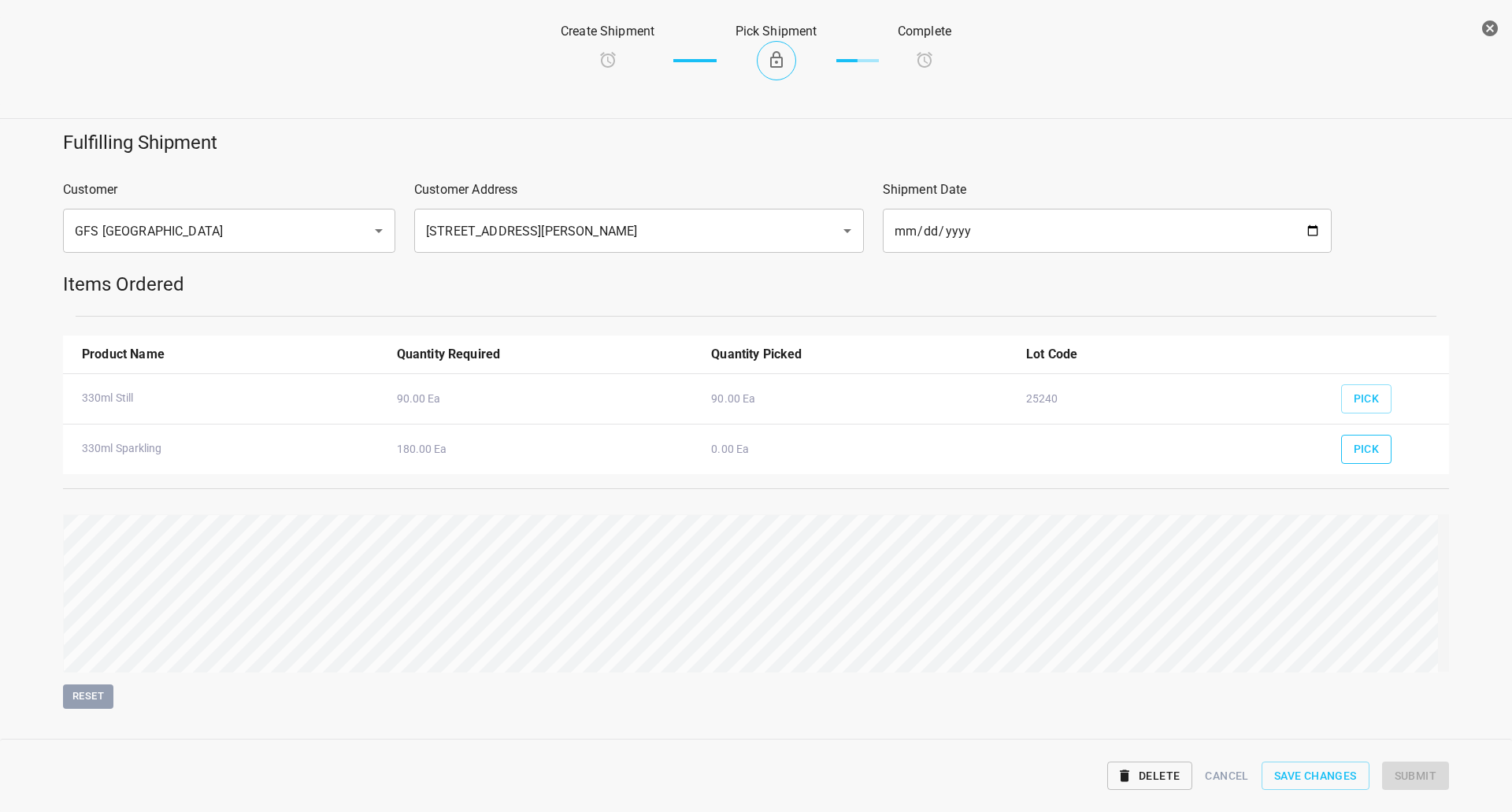
click at [1342, 448] on button "Pick" at bounding box center [1367, 449] width 51 height 29
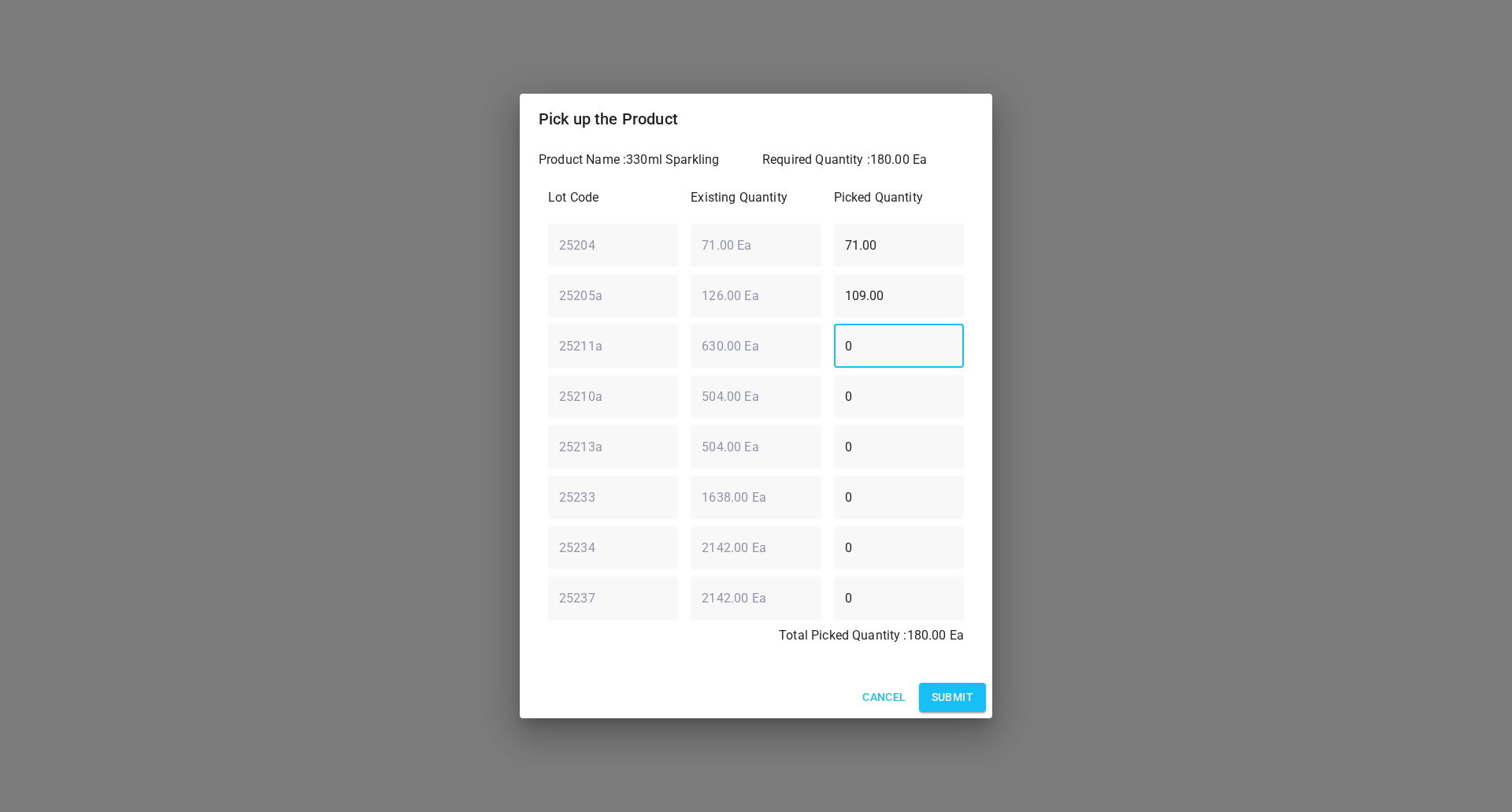
click at [800, 397] on div "Lot Code Existing Quantity Picked Quantity 25204 ​ 71.00 Ea ​ 71.00 ​ 25205a ​ …" at bounding box center [756, 421] width 435 height 485
click at [754, 404] on div "25210a ​ 504.00 Ea ​ 0 ​" at bounding box center [756, 396] width 428 height 56
type input "126"
drag, startPoint x: 870, startPoint y: 294, endPoint x: 491, endPoint y: 279, distance: 379.3
click at [451, 294] on div "Pick up the Product Product Name : 330ml Sparkling Required Quantity : 180.00 E…" at bounding box center [756, 406] width 1512 height 812
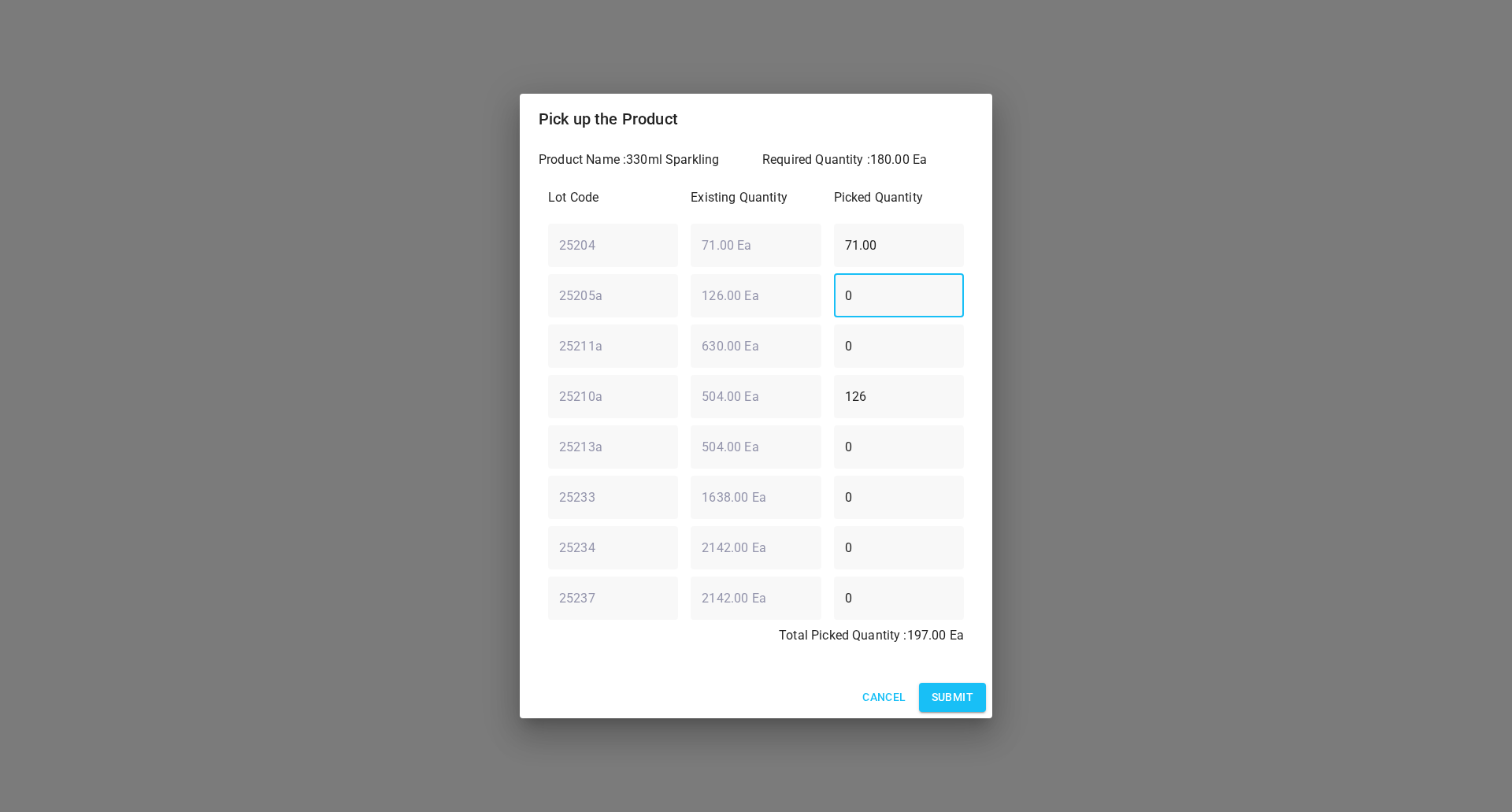
type input "0"
click at [708, 246] on div "25204 ​ 71.00 Ea ​ 71.00 ​" at bounding box center [756, 244] width 428 height 56
type input "54"
click at [816, 669] on div "Product Name : 330ml Sparkling Required Quantity : 180.00 Ea Lot Code Existing …" at bounding box center [756, 410] width 473 height 532
drag, startPoint x: 945, startPoint y: 695, endPoint x: 872, endPoint y: 602, distance: 118.2
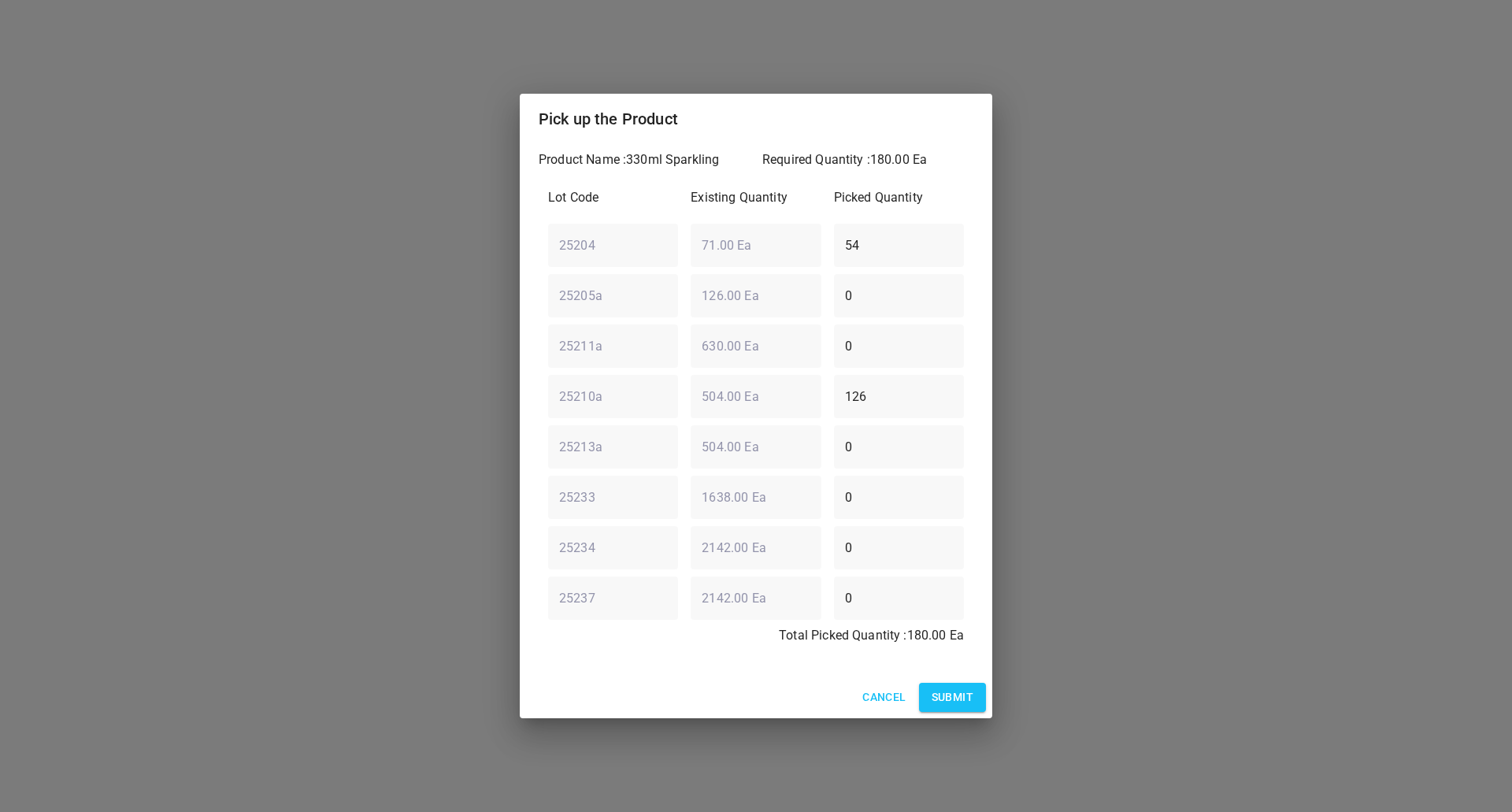
click at [944, 696] on span "Submit" at bounding box center [953, 697] width 42 height 19
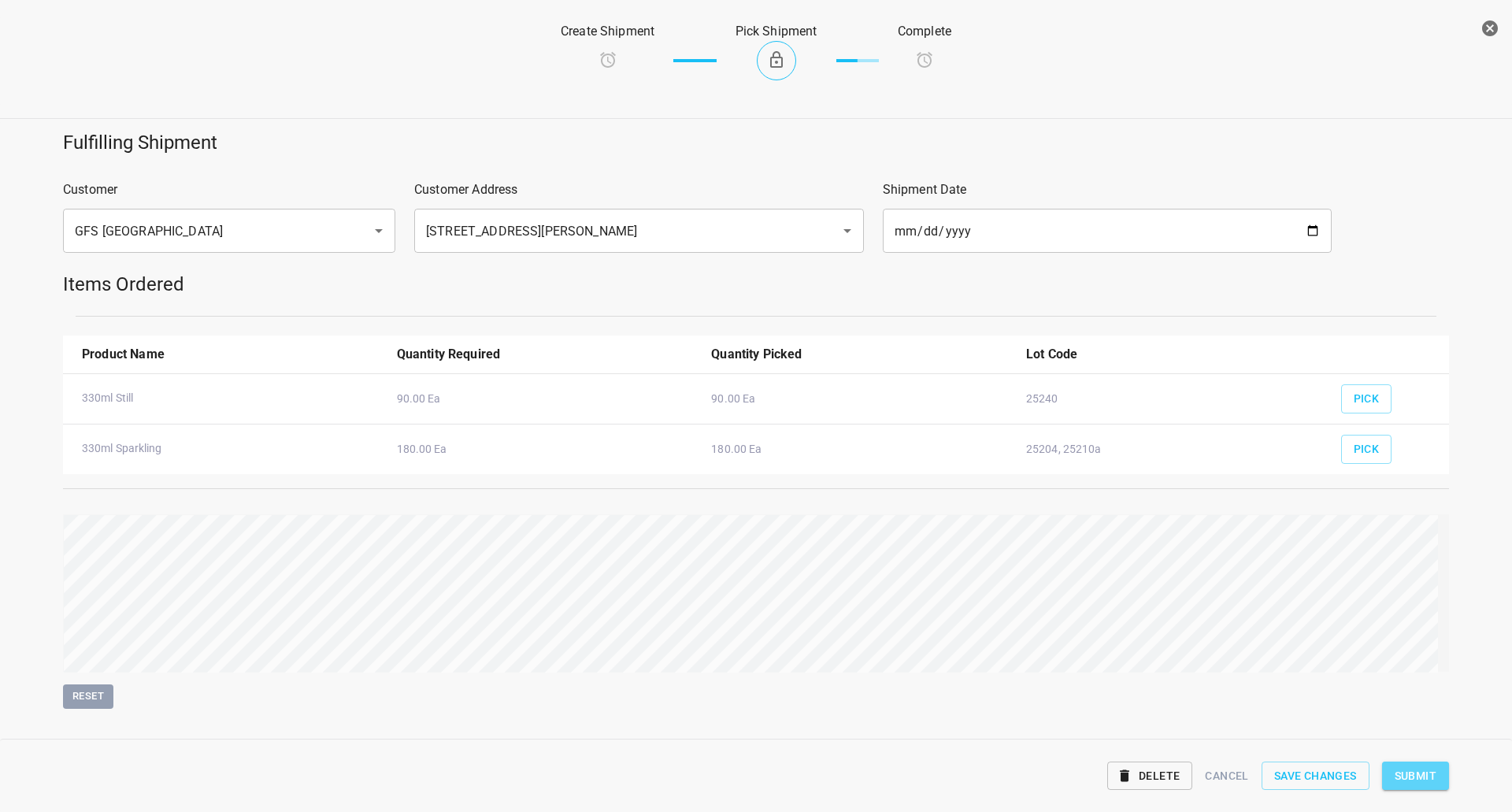
click at [1425, 775] on span "Submit" at bounding box center [1416, 776] width 42 height 19
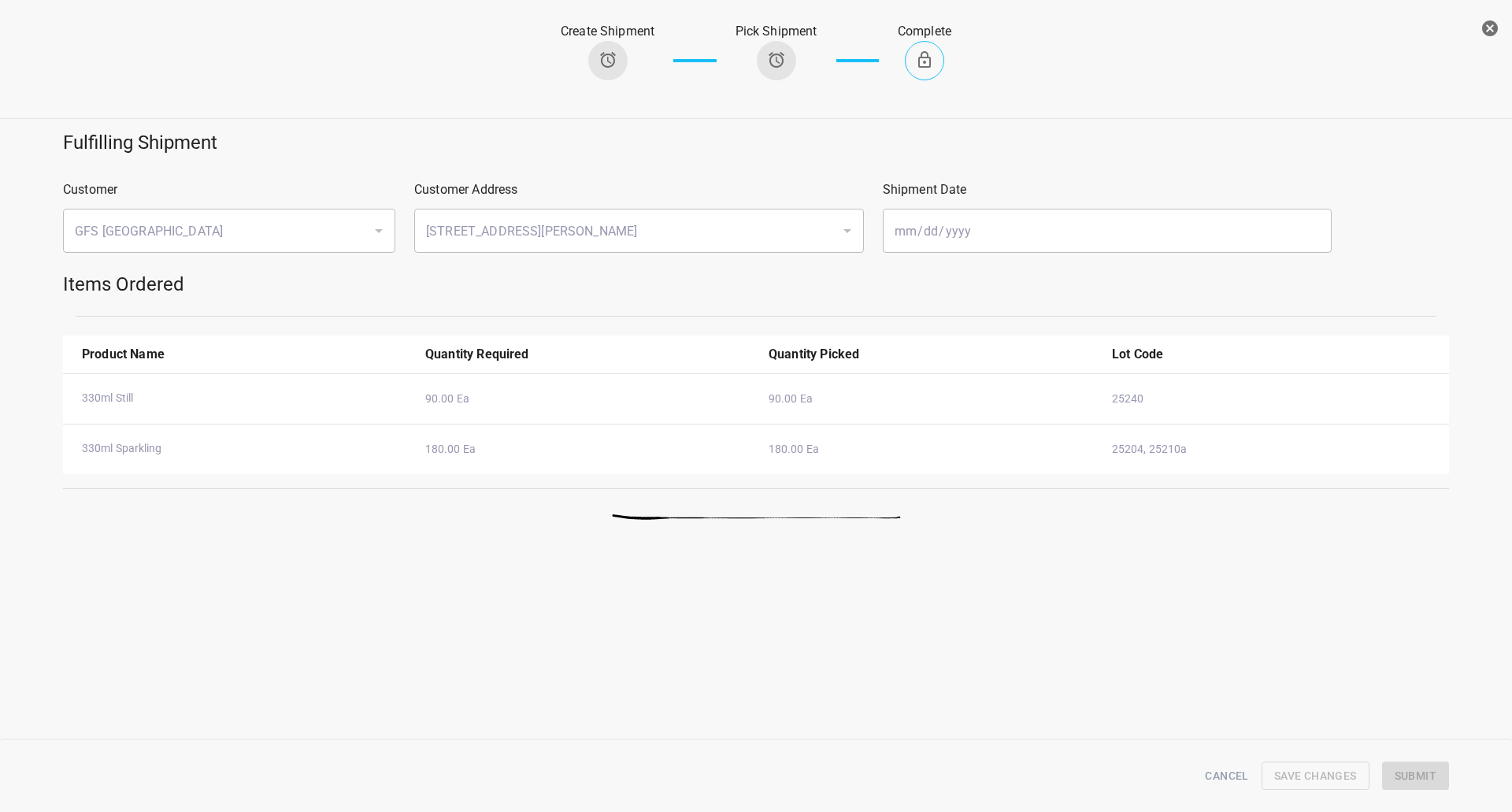
click at [1492, 36] on icon "button" at bounding box center [1489, 27] width 19 height 19
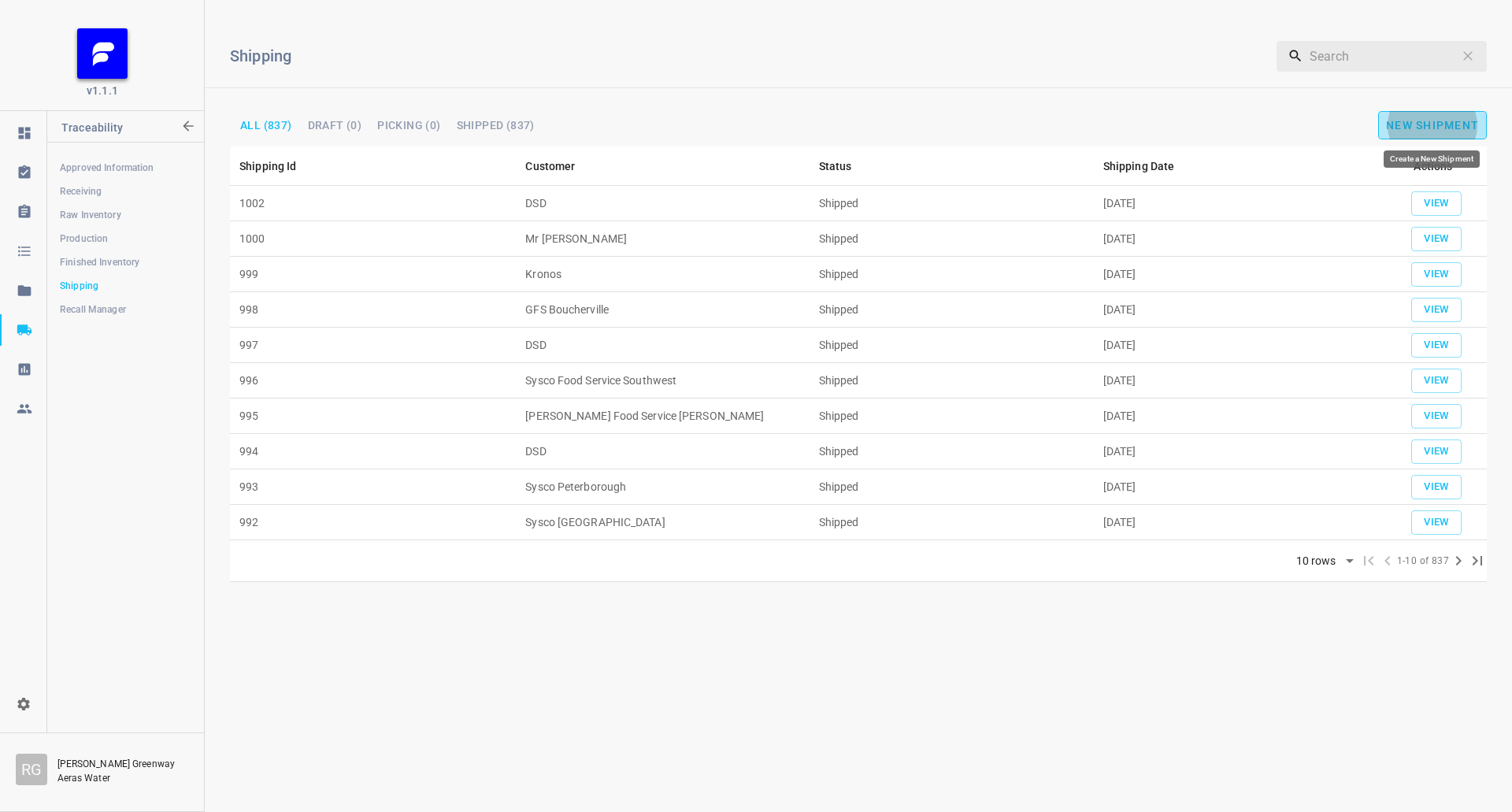
click at [1414, 123] on span "New Shipment" at bounding box center [1432, 125] width 93 height 13
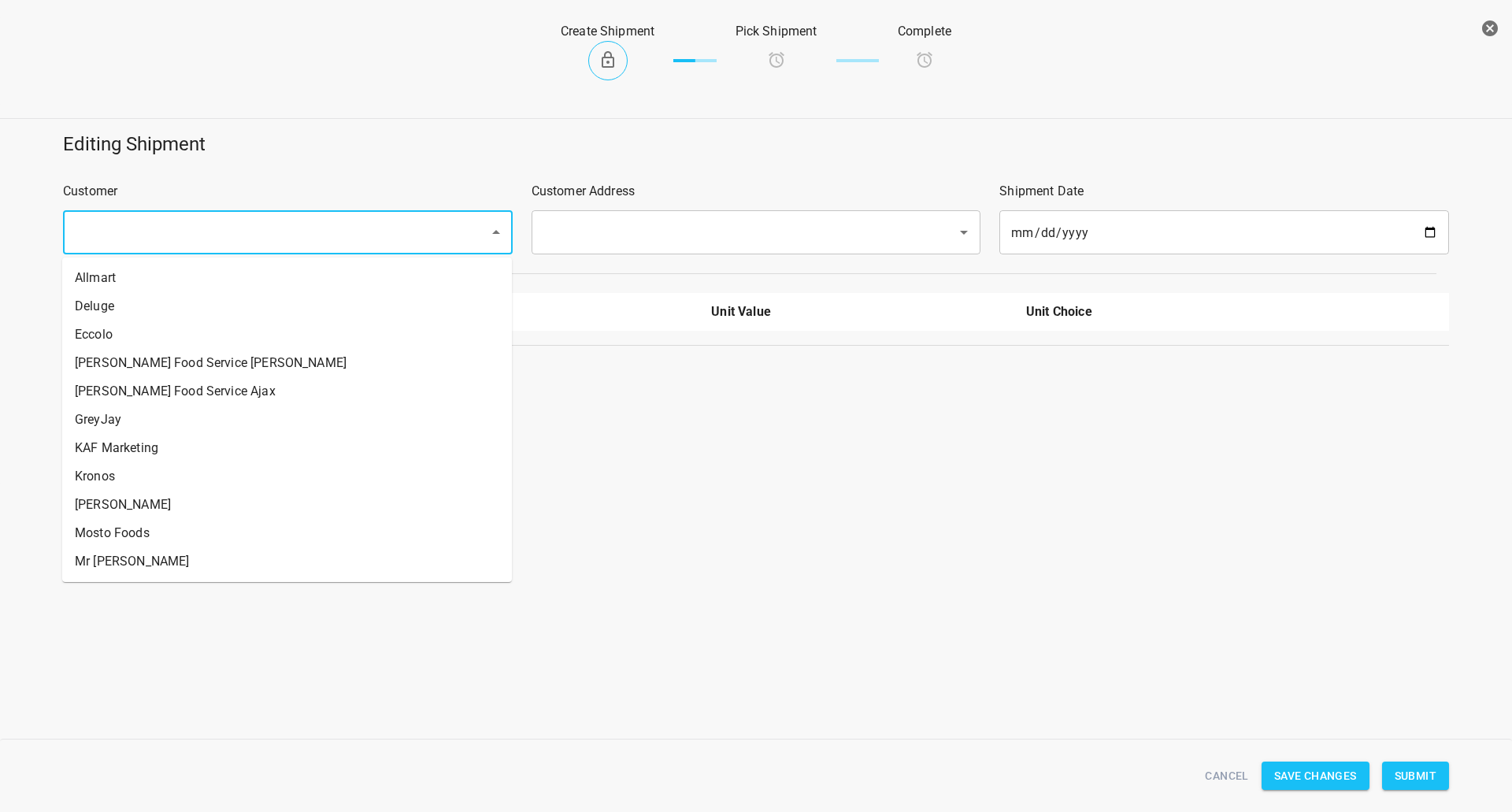
click at [145, 235] on input "text" at bounding box center [265, 231] width 391 height 30
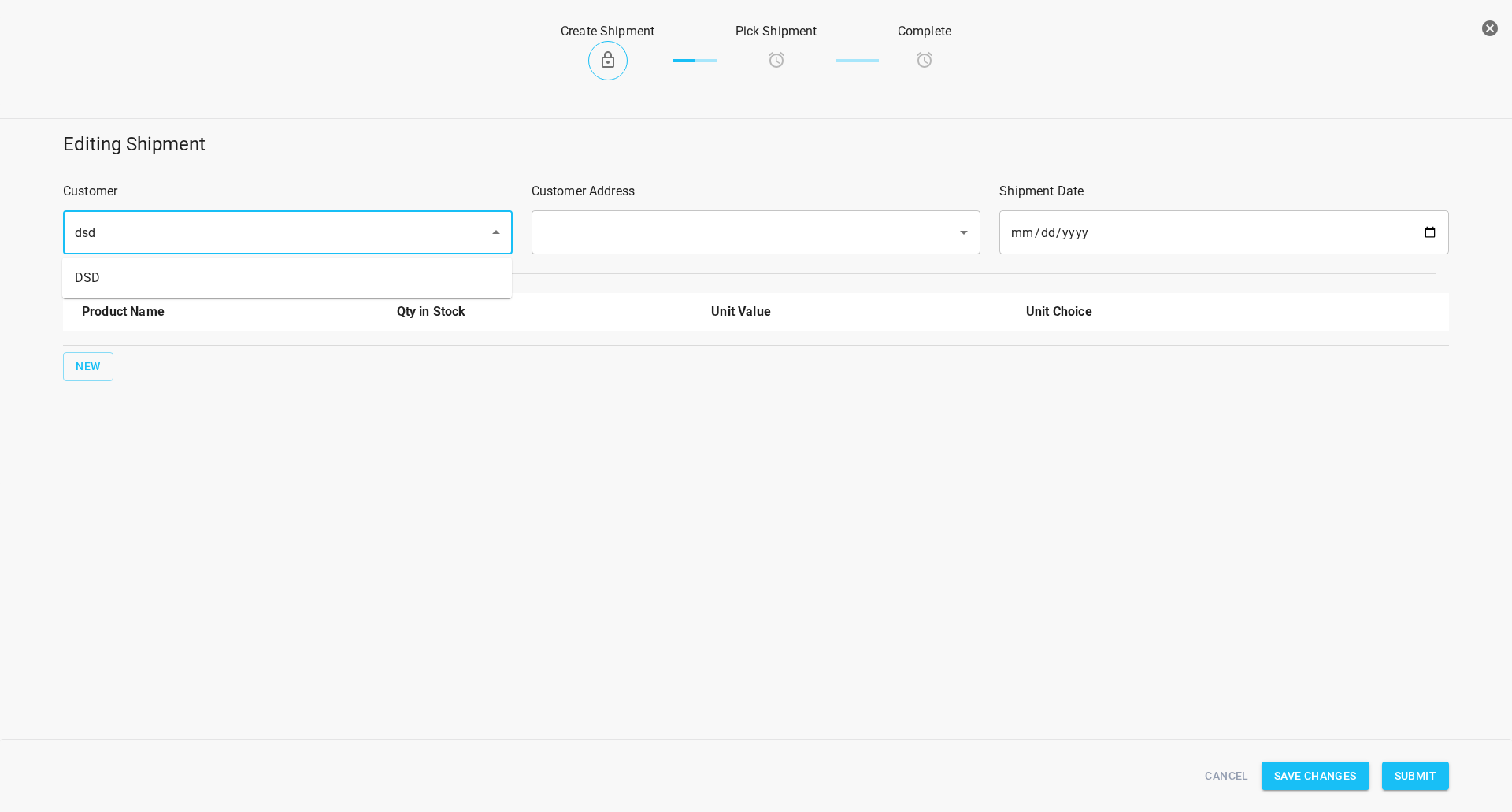
click at [140, 295] on ul "DSD" at bounding box center [286, 277] width 449 height 41
click at [165, 289] on li "DSD" at bounding box center [286, 277] width 449 height 28
type input "DSD"
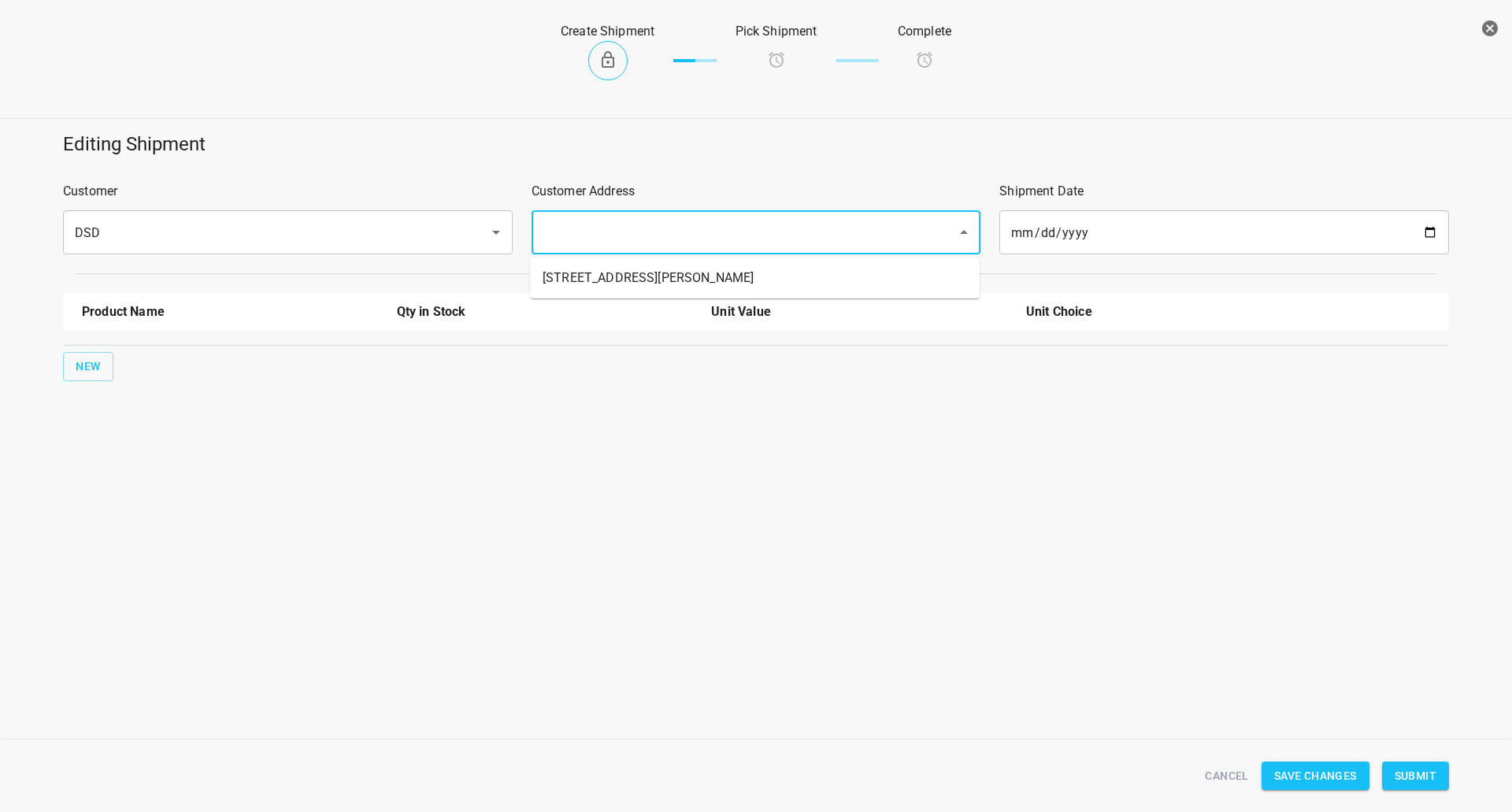
click at [580, 225] on input "text" at bounding box center [734, 231] width 391 height 30
click at [576, 283] on li "[STREET_ADDRESS][PERSON_NAME]" at bounding box center [754, 277] width 449 height 28
type input "[STREET_ADDRESS][PERSON_NAME]"
drag, startPoint x: 84, startPoint y: 364, endPoint x: 92, endPoint y: 362, distance: 8.2
click at [92, 362] on span "New" at bounding box center [88, 366] width 25 height 19
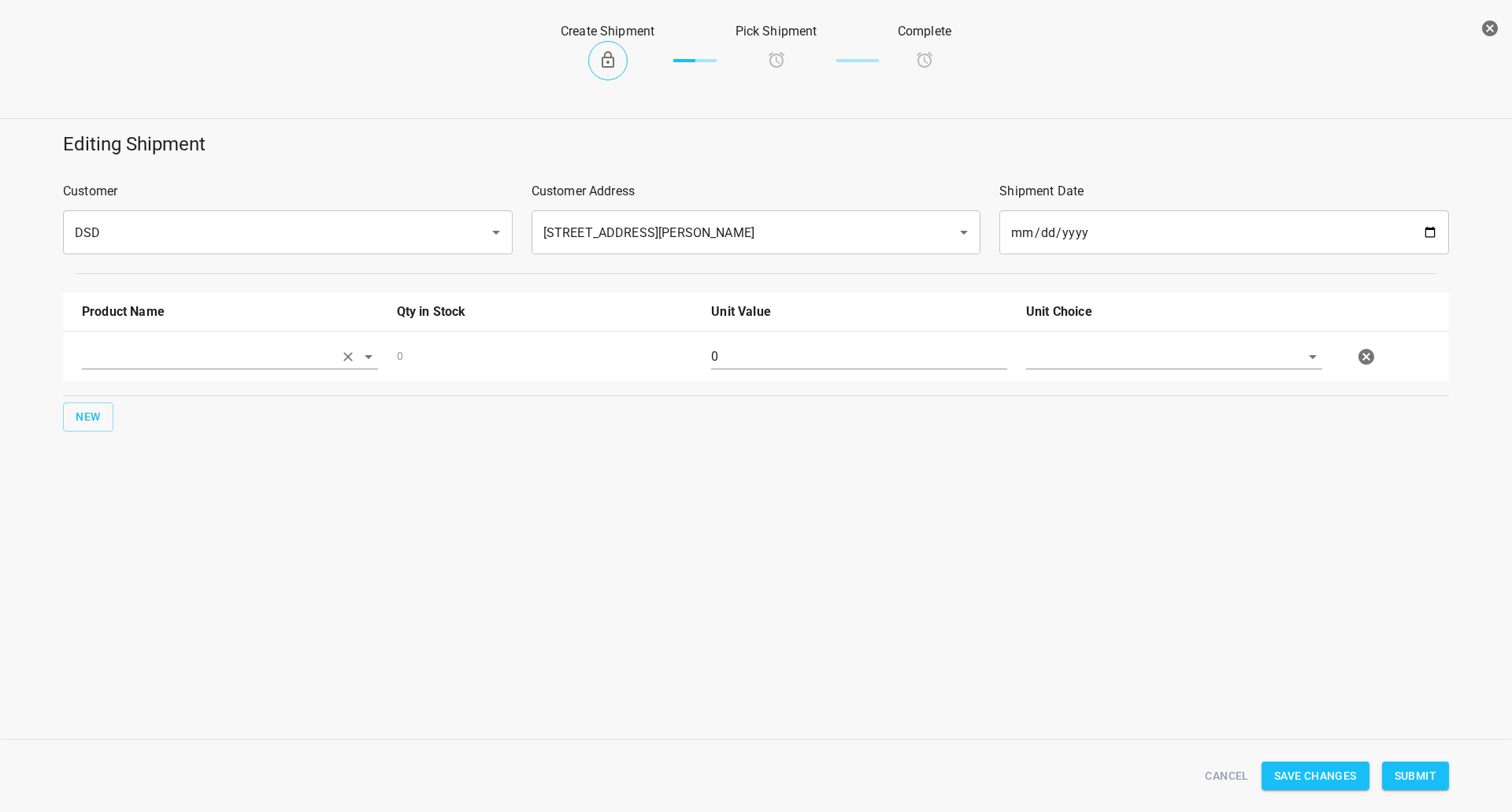
click at [251, 360] on input "text" at bounding box center [208, 356] width 252 height 24
click at [197, 389] on li "330ml Still" at bounding box center [230, 393] width 296 height 28
type input "330ml Still"
click at [73, 410] on button "New" at bounding box center [88, 417] width 50 height 29
click at [120, 410] on input "text" at bounding box center [208, 406] width 252 height 24
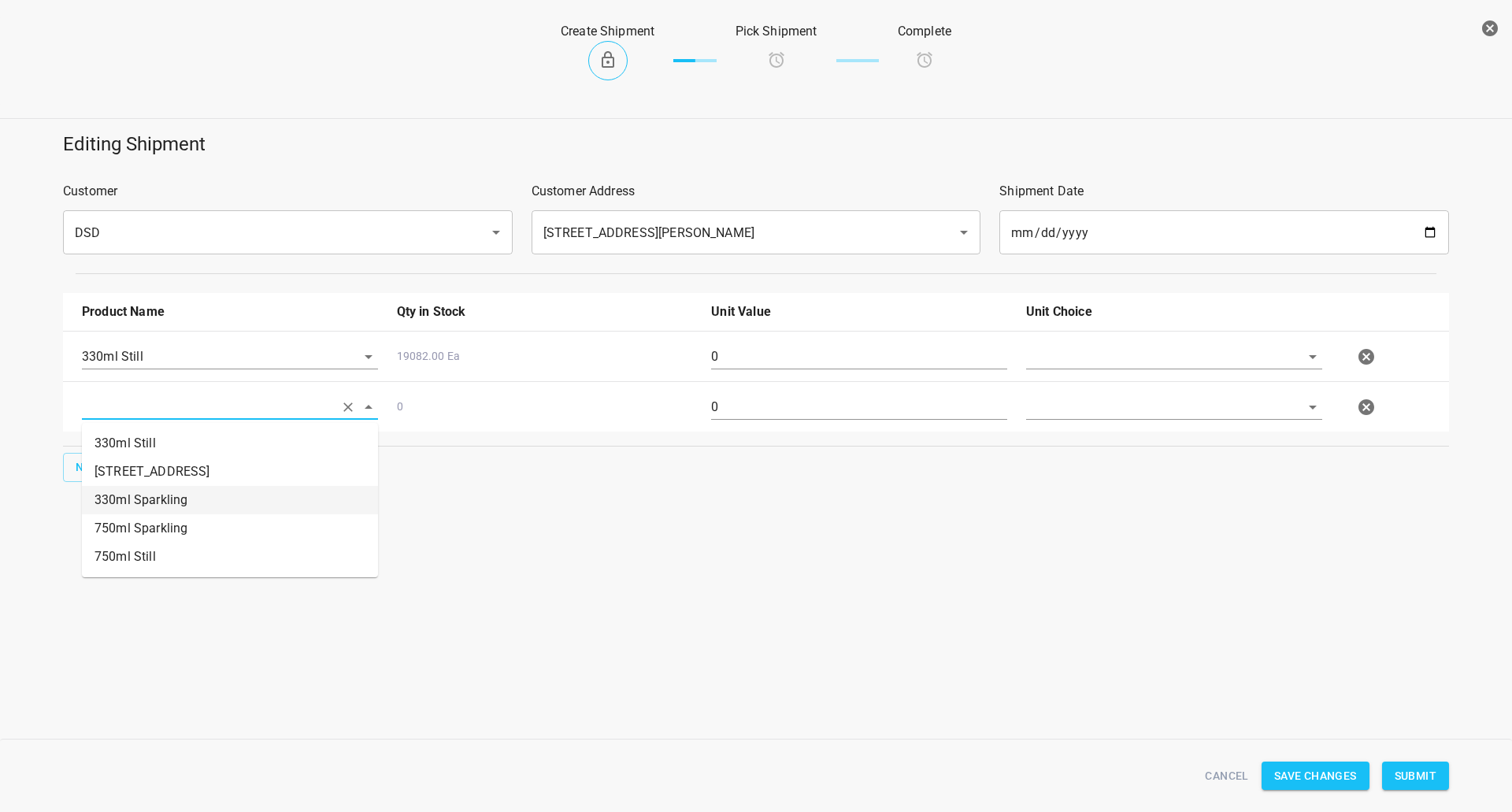
click at [136, 505] on li "330ml Sparkling" at bounding box center [230, 499] width 296 height 28
type input "330ml Sparkling"
click at [104, 477] on button "New" at bounding box center [88, 467] width 50 height 29
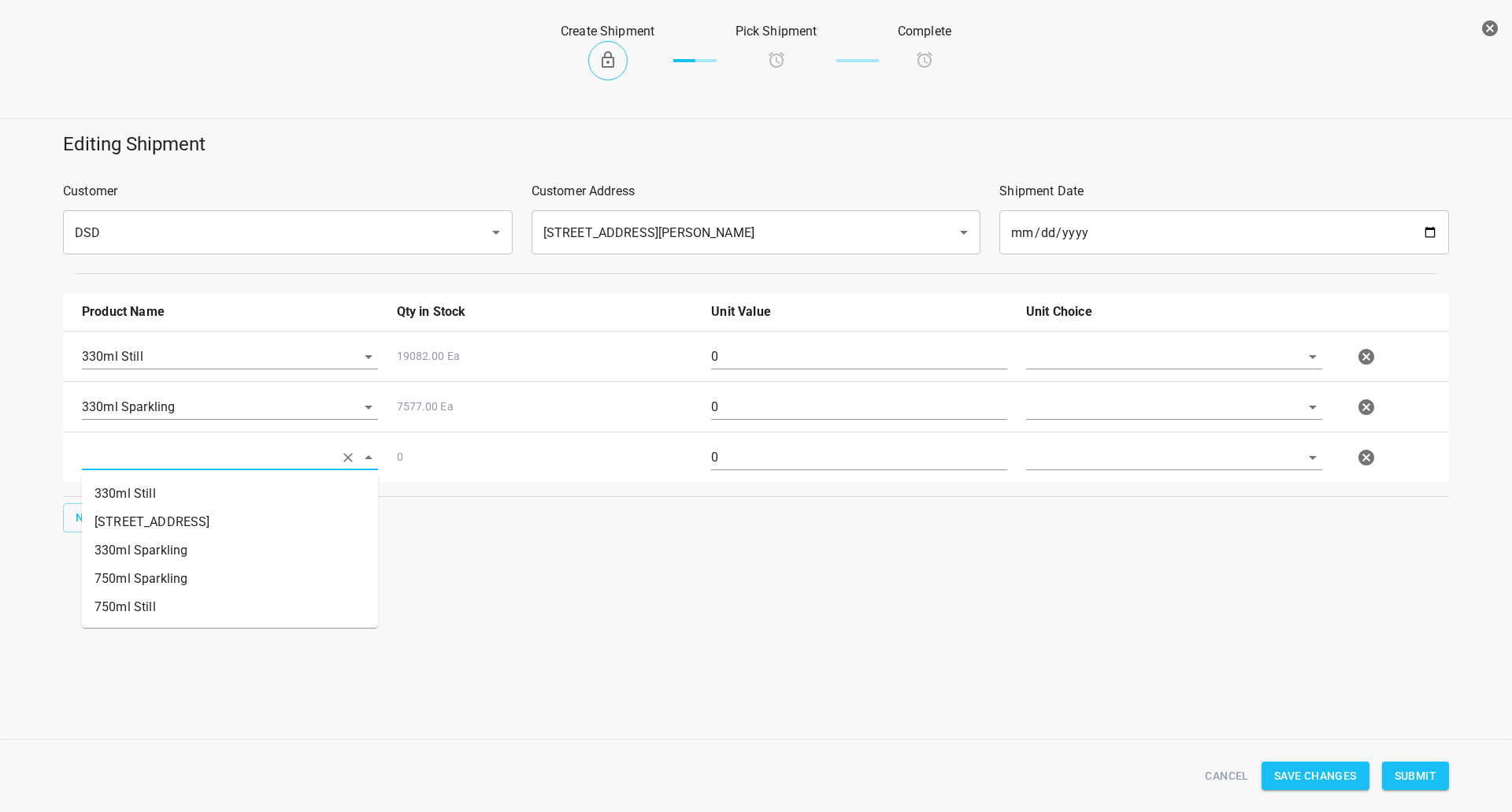
click at [185, 458] on input "text" at bounding box center [208, 457] width 252 height 24
click at [157, 602] on li "750ml Still" at bounding box center [230, 606] width 296 height 28
type input "750ml Still"
click at [98, 529] on button "New" at bounding box center [88, 518] width 50 height 29
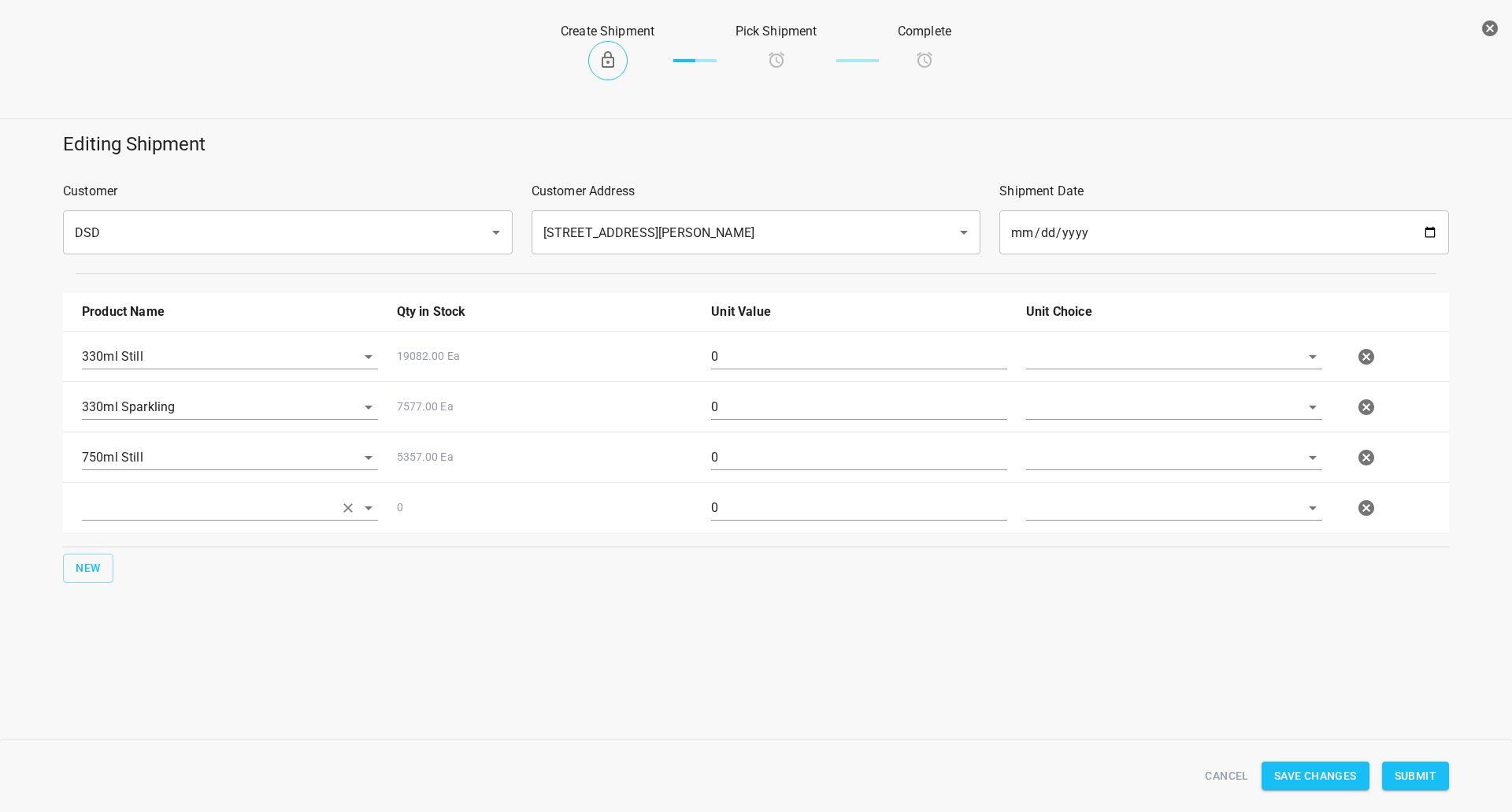
click at [148, 518] on input "text" at bounding box center [208, 507] width 252 height 24
click at [166, 627] on li "750ml Sparkling" at bounding box center [230, 628] width 296 height 28
type input "750ml Sparkling"
click at [1035, 356] on input "text" at bounding box center [1152, 356] width 252 height 24
click at [1058, 384] on li "[PERSON_NAME]" at bounding box center [1174, 393] width 296 height 28
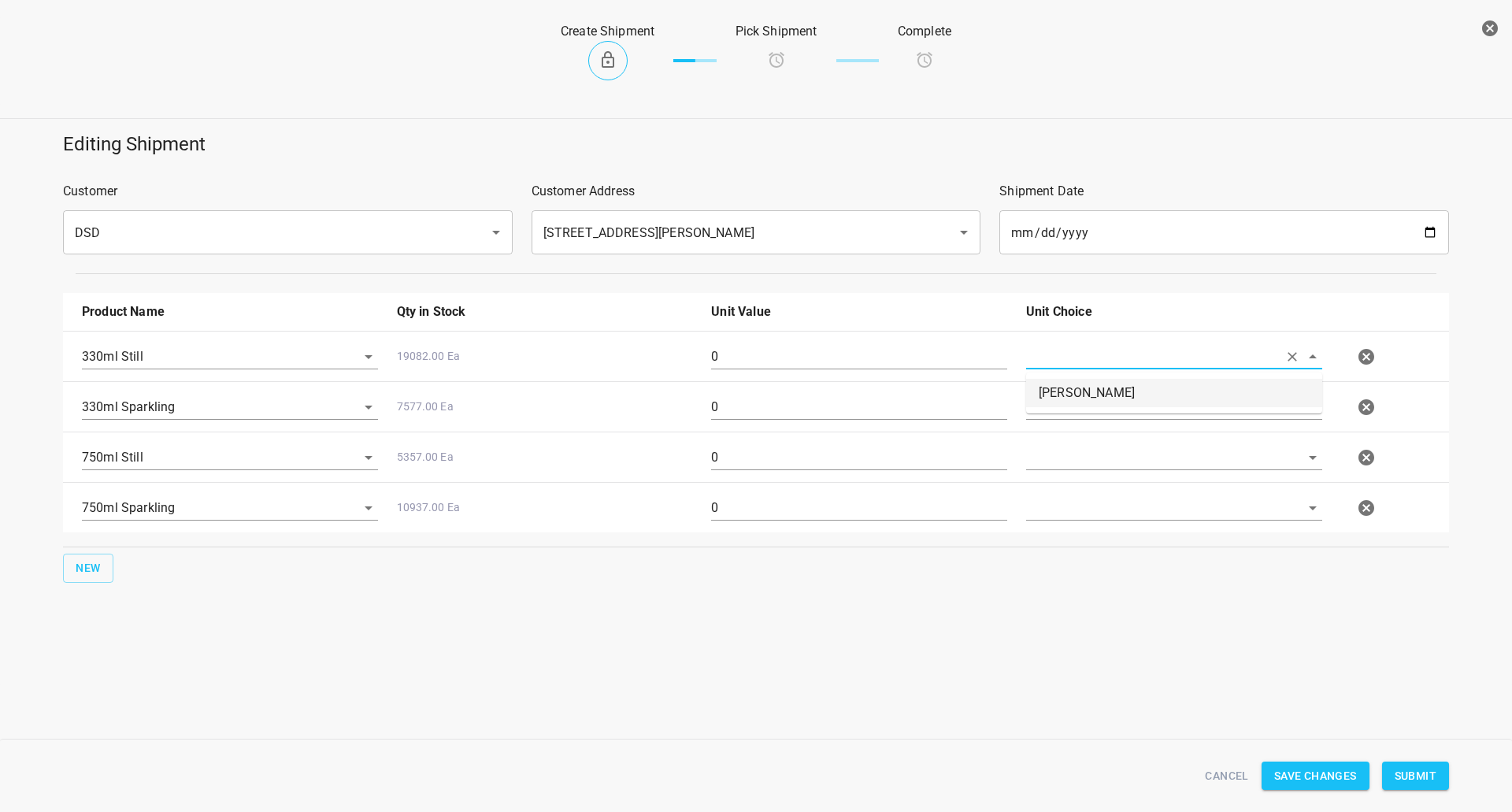
type input "[PERSON_NAME]"
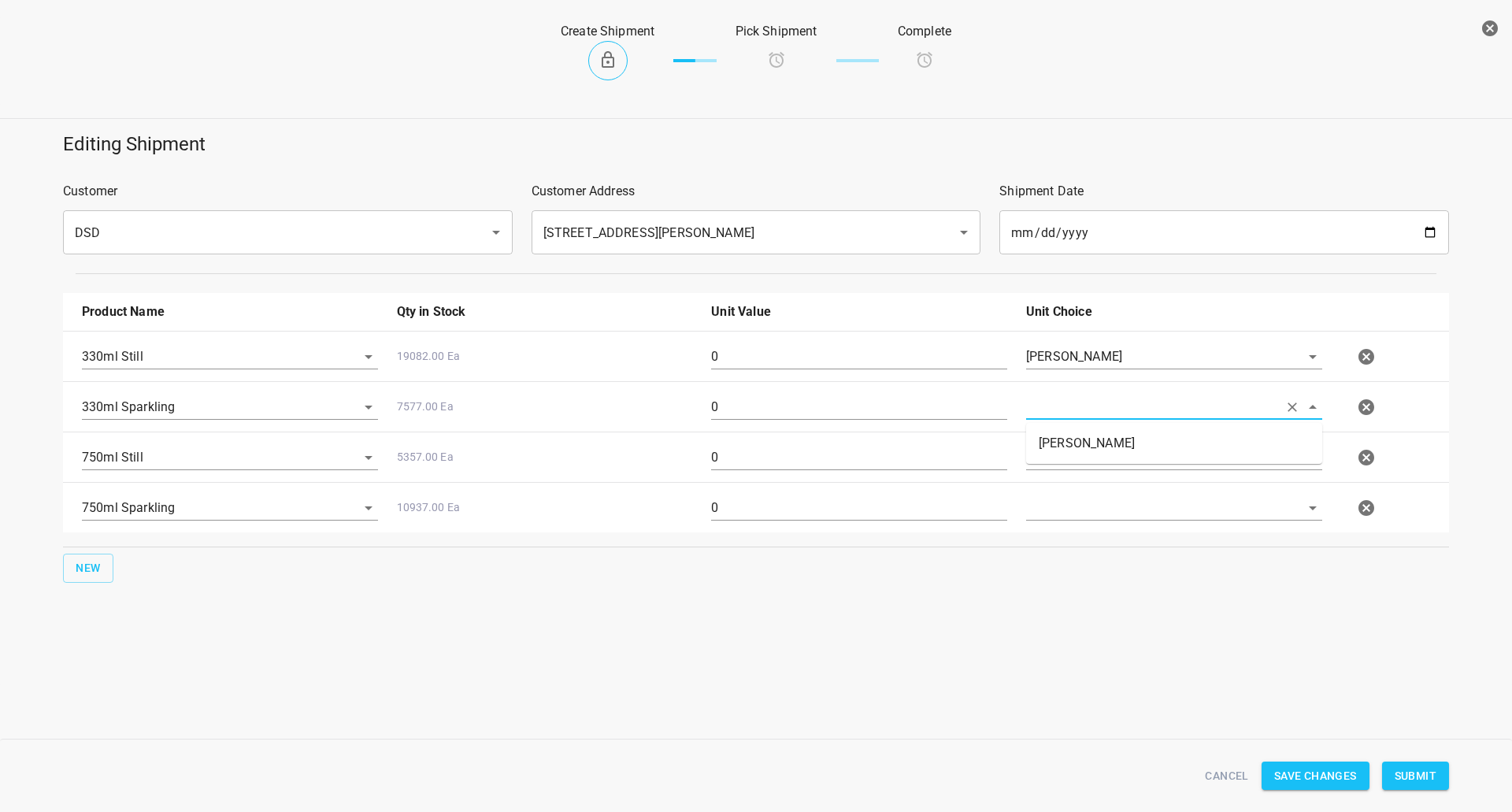
click at [1059, 410] on input "text" at bounding box center [1152, 406] width 252 height 24
click at [1059, 460] on ul "[PERSON_NAME]" at bounding box center [1174, 443] width 296 height 41
click at [1062, 445] on li "[PERSON_NAME]" at bounding box center [1174, 443] width 296 height 28
type input "[PERSON_NAME]"
click at [1059, 467] on input "text" at bounding box center [1152, 457] width 252 height 24
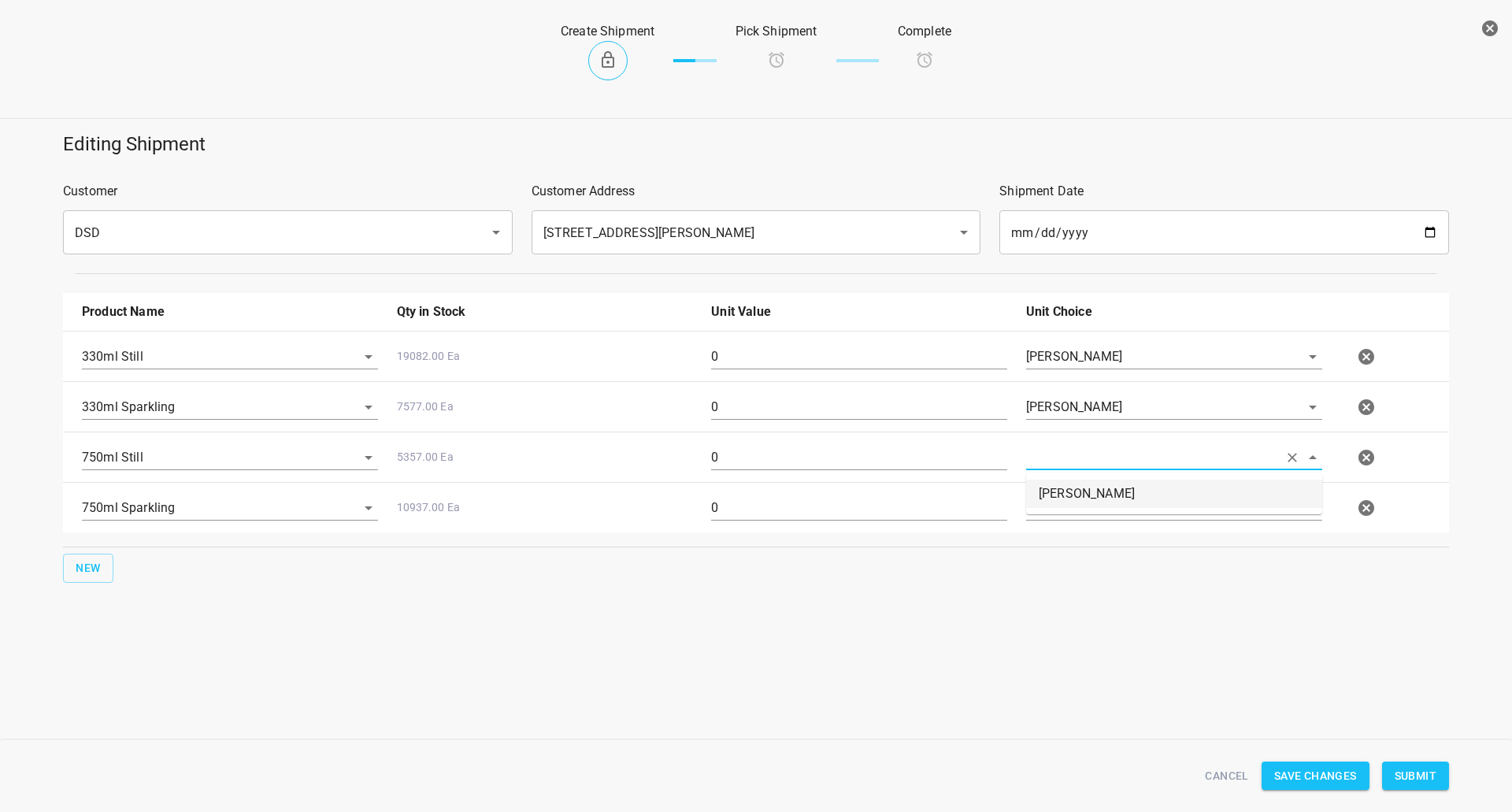
click at [1058, 497] on li "[PERSON_NAME]" at bounding box center [1174, 493] width 296 height 28
type input "[PERSON_NAME]"
click at [1050, 522] on div at bounding box center [1174, 514] width 315 height 56
click at [1065, 509] on input "text" at bounding box center [1152, 507] width 252 height 24
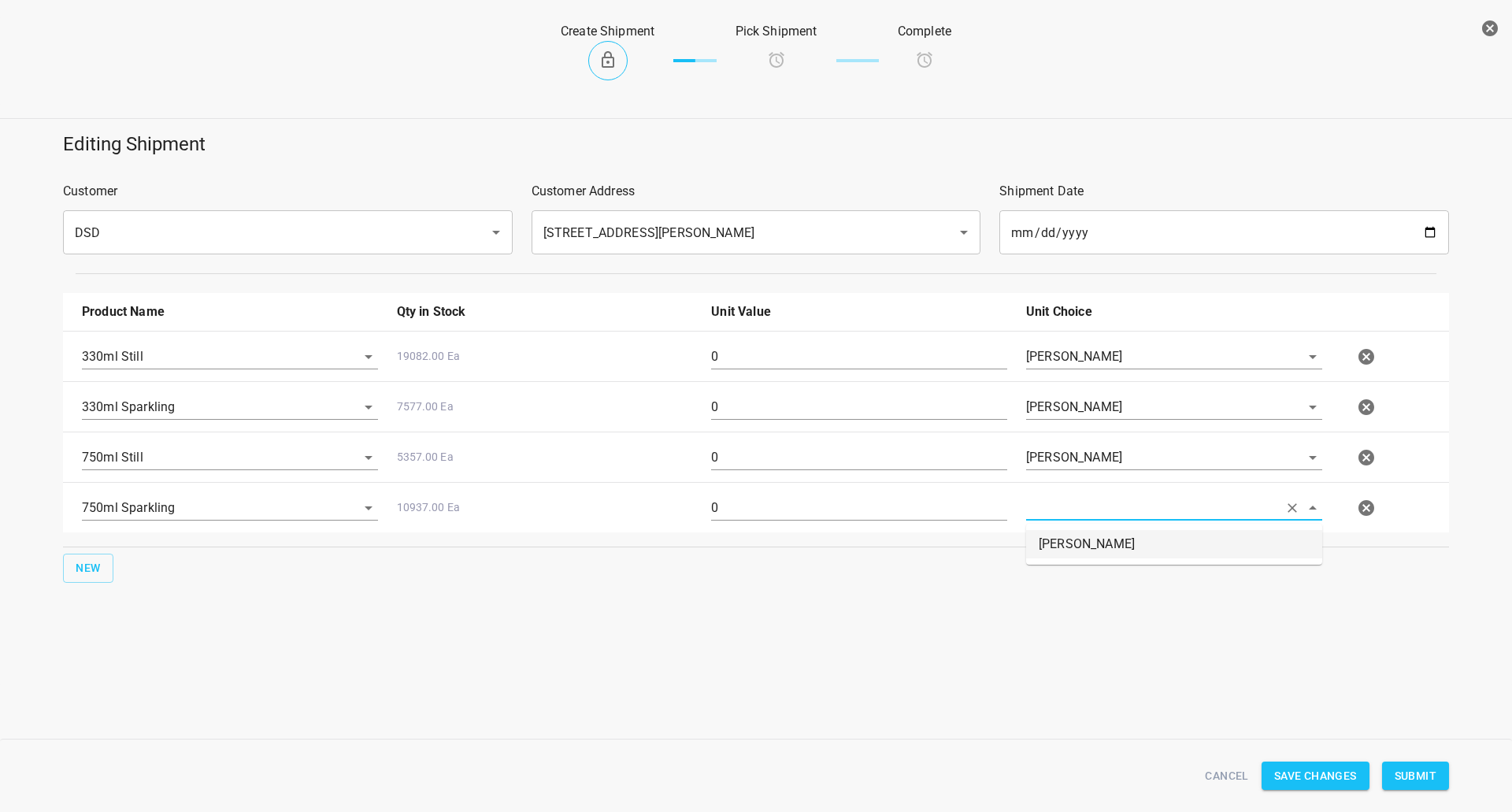
click at [1065, 537] on li "[PERSON_NAME]" at bounding box center [1174, 543] width 296 height 28
type input "[PERSON_NAME]"
click at [840, 353] on input "0" at bounding box center [859, 356] width 296 height 25
click at [840, 356] on input "0" at bounding box center [859, 356] width 296 height 25
type input "4"
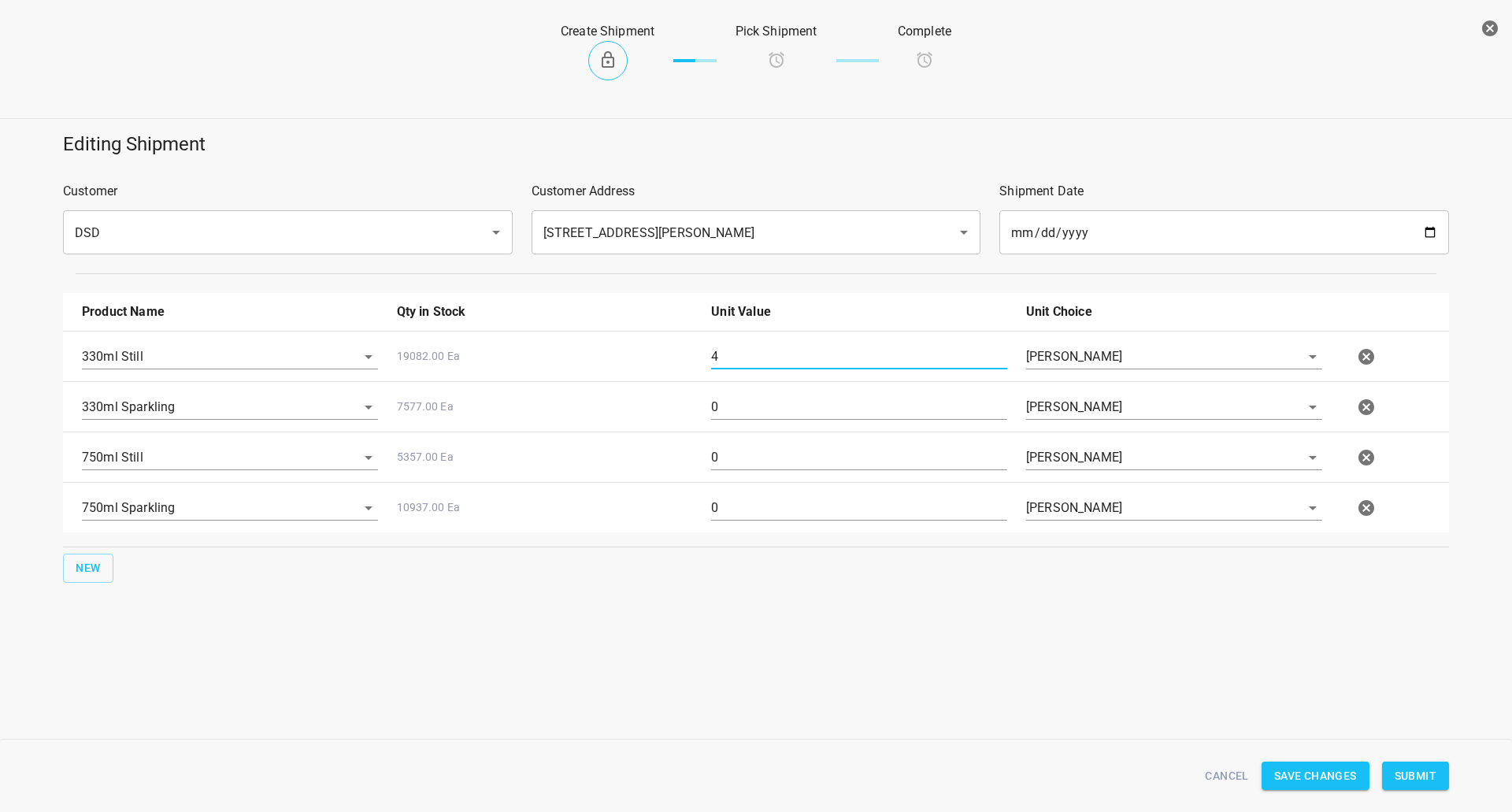
click at [705, 415] on div "0" at bounding box center [859, 413] width 315 height 56
click at [726, 414] on input "0" at bounding box center [859, 406] width 296 height 25
type input "2"
click at [717, 502] on input "0" at bounding box center [859, 507] width 296 height 25
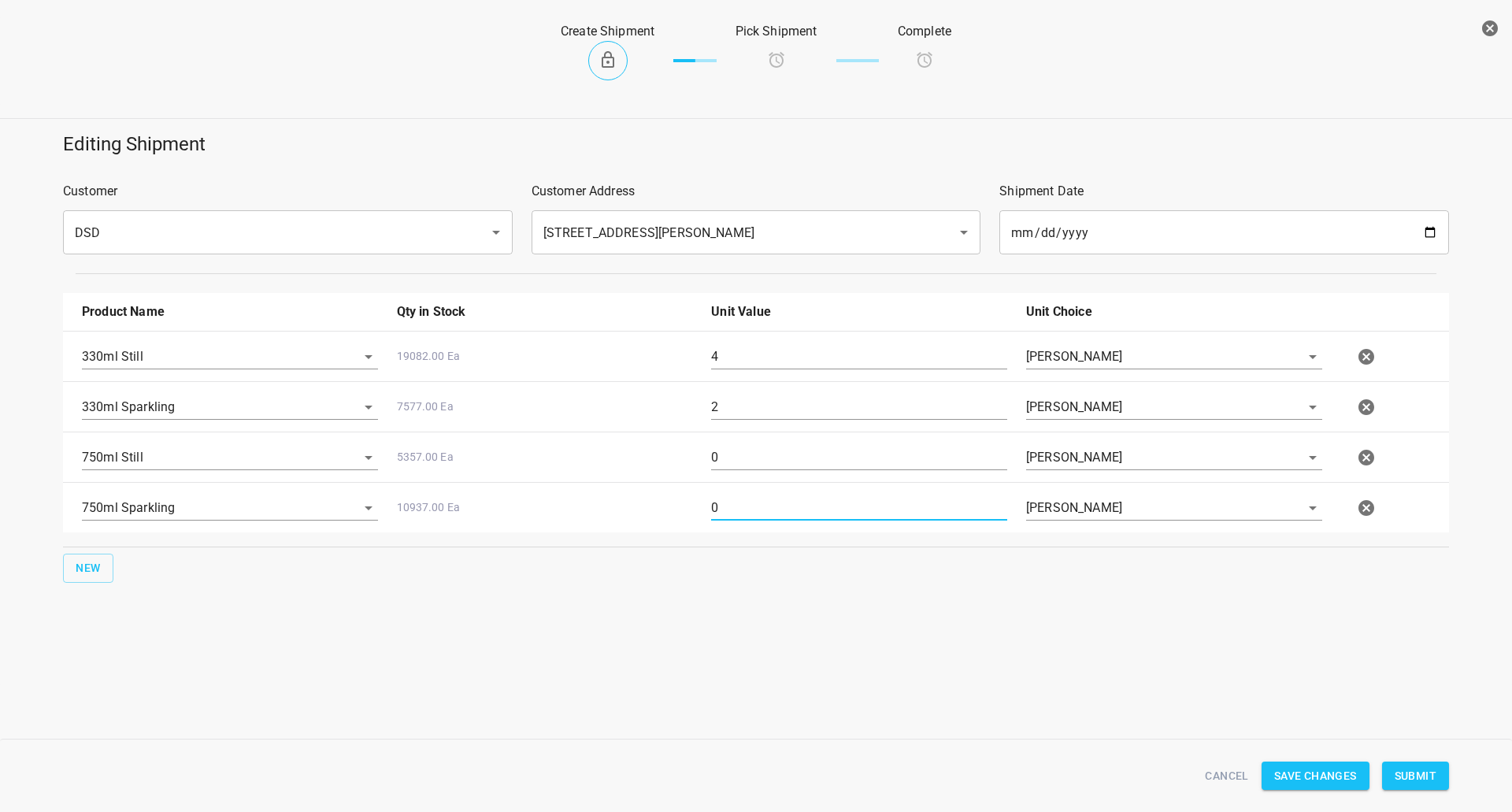
click at [717, 506] on input "0" at bounding box center [859, 507] width 296 height 25
type input "2"
drag, startPoint x: 856, startPoint y: 373, endPoint x: 854, endPoint y: 364, distance: 9.2
click at [856, 373] on div "330ml Sparkling 7577.00 Ea 2 [PERSON_NAME]" at bounding box center [759, 407] width 1374 height 69
click at [858, 349] on input "4" at bounding box center [859, 356] width 296 height 25
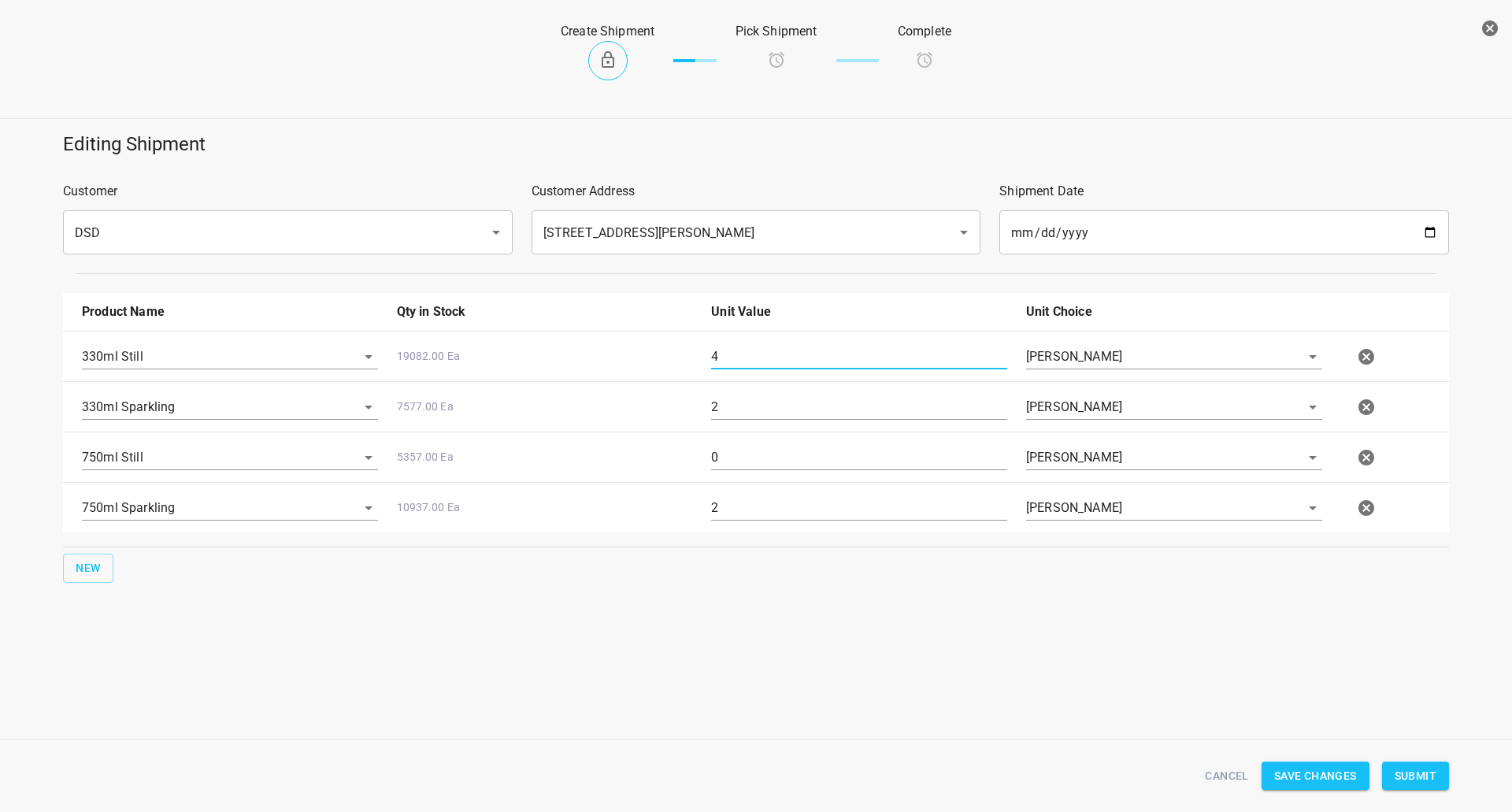
click at [858, 349] on input "4" at bounding box center [859, 356] width 296 height 25
click at [776, 502] on input "2" at bounding box center [859, 507] width 296 height 25
drag, startPoint x: 776, startPoint y: 502, endPoint x: 777, endPoint y: 534, distance: 32.0
click at [764, 519] on input "2" at bounding box center [859, 507] width 296 height 25
click at [827, 470] on input "0" at bounding box center [859, 457] width 296 height 25
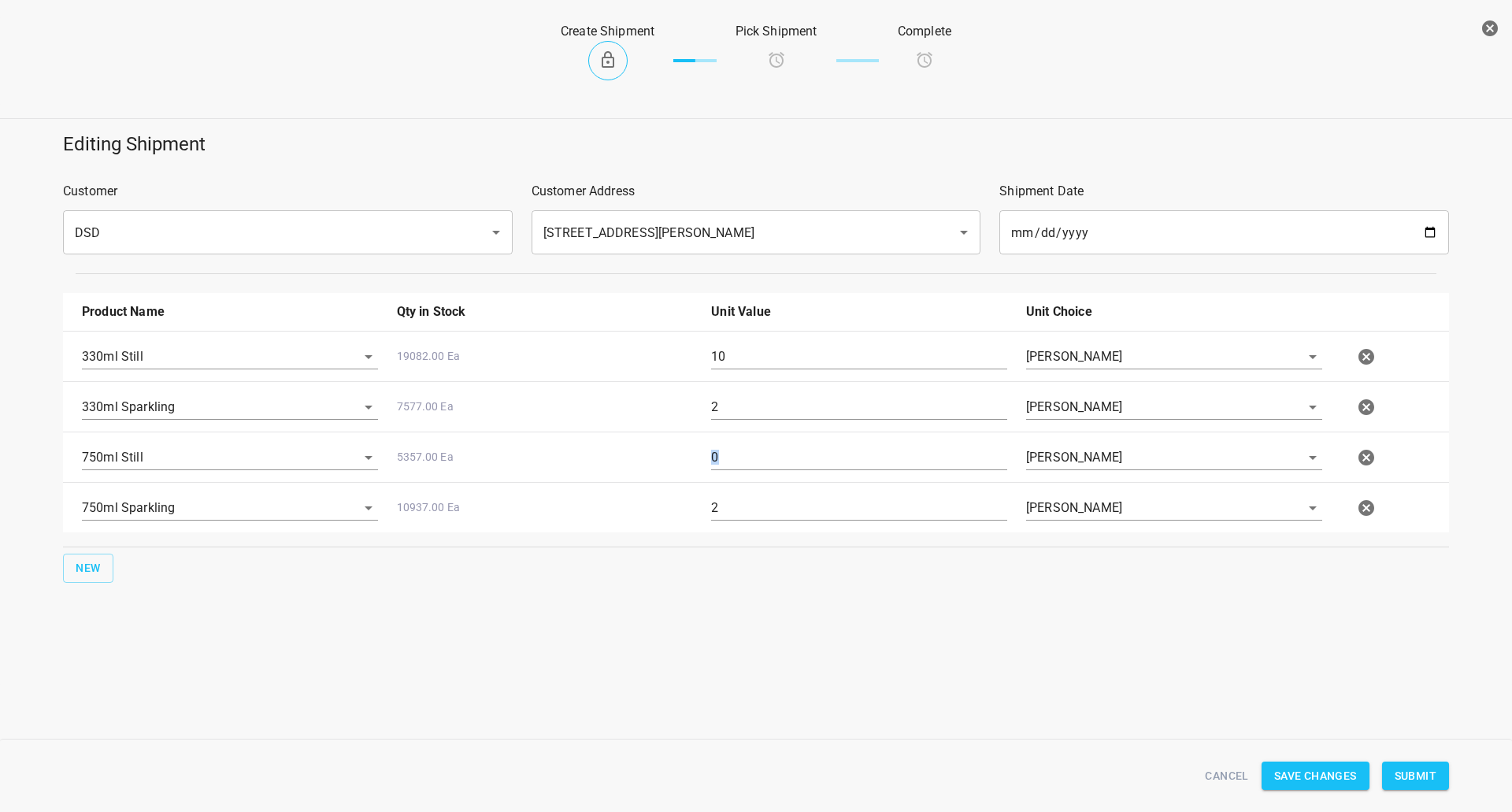
click at [826, 471] on div "0" at bounding box center [859, 464] width 315 height 56
drag, startPoint x: 800, startPoint y: 609, endPoint x: 801, endPoint y: 490, distance: 119.0
click at [801, 603] on div "Editing Shipment Customer DSD ​ Customer Address [STREET_ADDRESS][PERSON_NAME] …" at bounding box center [756, 404] width 1512 height 564
click at [787, 328] on div "330ml Still 19082.00 Ea 10 [PERSON_NAME]" at bounding box center [759, 356] width 1374 height 69
click at [787, 354] on input "10" at bounding box center [859, 356] width 296 height 25
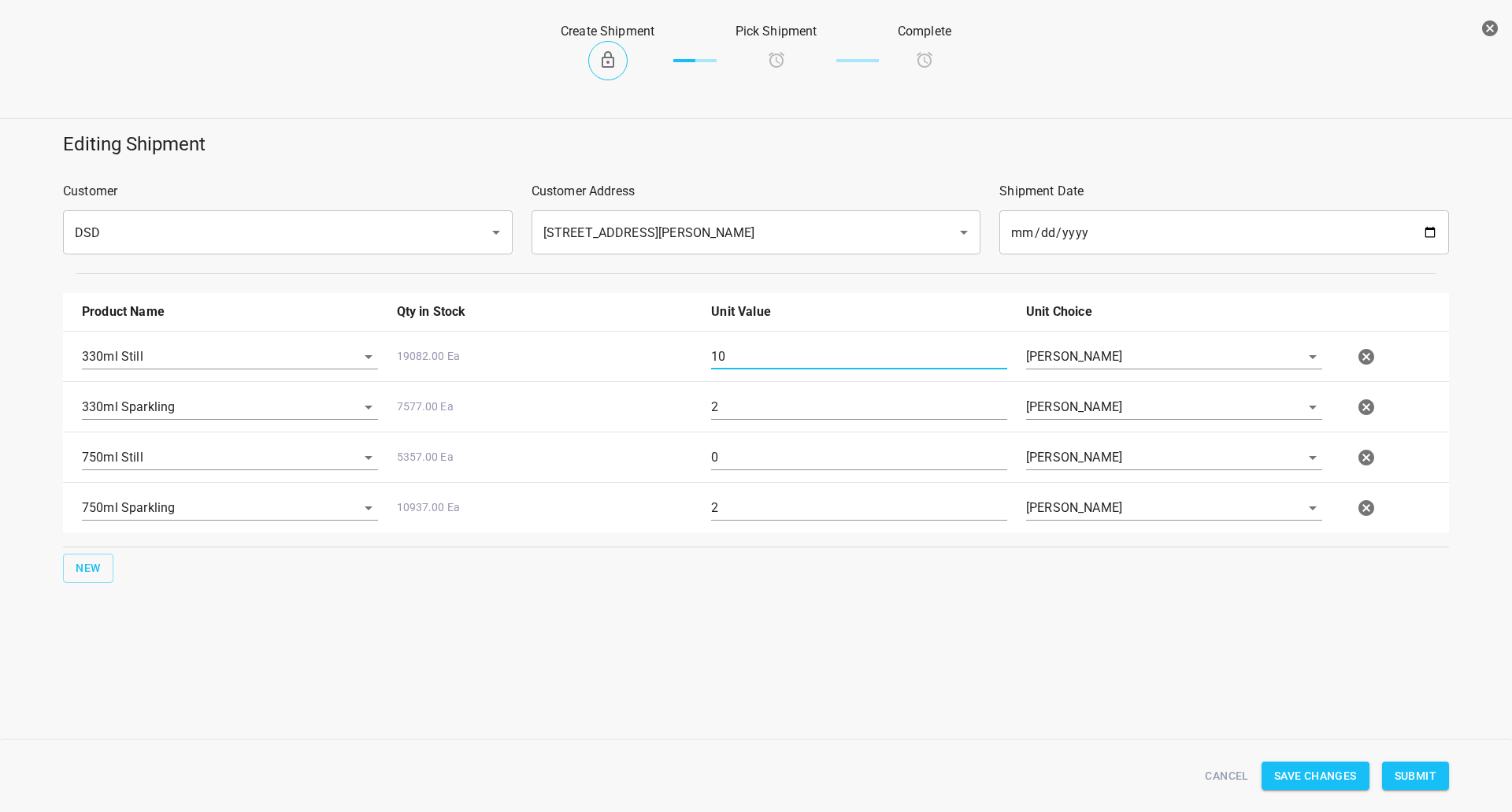
click at [787, 354] on input "10" at bounding box center [859, 356] width 296 height 25
type input "0"
drag, startPoint x: 832, startPoint y: 399, endPoint x: 804, endPoint y: 419, distance: 34.4
click at [797, 401] on input "2" at bounding box center [859, 406] width 296 height 25
type input "20"
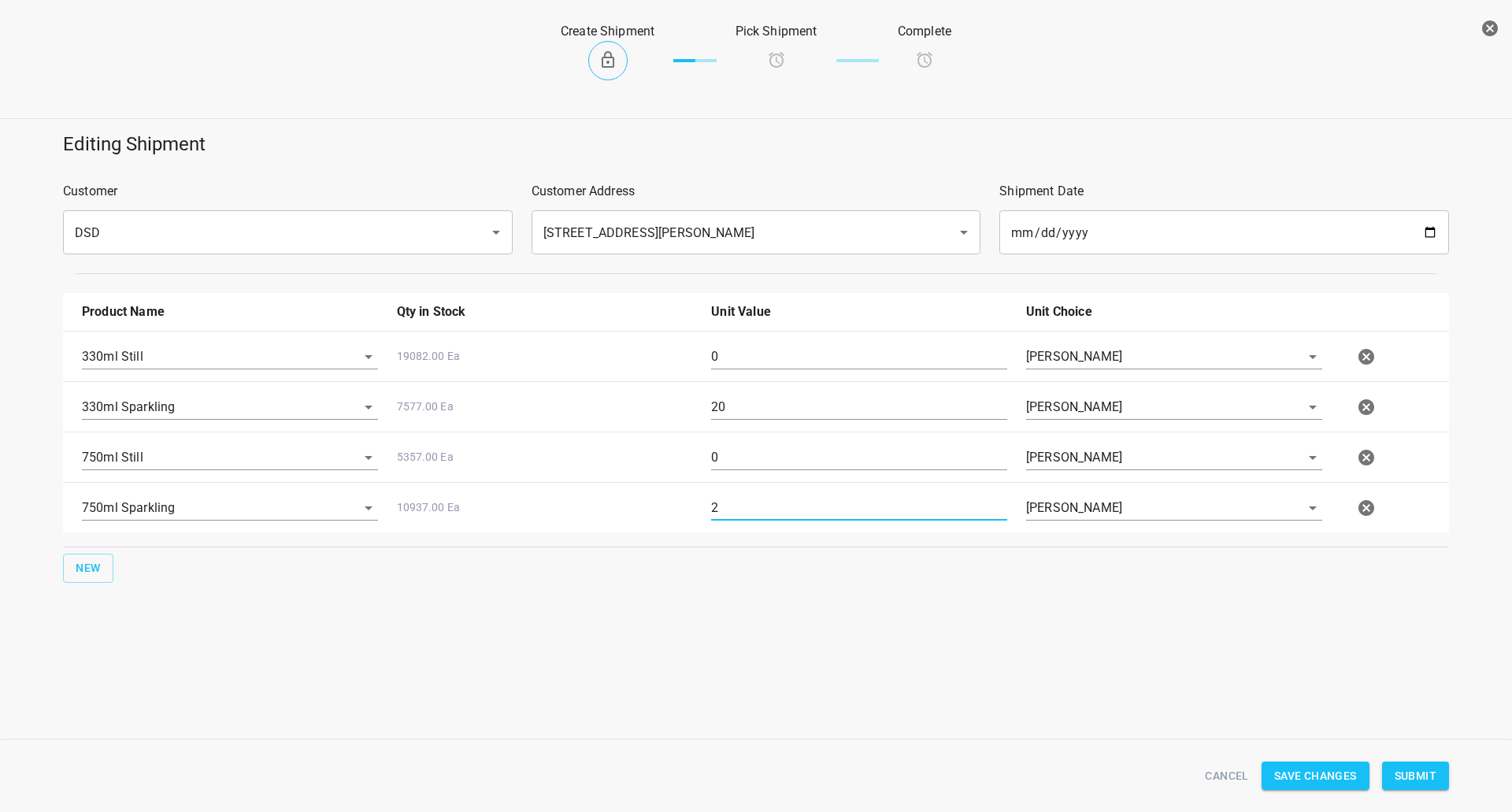
drag, startPoint x: 706, startPoint y: 519, endPoint x: 769, endPoint y: 493, distance: 68.2
click at [687, 519] on div "750ml Sparkling 10937.00 Ea 2 [PERSON_NAME]" at bounding box center [759, 508] width 1374 height 69
type input "0"
drag, startPoint x: 758, startPoint y: 405, endPoint x: 533, endPoint y: 404, distance: 225.0
click at [533, 404] on div "330ml Sparkling 7577.00 Ea 20 [PERSON_NAME]" at bounding box center [759, 407] width 1374 height 69
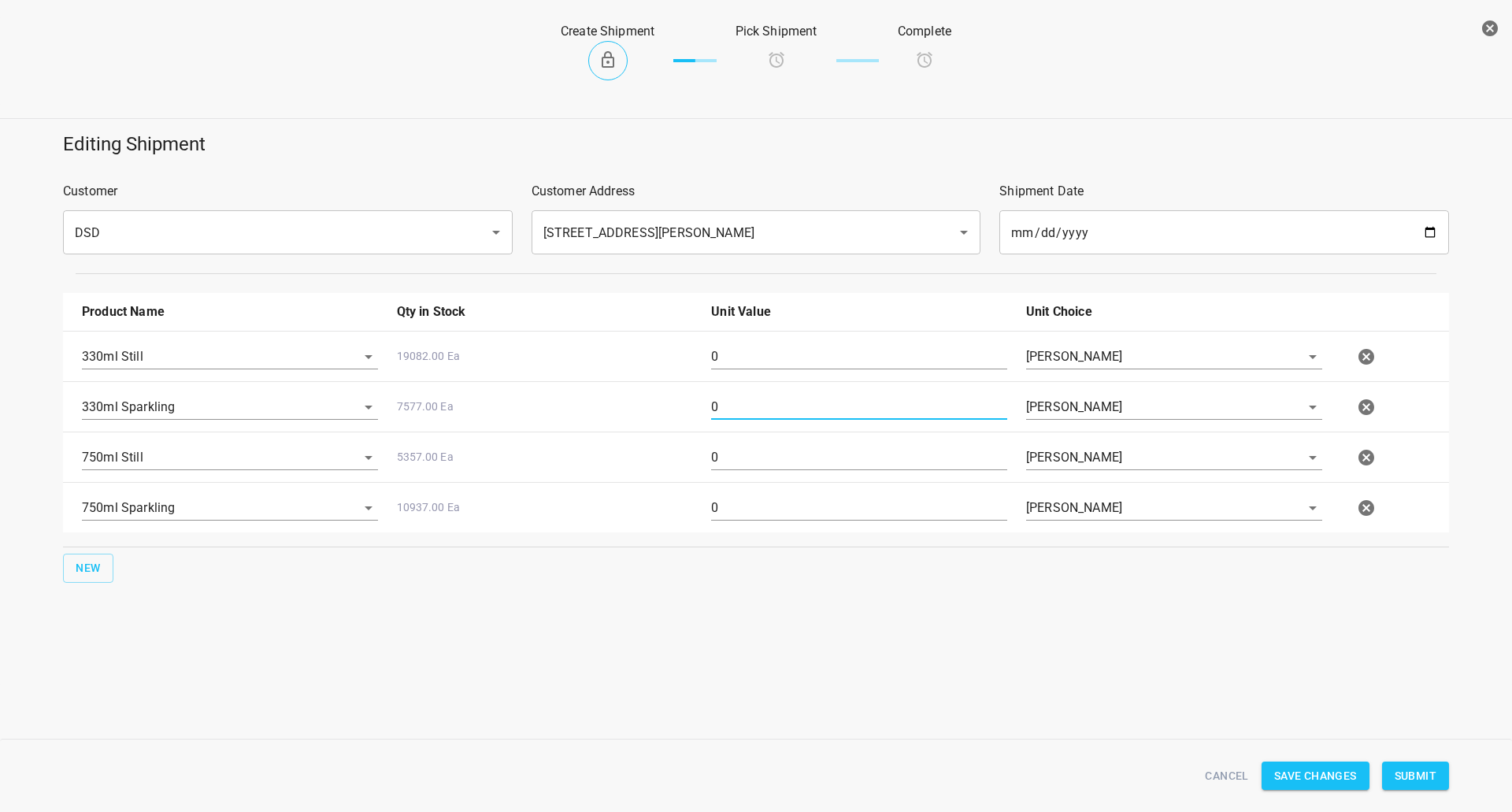
type input "0"
drag, startPoint x: 764, startPoint y: 363, endPoint x: 408, endPoint y: 367, distance: 356.0
click at [408, 367] on div "330ml Still 19082.00 Ea 0 [PERSON_NAME]" at bounding box center [759, 356] width 1374 height 69
type input "45"
click at [700, 404] on div "7577.00 Ea" at bounding box center [545, 413] width 315 height 56
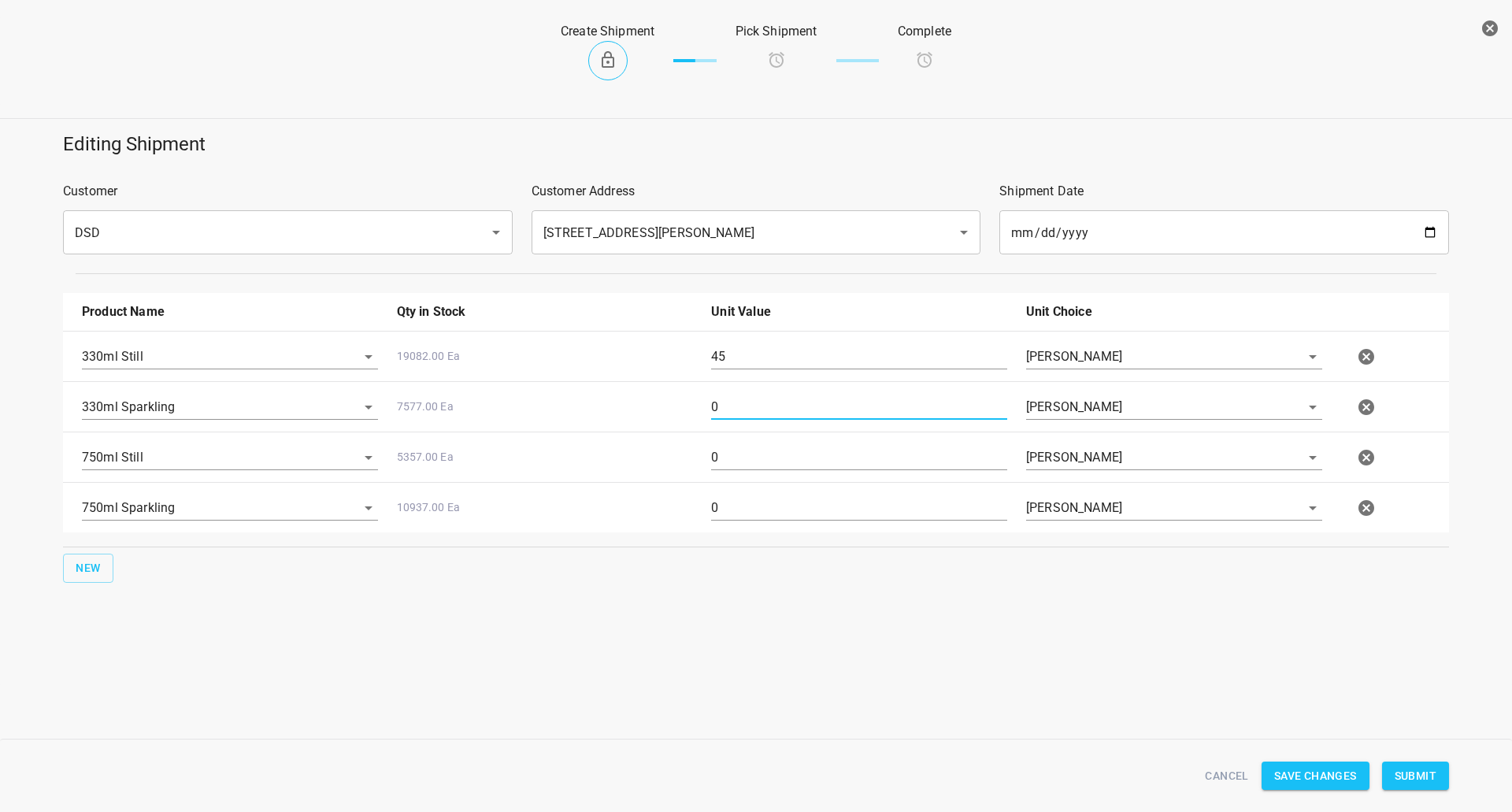
click at [746, 404] on input "0" at bounding box center [859, 406] width 296 height 25
type input "9"
click at [761, 444] on div "0" at bounding box center [859, 464] width 315 height 56
click at [761, 450] on input "0" at bounding box center [859, 457] width 296 height 25
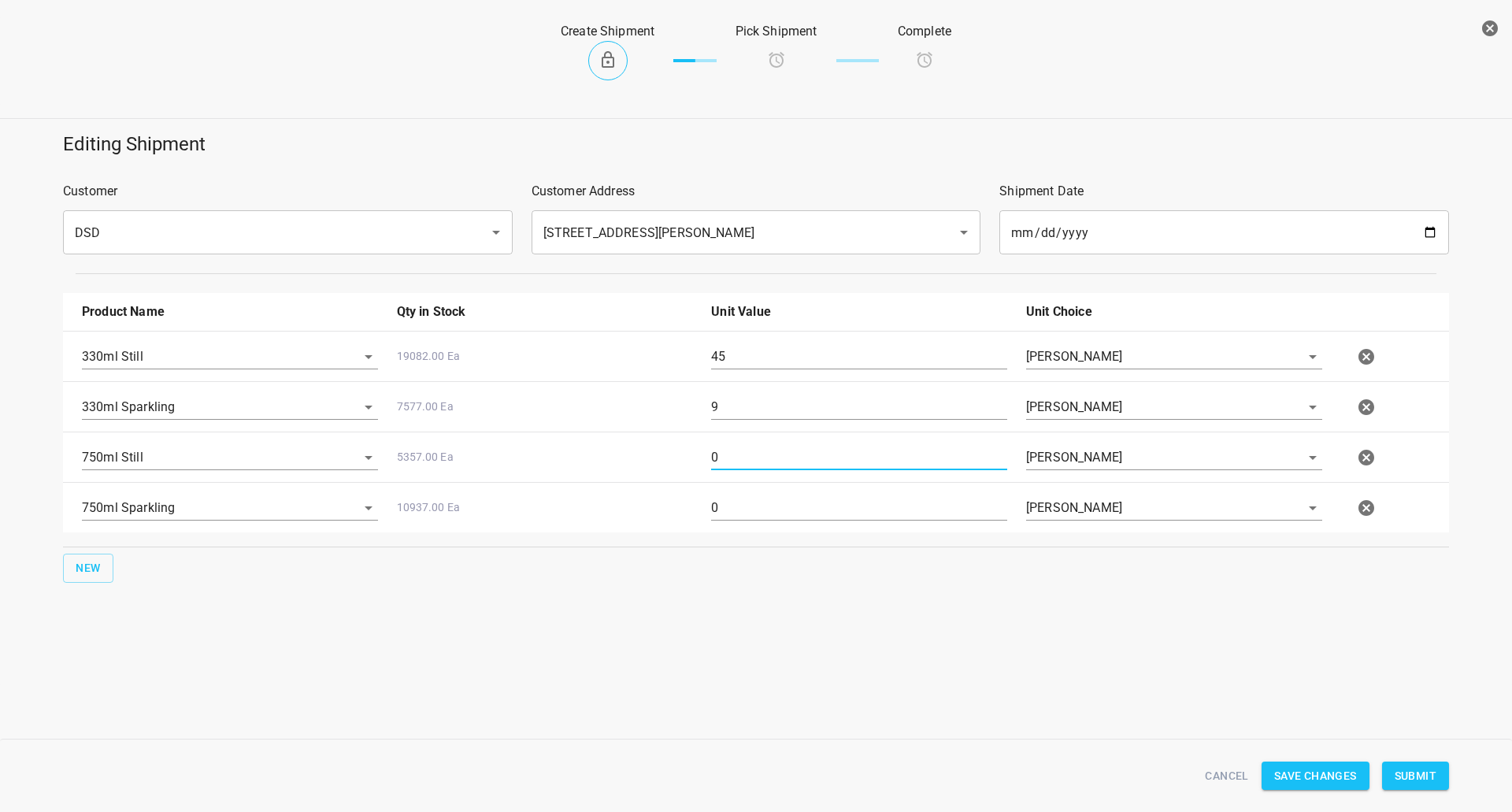
click at [762, 450] on input "0" at bounding box center [859, 457] width 296 height 25
type input "30"
click at [746, 521] on div "0" at bounding box center [859, 514] width 315 height 56
click at [744, 512] on input "0" at bounding box center [859, 507] width 296 height 25
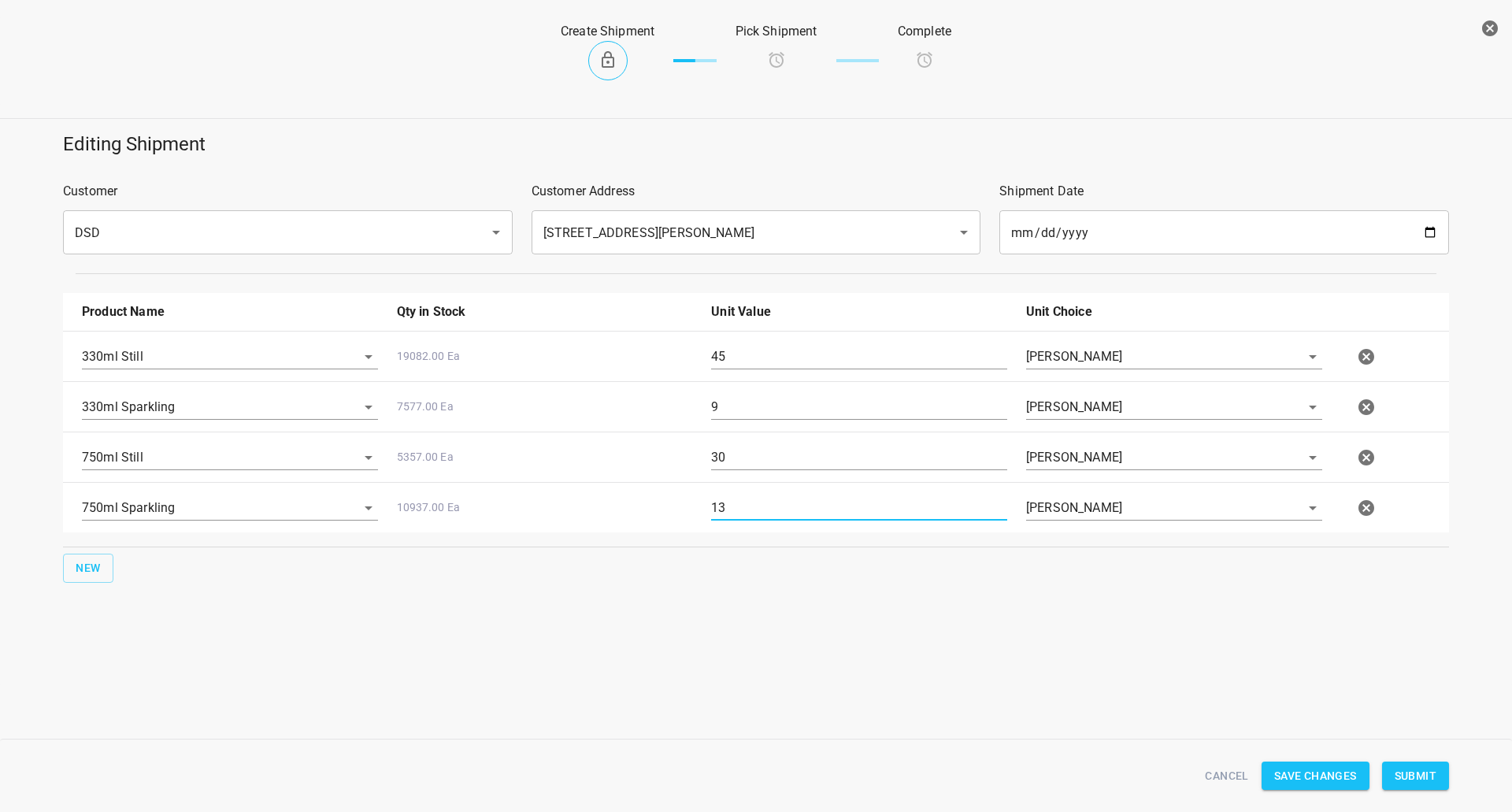
type input "13"
click at [1408, 774] on span "Submit" at bounding box center [1416, 776] width 42 height 19
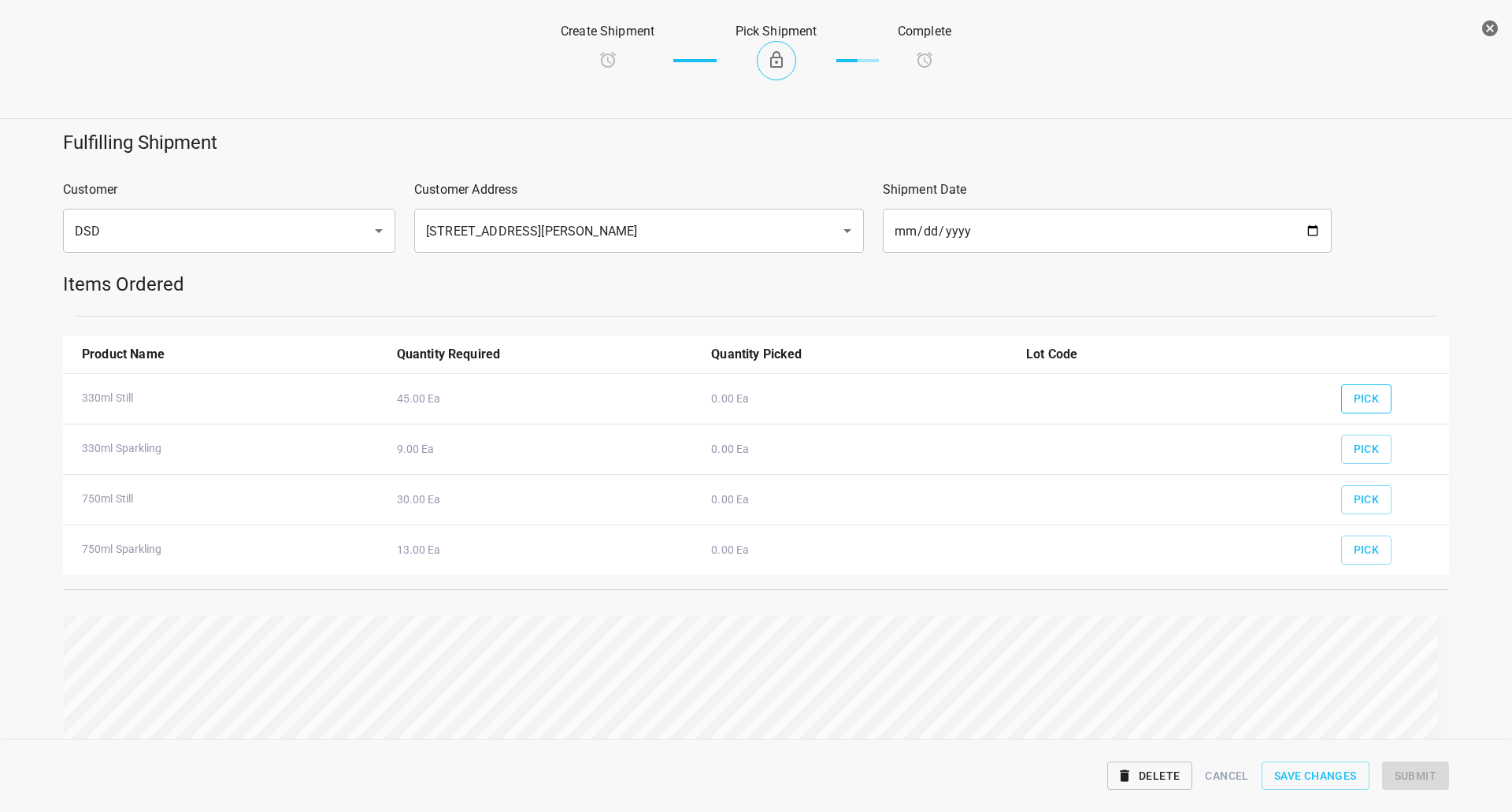
click at [1355, 394] on span "Pick" at bounding box center [1367, 398] width 26 height 19
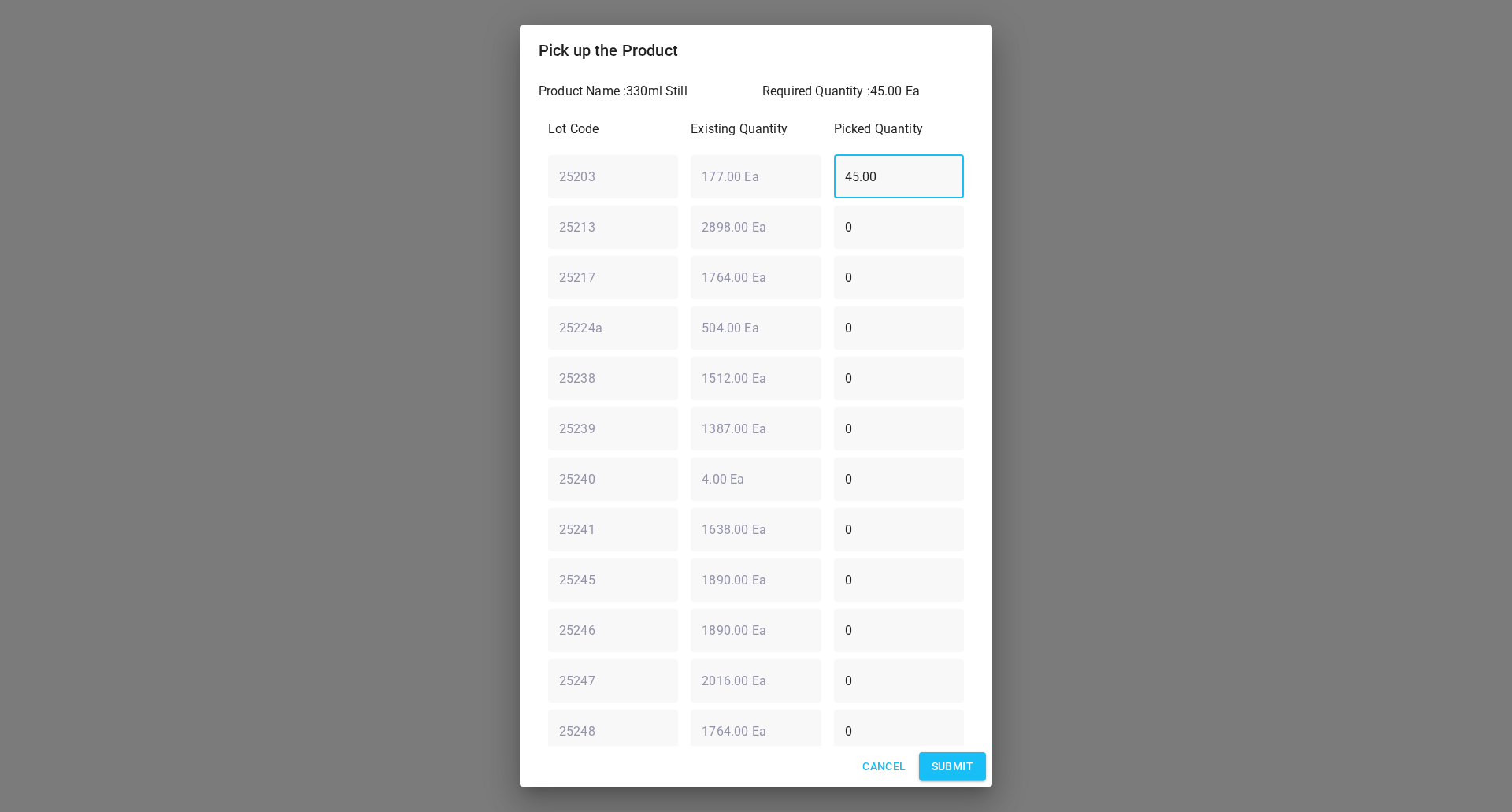
click at [778, 191] on div "25203 ​ 177.00 Ea ​ 45.00 ​" at bounding box center [756, 177] width 428 height 56
click at [961, 773] on span "Submit" at bounding box center [953, 766] width 42 height 19
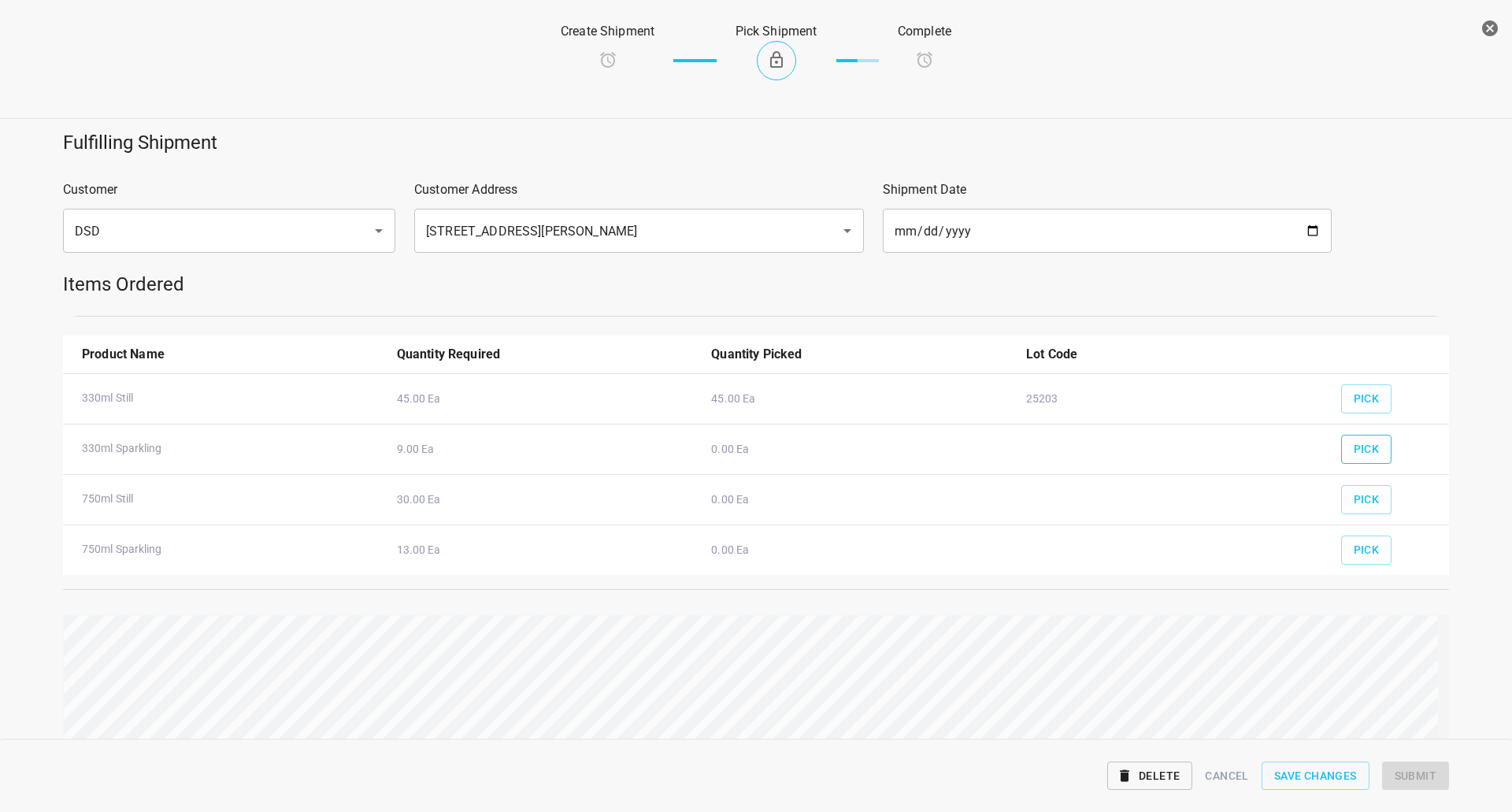
click at [1370, 448] on button "Pick" at bounding box center [1367, 449] width 51 height 29
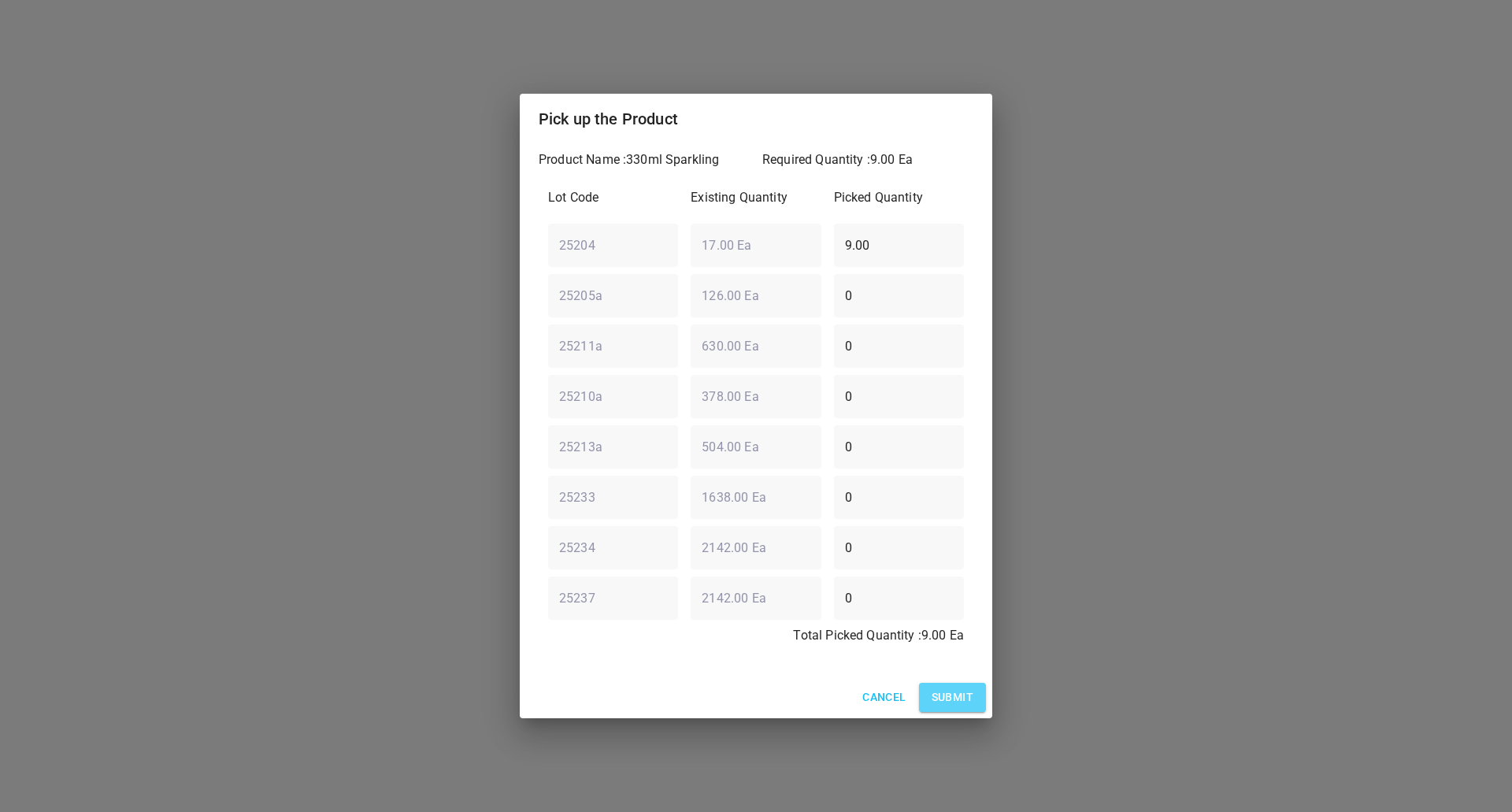
click at [955, 695] on span "Submit" at bounding box center [953, 697] width 42 height 19
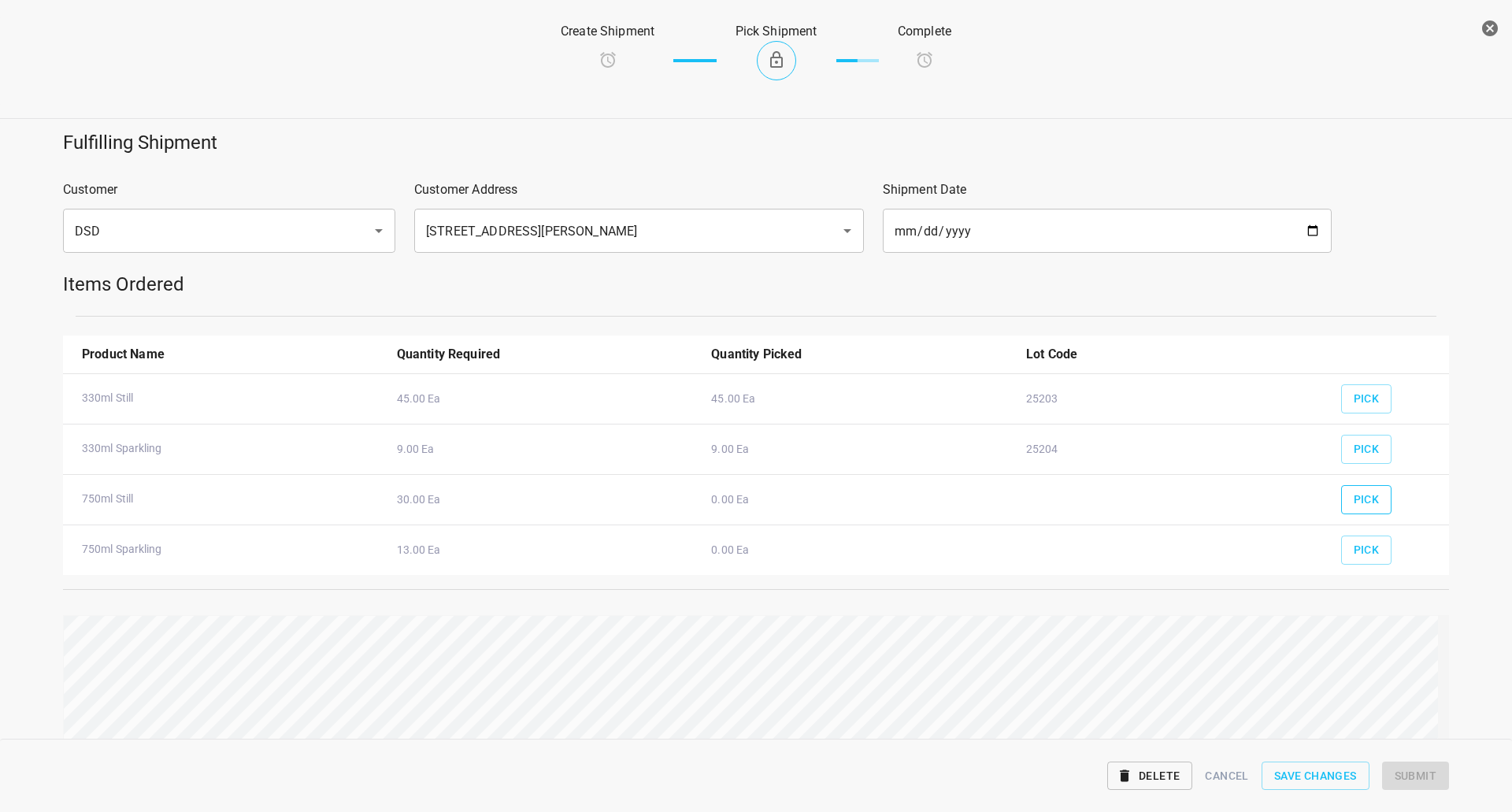
click at [1369, 489] on button "Pick" at bounding box center [1367, 499] width 51 height 29
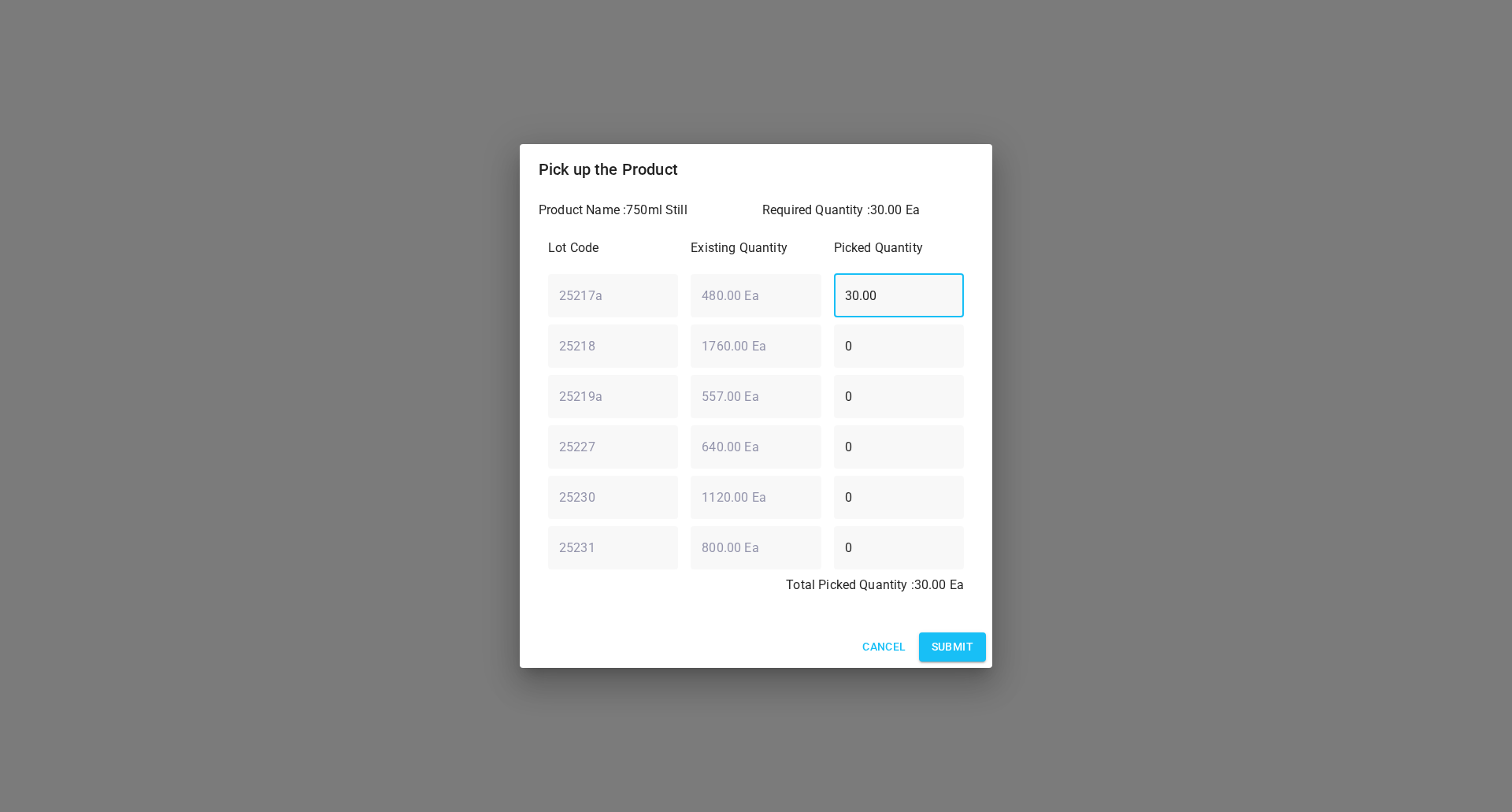
click at [637, 302] on div "25217a ​ 480.00 Ea ​ 30.00 ​" at bounding box center [756, 295] width 428 height 56
click at [800, 294] on div "25217a ​ 480.00 Ea ​ 0 ​" at bounding box center [756, 295] width 428 height 56
type input "0"
drag, startPoint x: 903, startPoint y: 405, endPoint x: 654, endPoint y: 386, distance: 249.7
click at [683, 396] on div "25219a ​ 557.00 Ea ​ 0 ​" at bounding box center [756, 396] width 428 height 56
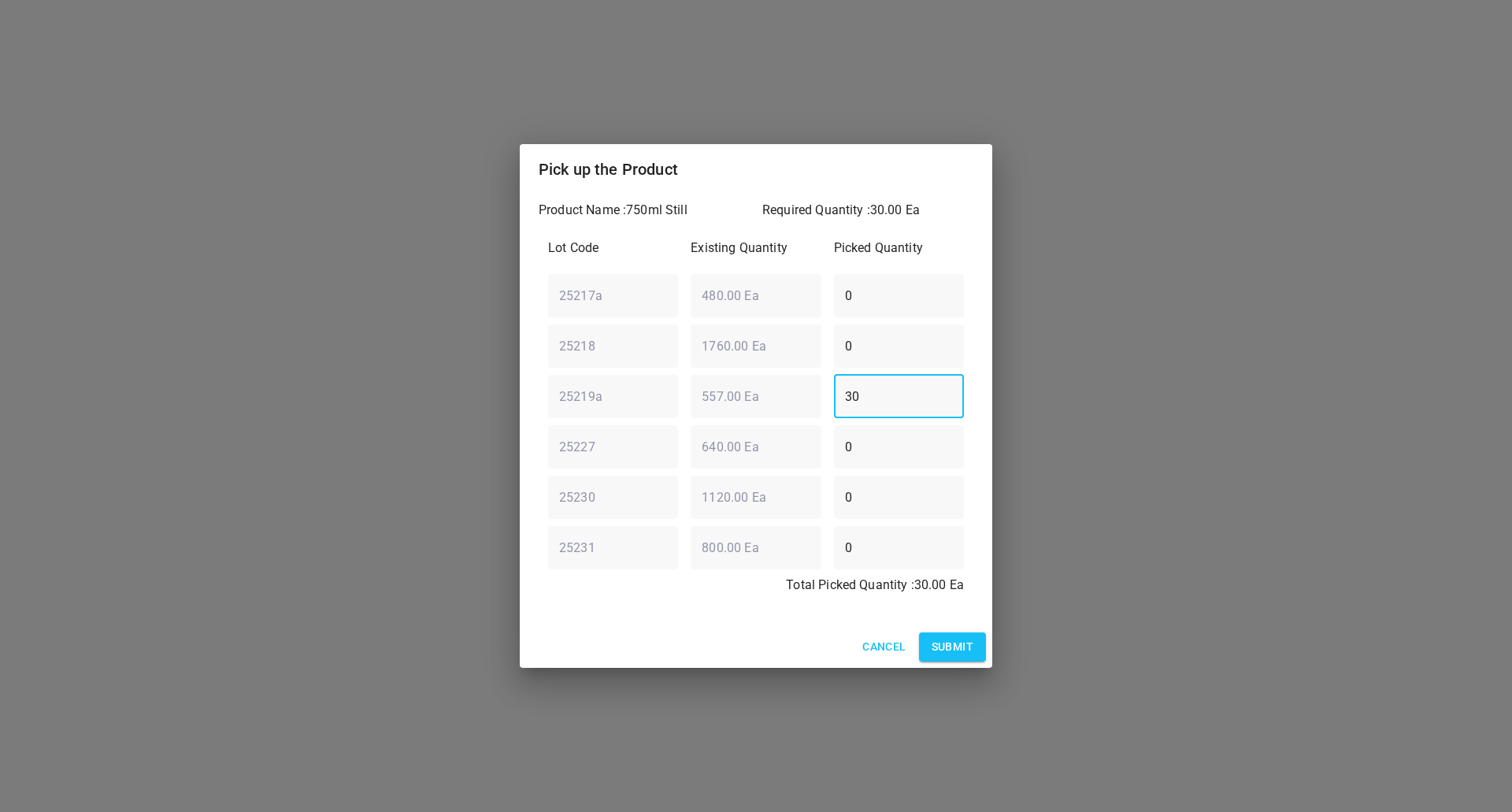
type input "30"
drag, startPoint x: 950, startPoint y: 650, endPoint x: 1097, endPoint y: 574, distance: 165.5
click at [950, 650] on span "Submit" at bounding box center [953, 647] width 42 height 19
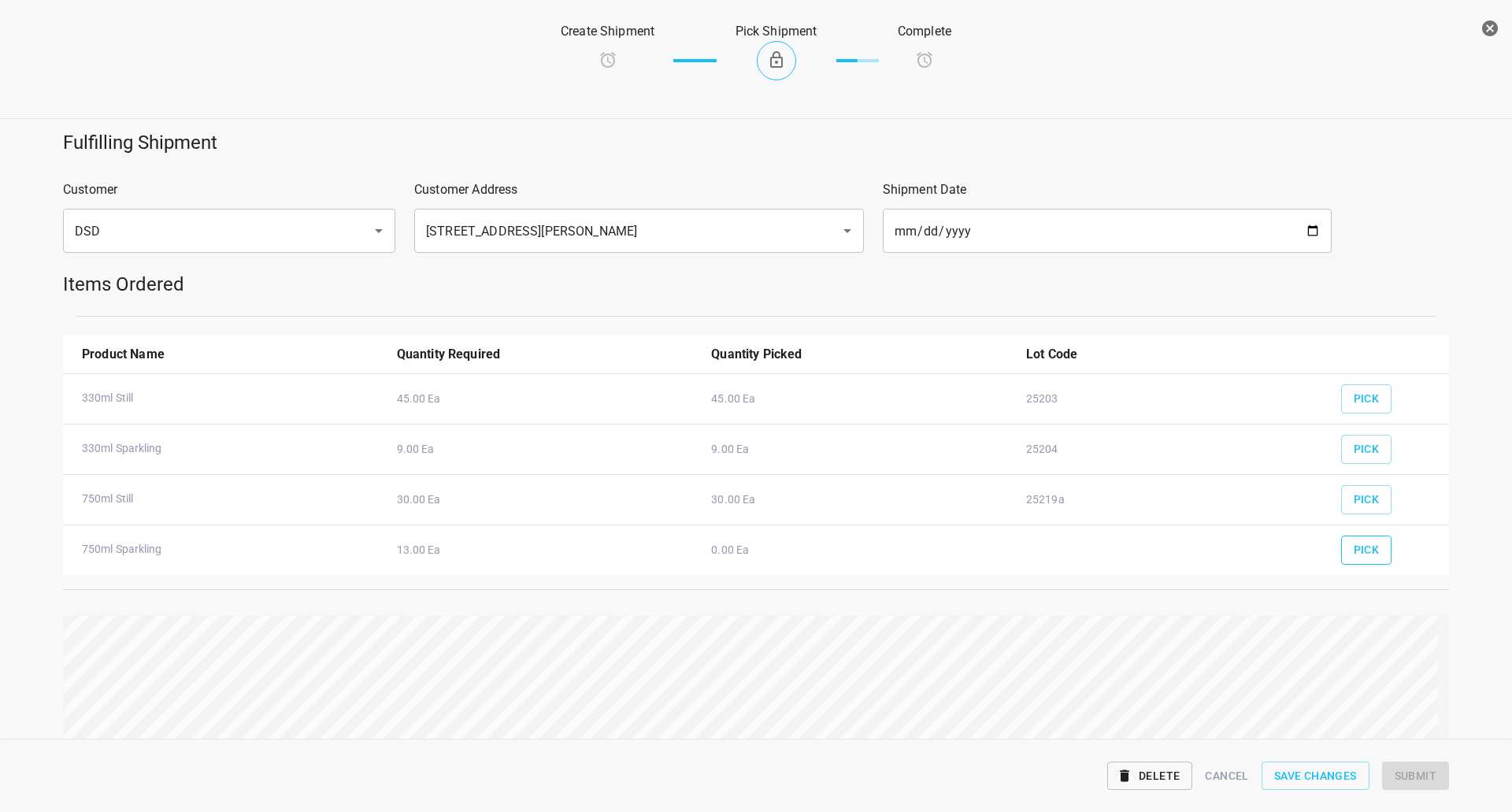
click at [1364, 543] on span "Pick" at bounding box center [1367, 550] width 26 height 19
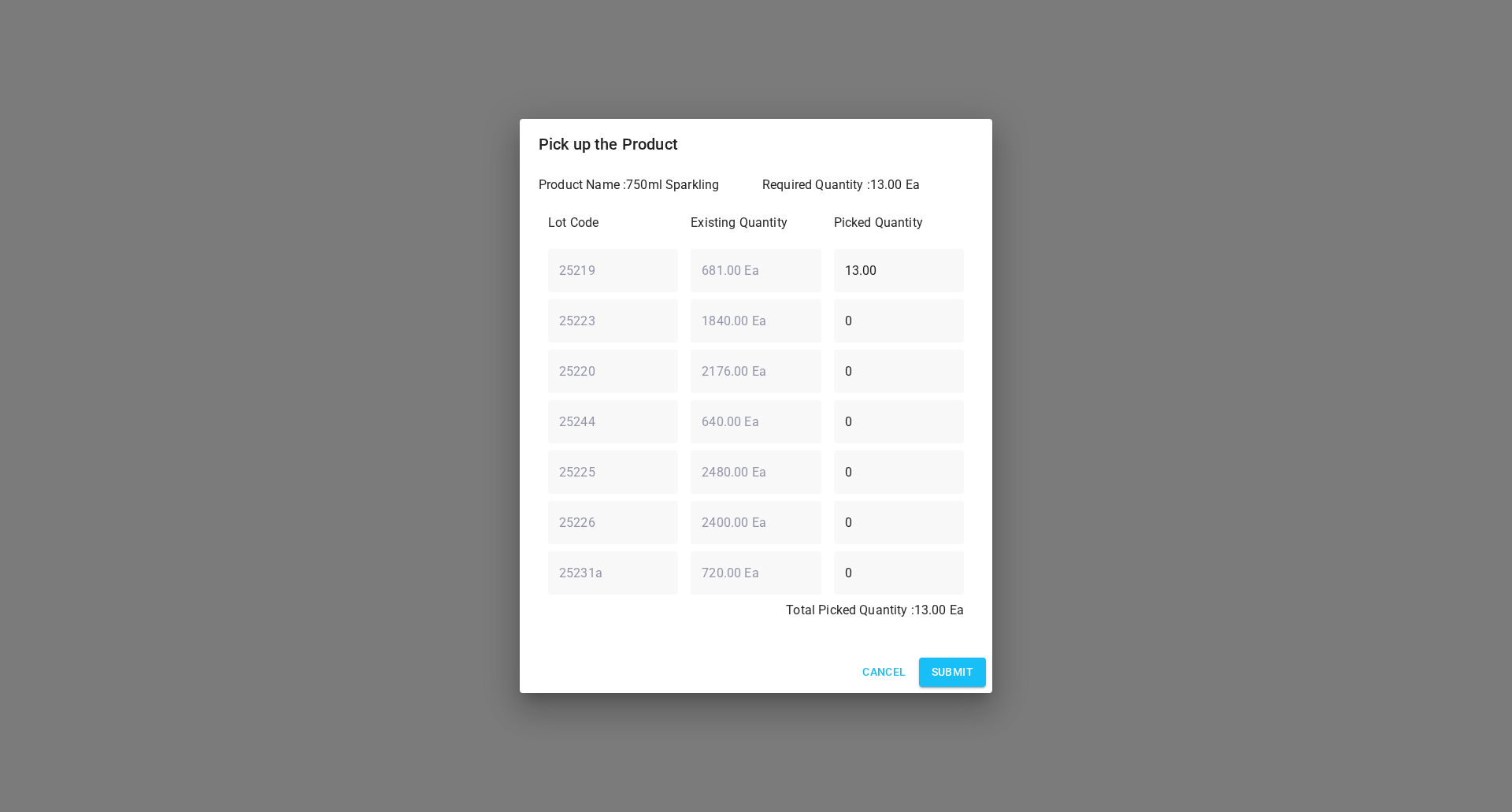
click at [741, 372] on div "25220 ​ 2176.00 Ea ​ 0 ​" at bounding box center [756, 371] width 428 height 56
type input "13"
drag, startPoint x: 910, startPoint y: 269, endPoint x: 375, endPoint y: 345, distance: 540.4
click at [484, 344] on div "Pick up the Product Product Name : 750ml Sparkling Required Quantity : 13.00 Ea…" at bounding box center [756, 406] width 1512 height 812
type input "0"
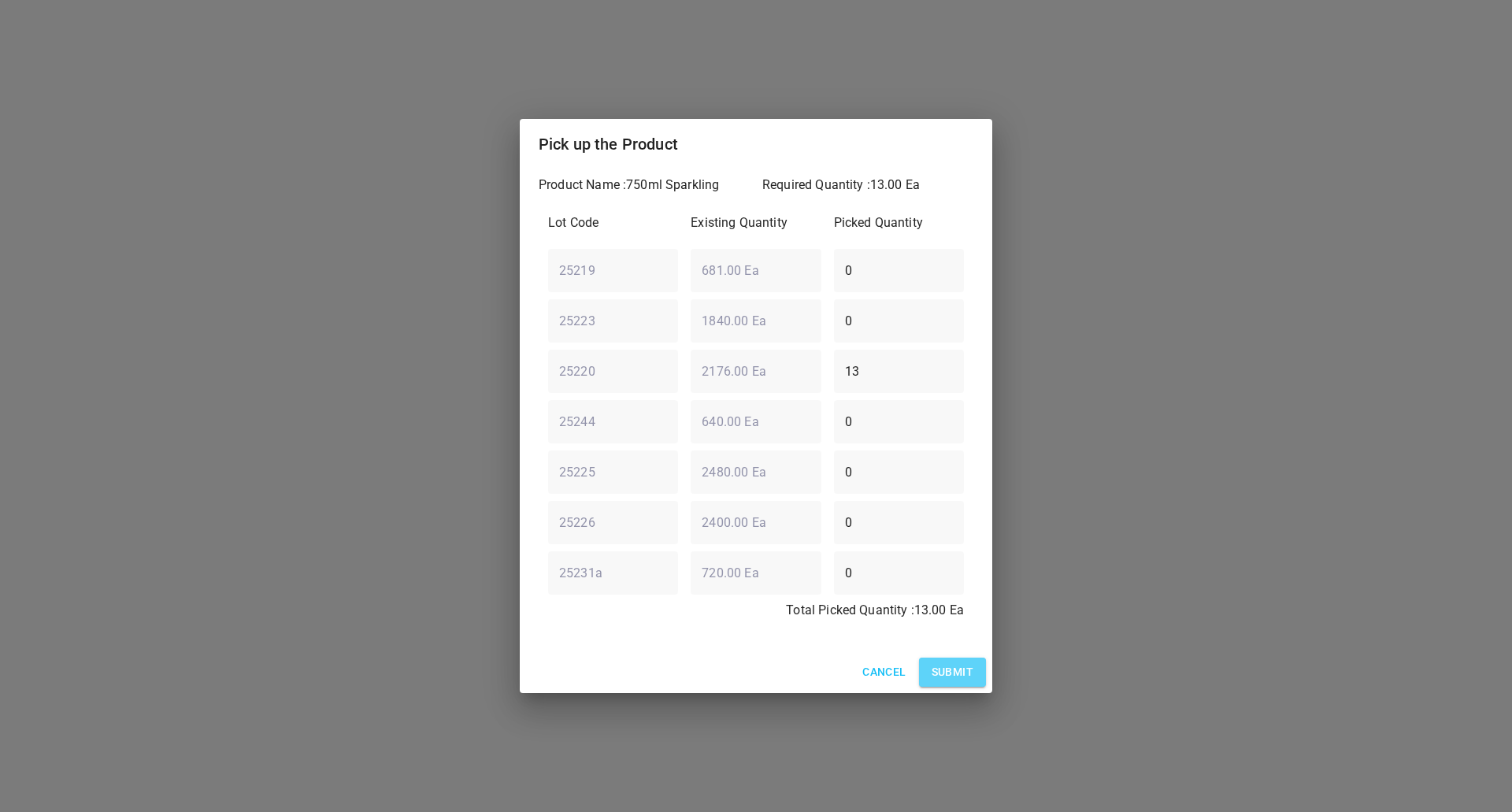
click at [952, 673] on span "Submit" at bounding box center [953, 672] width 42 height 19
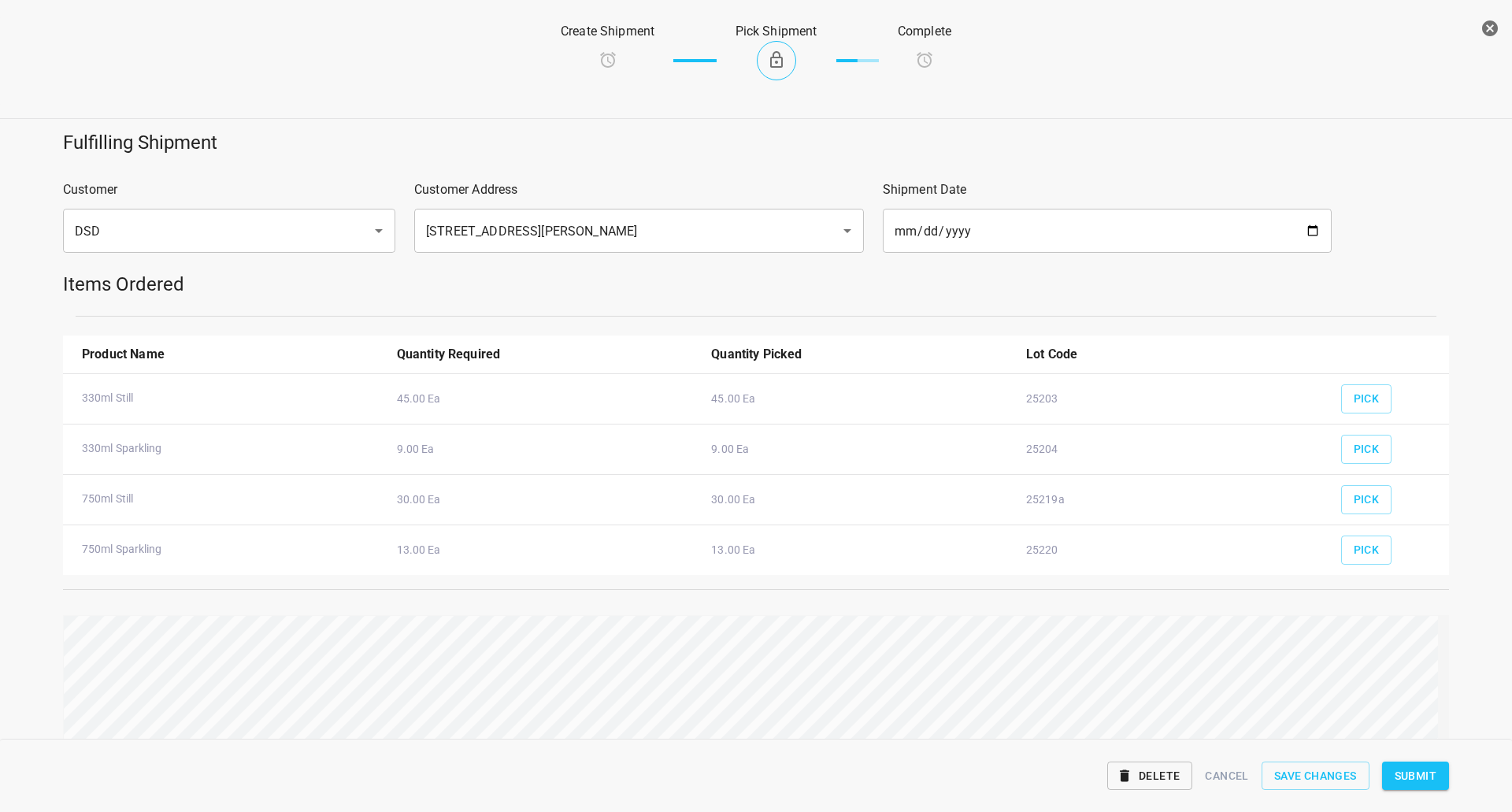
drag, startPoint x: 1431, startPoint y: 779, endPoint x: 1369, endPoint y: 794, distance: 63.8
click at [1428, 779] on span "Submit" at bounding box center [1416, 776] width 42 height 19
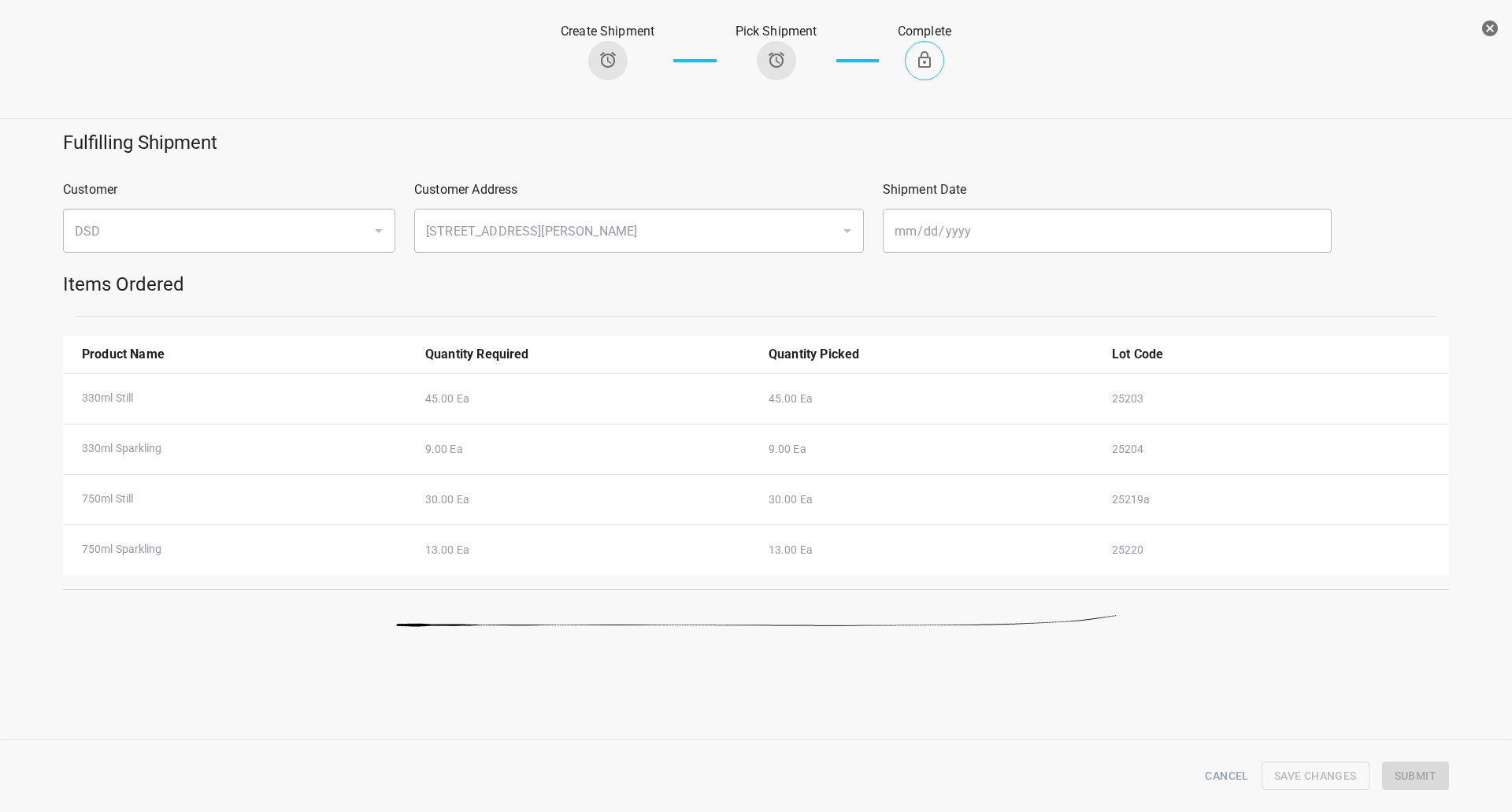
click at [1500, 19] on button "button" at bounding box center [1490, 28] width 31 height 31
